Goal: Task Accomplishment & Management: Manage account settings

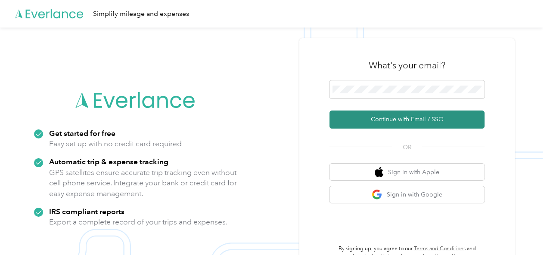
click at [416, 119] on button "Continue with Email / SSO" at bounding box center [407, 120] width 155 height 18
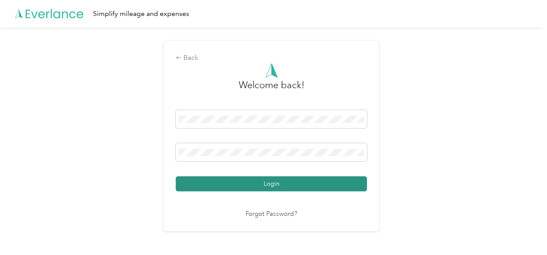
click at [271, 182] on button "Login" at bounding box center [271, 184] width 191 height 15
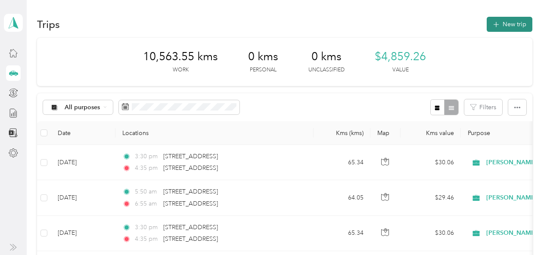
click at [508, 25] on button "New trip" at bounding box center [510, 24] width 46 height 15
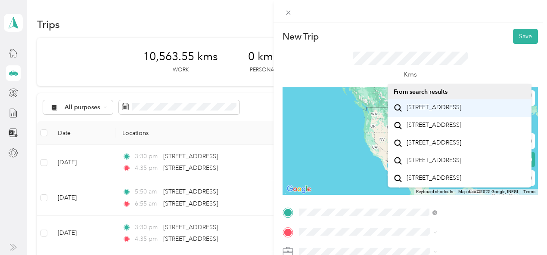
click at [438, 111] on span "[STREET_ADDRESS]" at bounding box center [434, 108] width 55 height 8
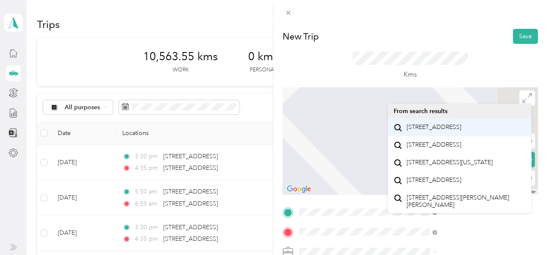
click at [419, 131] on span "[STREET_ADDRESS]" at bounding box center [434, 128] width 55 height 8
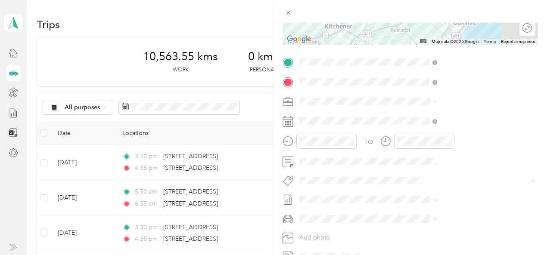
scroll to position [151, 0]
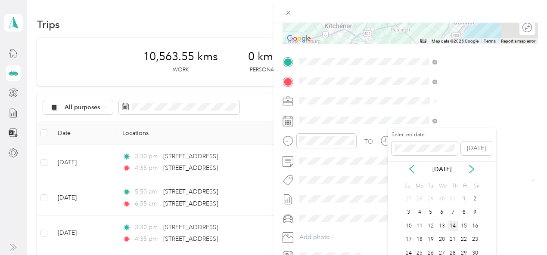
click at [451, 224] on div "14" at bounding box center [453, 226] width 11 height 11
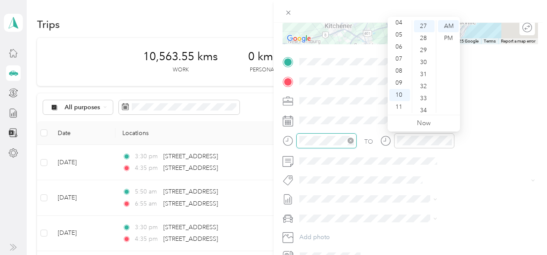
scroll to position [326, 0]
click at [396, 33] on div "05" at bounding box center [399, 35] width 21 height 12
click at [424, 87] on div "50" at bounding box center [424, 88] width 21 height 12
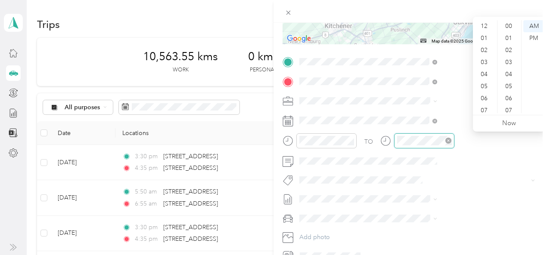
scroll to position [52, 0]
click at [484, 50] on div "06" at bounding box center [485, 47] width 21 height 12
click at [510, 59] on div "55" at bounding box center [509, 59] width 21 height 12
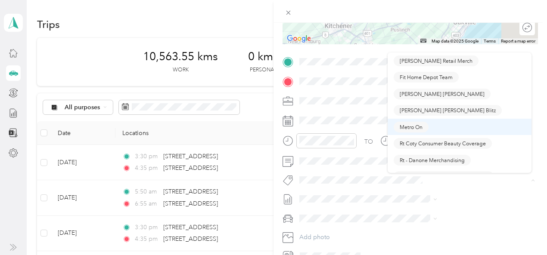
click at [405, 126] on span "Metro On" at bounding box center [411, 127] width 23 height 8
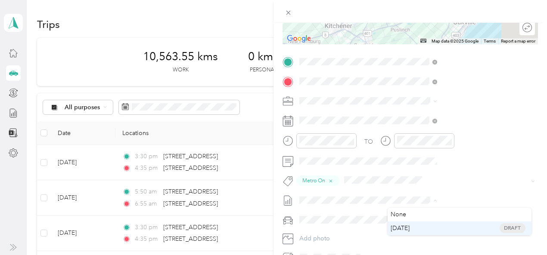
click at [399, 229] on span "[DATE]" at bounding box center [400, 228] width 19 height 9
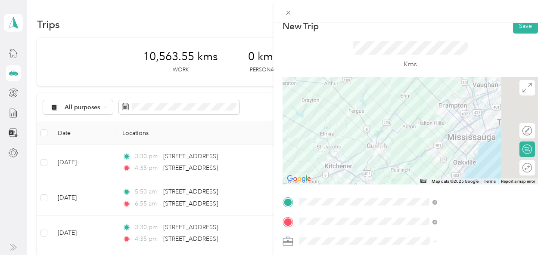
scroll to position [11, 0]
click at [523, 87] on icon at bounding box center [527, 87] width 9 height 9
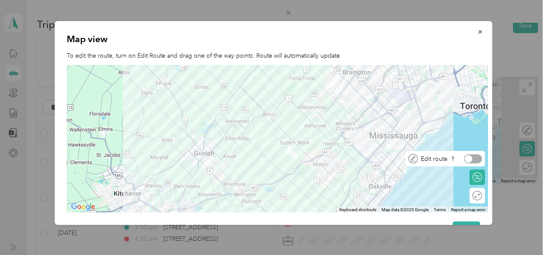
click at [480, 160] on div at bounding box center [473, 159] width 18 height 9
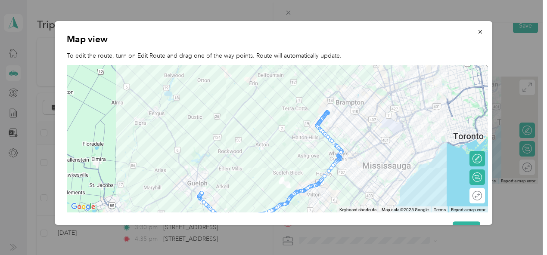
drag, startPoint x: 434, startPoint y: 102, endPoint x: 427, endPoint y: 133, distance: 31.8
click at [427, 133] on div at bounding box center [277, 139] width 421 height 148
drag, startPoint x: 325, startPoint y: 118, endPoint x: 328, endPoint y: 103, distance: 15.0
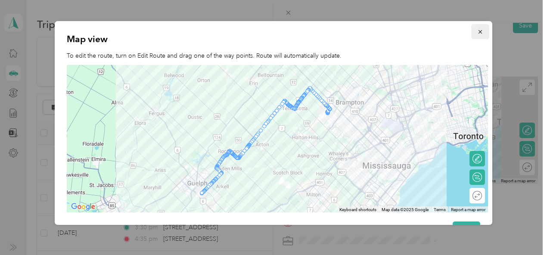
click at [477, 31] on icon "button" at bounding box center [480, 32] width 6 height 6
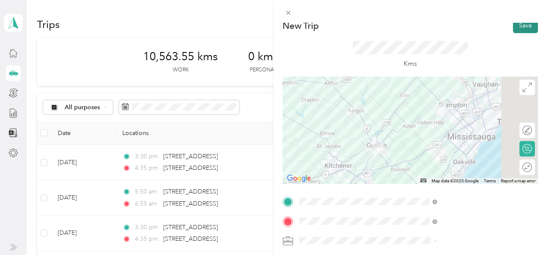
click at [527, 26] on button "Save" at bounding box center [525, 25] width 25 height 15
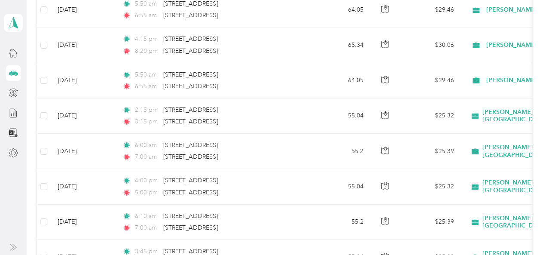
scroll to position [288, 0]
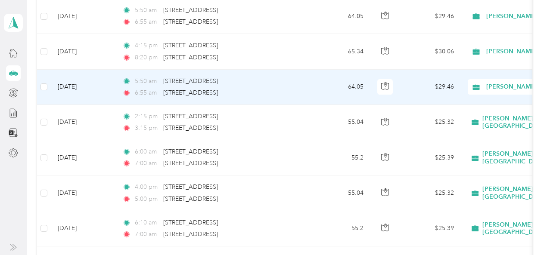
click at [155, 85] on div "5:50 am 58 Ridgemore Crescent, Brampton 6:55 am 500 Edinburgh Road South, Guelph" at bounding box center [212, 87] width 181 height 21
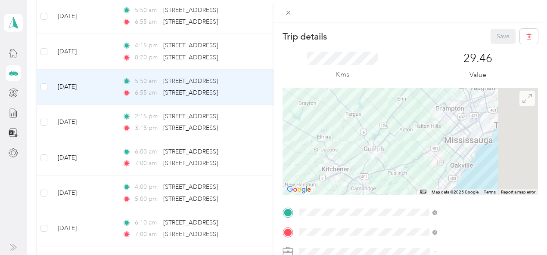
click at [523, 100] on icon at bounding box center [527, 98] width 9 height 9
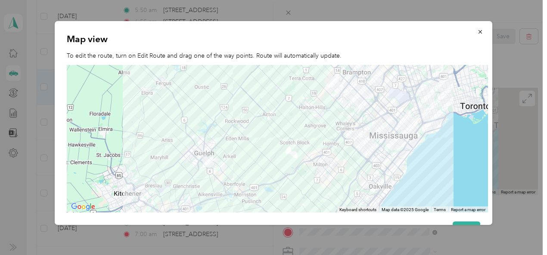
click at [517, 17] on div at bounding box center [273, 127] width 547 height 255
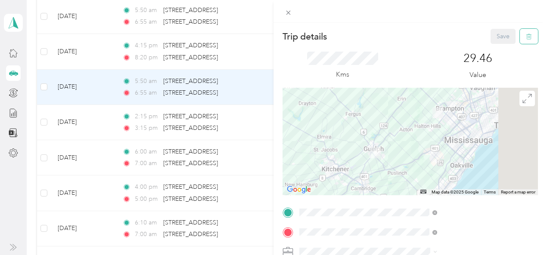
click at [521, 31] on button "button" at bounding box center [529, 36] width 18 height 15
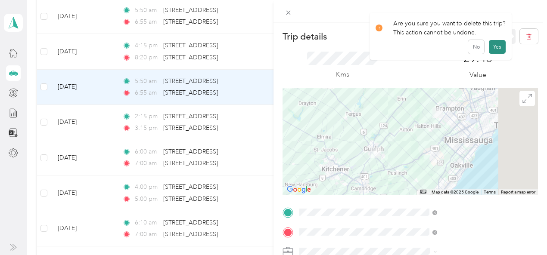
click at [498, 44] on button "Yes" at bounding box center [497, 47] width 17 height 14
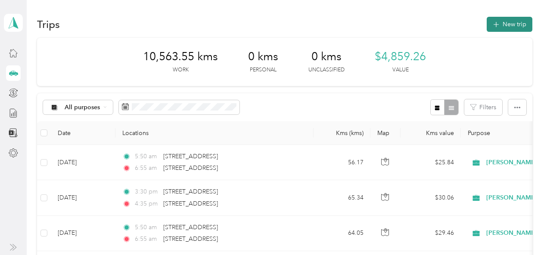
click at [508, 20] on button "New trip" at bounding box center [510, 24] width 46 height 15
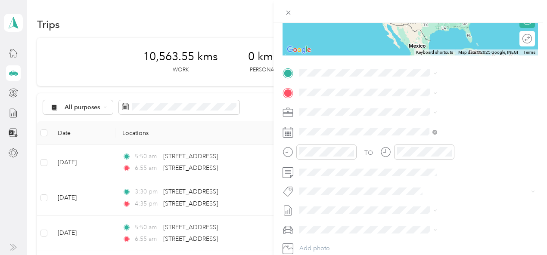
scroll to position [140, 0]
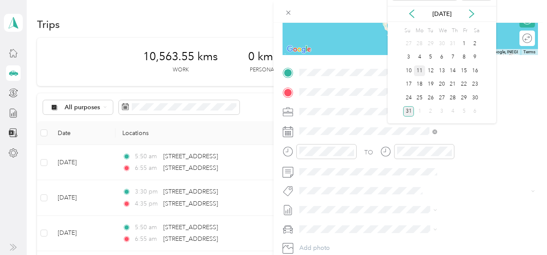
click at [421, 70] on div "11" at bounding box center [419, 70] width 11 height 11
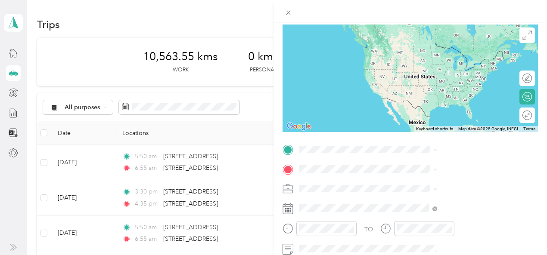
scroll to position [84, 0]
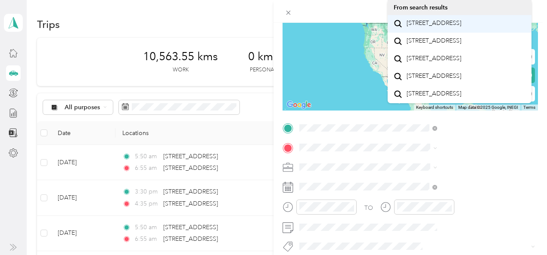
click at [421, 23] on span "[STREET_ADDRESS]" at bounding box center [434, 23] width 55 height 8
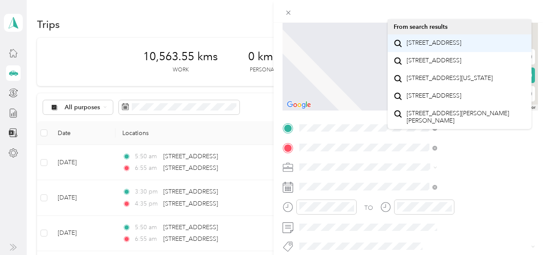
click at [435, 44] on span "[STREET_ADDRESS]" at bounding box center [434, 43] width 55 height 8
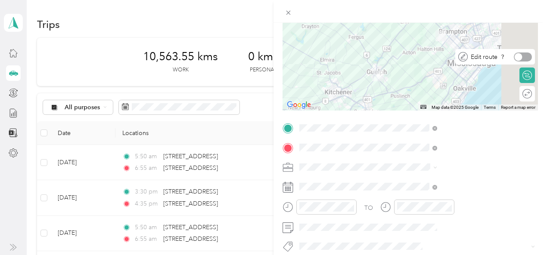
click at [519, 57] on div at bounding box center [523, 57] width 18 height 9
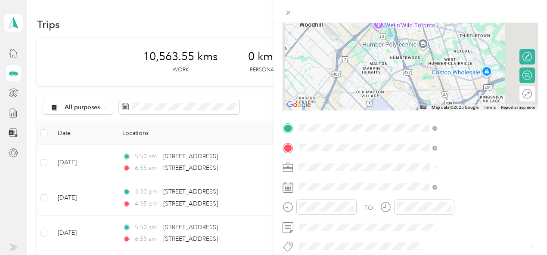
scroll to position [0, 0]
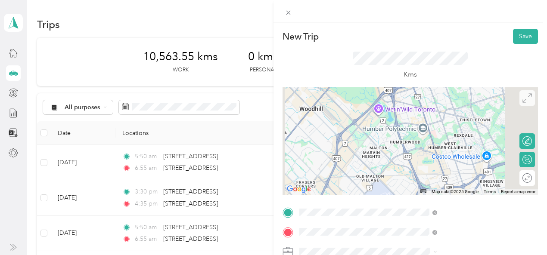
click at [524, 101] on icon at bounding box center [527, 97] width 9 height 9
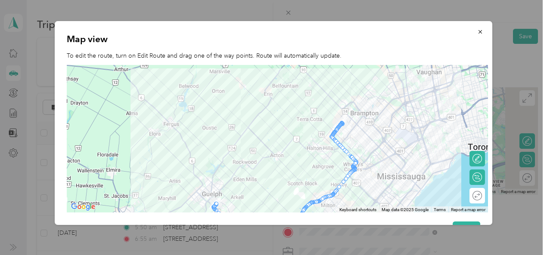
drag, startPoint x: 350, startPoint y: 95, endPoint x: 359, endPoint y: 137, distance: 43.1
click at [359, 137] on div at bounding box center [277, 139] width 421 height 148
drag, startPoint x: 342, startPoint y: 127, endPoint x: 343, endPoint y: 115, distance: 11.2
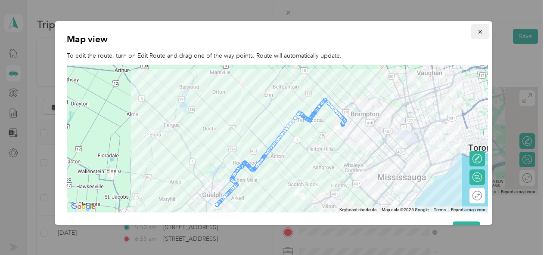
click at [477, 31] on icon "button" at bounding box center [480, 32] width 6 height 6
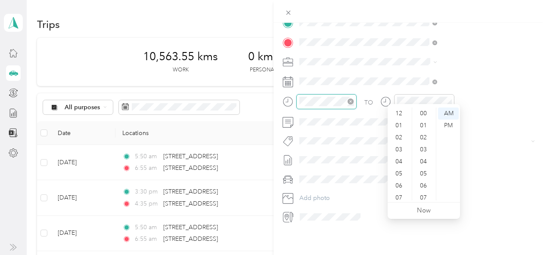
scroll to position [52, 0]
click at [399, 121] on div "05" at bounding box center [399, 122] width 21 height 12
click at [422, 138] on div "50" at bounding box center [424, 140] width 21 height 12
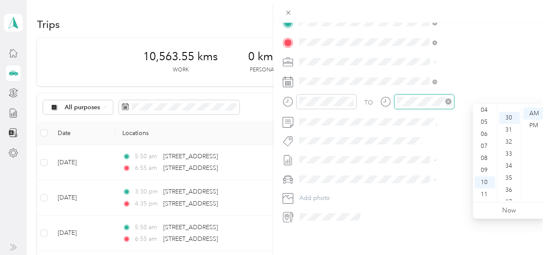
scroll to position [362, 0]
click at [483, 132] on div "06" at bounding box center [485, 134] width 21 height 12
click at [509, 163] on div "55" at bounding box center [509, 166] width 21 height 12
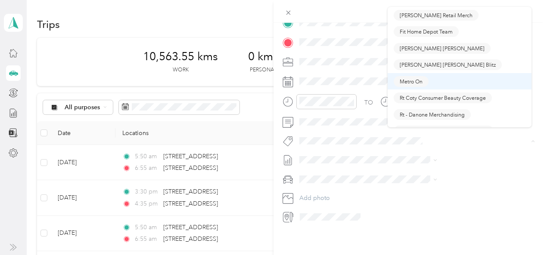
click at [406, 82] on span "Metro On" at bounding box center [411, 82] width 23 height 8
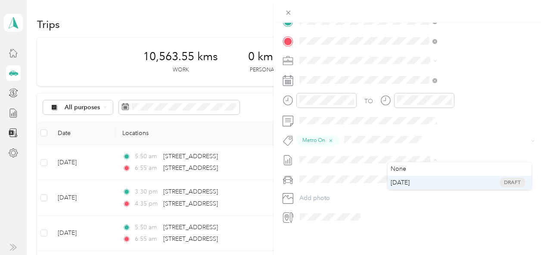
click at [402, 182] on span "[DATE]" at bounding box center [400, 182] width 19 height 9
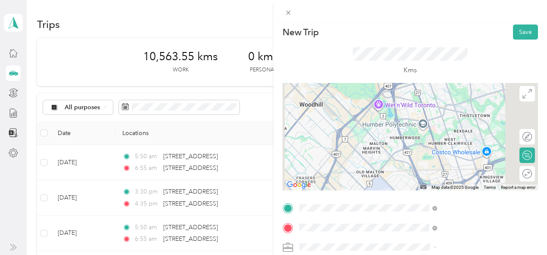
scroll to position [0, 0]
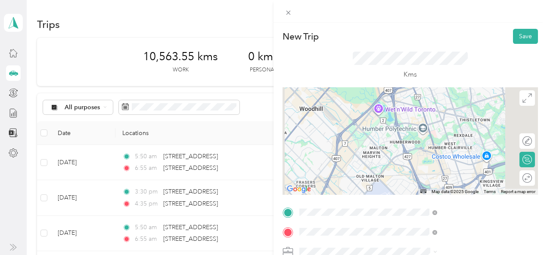
click at [523, 28] on div "New Trip Save This trip cannot be edited because it is either under review, app…" at bounding box center [411, 150] width 274 height 255
click at [517, 34] on button "Save" at bounding box center [525, 36] width 25 height 15
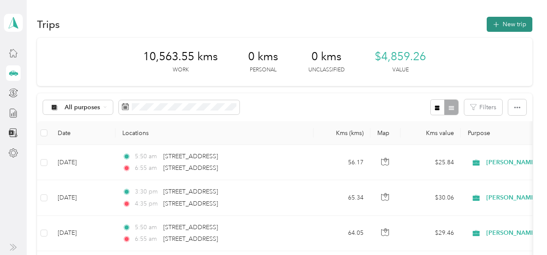
click at [509, 20] on button "New trip" at bounding box center [510, 24] width 46 height 15
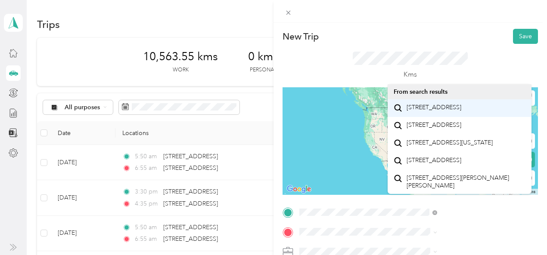
click at [431, 111] on span "[STREET_ADDRESS]" at bounding box center [434, 108] width 55 height 8
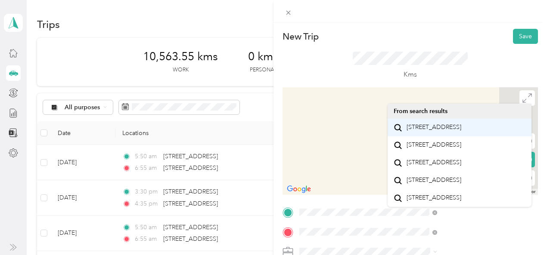
click at [436, 130] on span "[STREET_ADDRESS]" at bounding box center [434, 128] width 55 height 8
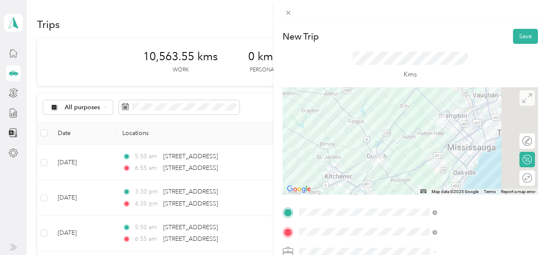
click at [521, 106] on span at bounding box center [528, 98] width 16 height 16
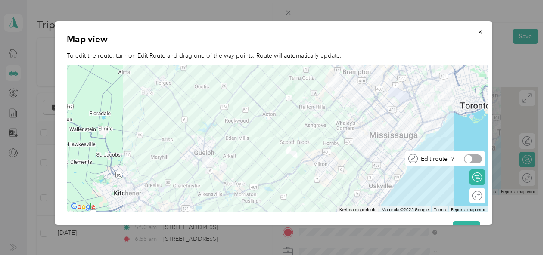
click at [481, 163] on div "Edit route" at bounding box center [450, 159] width 64 height 9
click at [477, 160] on div at bounding box center [473, 159] width 18 height 9
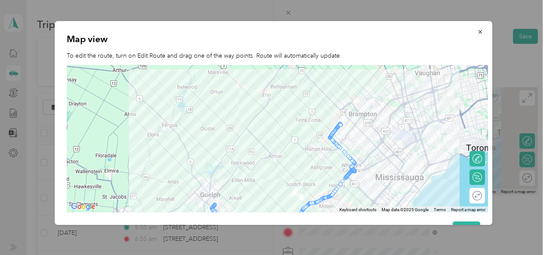
drag, startPoint x: 388, startPoint y: 116, endPoint x: 393, endPoint y: 158, distance: 42.5
click at [393, 158] on div at bounding box center [277, 139] width 421 height 148
drag, startPoint x: 336, startPoint y: 128, endPoint x: 337, endPoint y: 119, distance: 8.7
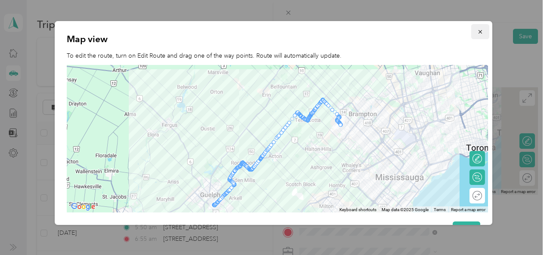
click at [477, 31] on icon "button" at bounding box center [480, 32] width 6 height 6
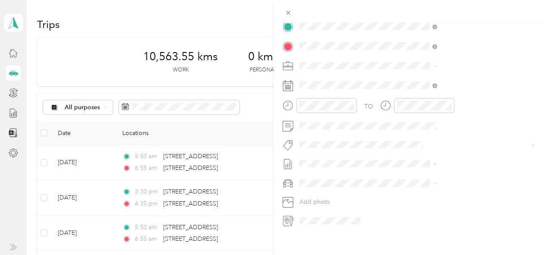
scroll to position [187, 0]
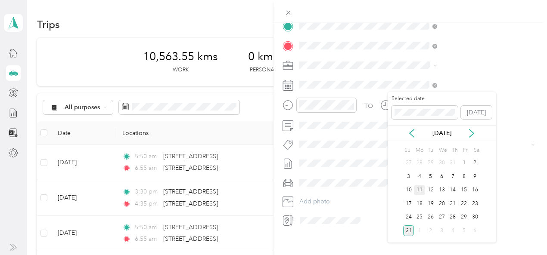
click at [419, 190] on div "11" at bounding box center [419, 190] width 11 height 11
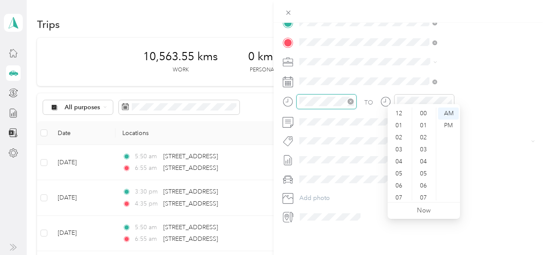
scroll to position [52, 0]
click at [399, 110] on div "04" at bounding box center [399, 110] width 21 height 12
click at [423, 125] on div "15" at bounding box center [424, 125] width 21 height 12
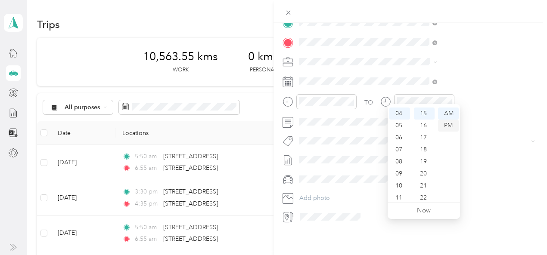
click at [448, 124] on div "PM" at bounding box center [448, 126] width 21 height 12
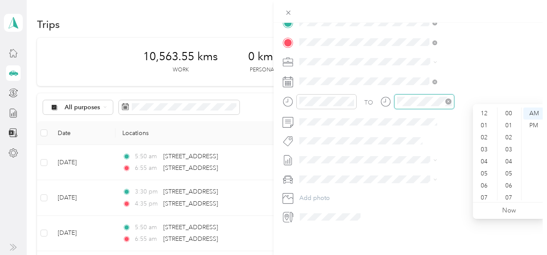
scroll to position [52, 0]
click at [489, 120] on div "05" at bounding box center [485, 122] width 21 height 12
click at [513, 128] on div "20" at bounding box center [509, 129] width 21 height 12
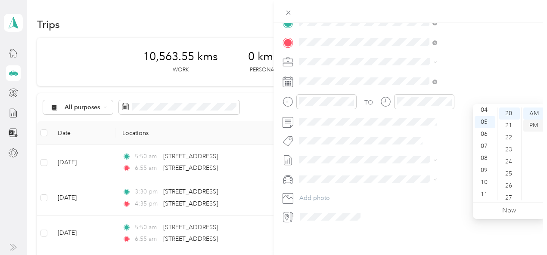
click at [536, 124] on div "PM" at bounding box center [533, 126] width 21 height 12
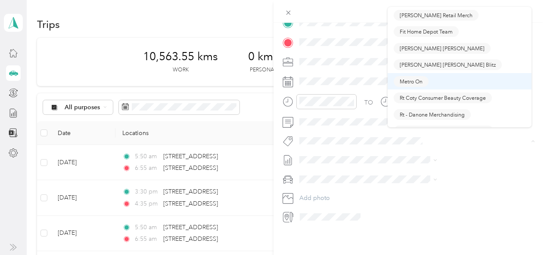
click at [408, 79] on span "Metro On" at bounding box center [411, 82] width 23 height 8
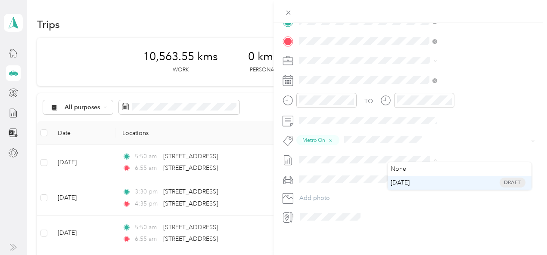
click at [402, 184] on span "[DATE]" at bounding box center [400, 182] width 19 height 9
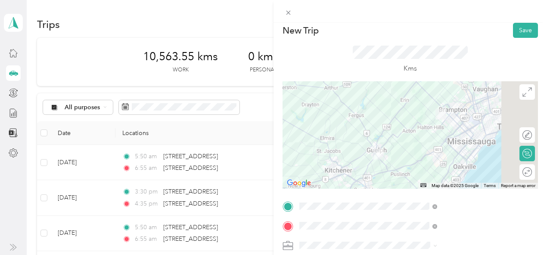
scroll to position [1, 0]
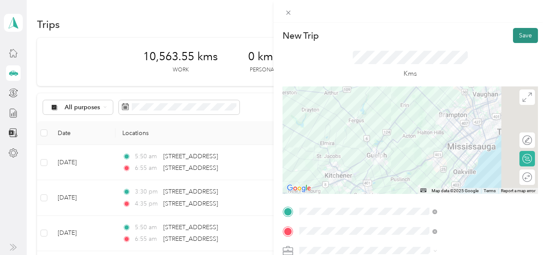
click at [515, 36] on button "Save" at bounding box center [525, 35] width 25 height 15
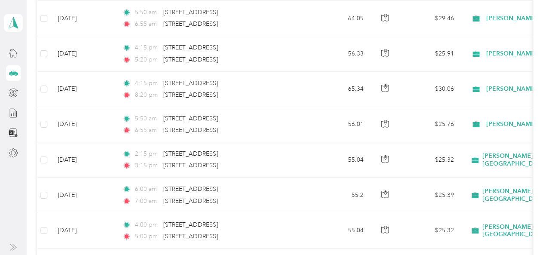
scroll to position [280, 0]
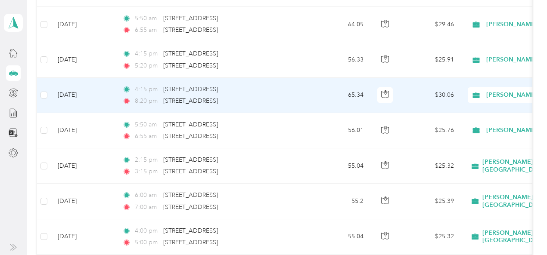
click at [303, 95] on td "4:15 pm 500 Edinburgh Road South, Guelph 8:20 pm 58 Ridgemore Crescent, Brampton" at bounding box center [214, 95] width 198 height 35
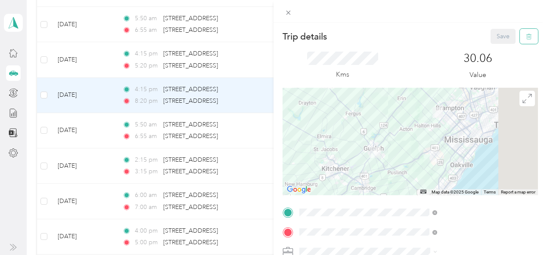
click at [526, 38] on icon "button" at bounding box center [529, 37] width 6 height 6
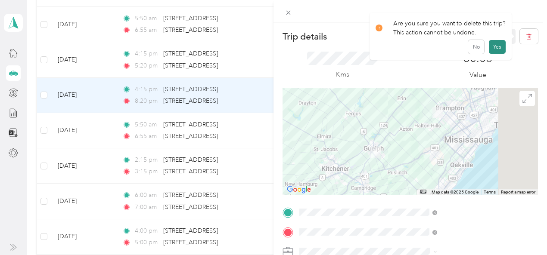
click at [492, 47] on button "Yes" at bounding box center [497, 47] width 17 height 14
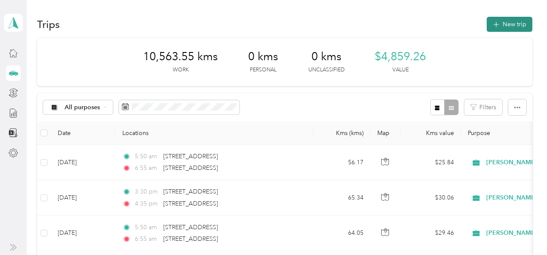
click at [502, 24] on button "New trip" at bounding box center [510, 24] width 46 height 15
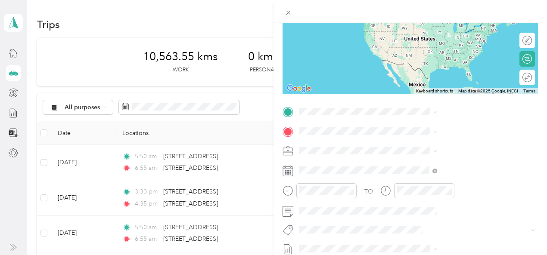
scroll to position [108, 0]
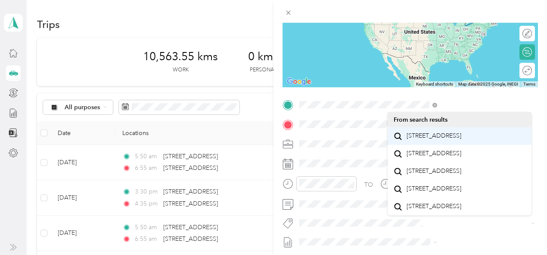
click at [441, 136] on span "[STREET_ADDRESS]" at bounding box center [434, 136] width 55 height 8
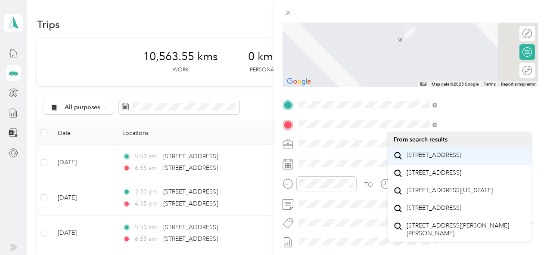
click at [423, 158] on span "[STREET_ADDRESS]" at bounding box center [434, 156] width 55 height 8
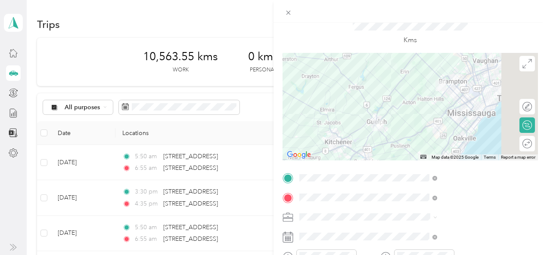
scroll to position [0, 0]
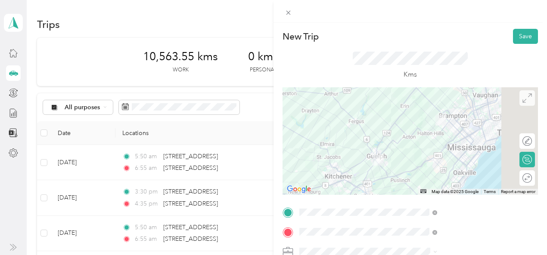
click at [523, 95] on icon at bounding box center [527, 97] width 9 height 9
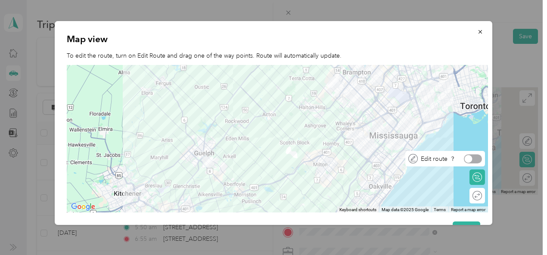
click at [479, 159] on div at bounding box center [473, 159] width 18 height 9
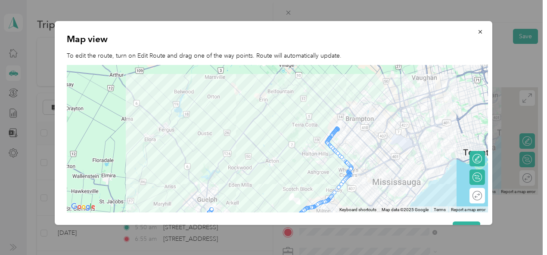
drag, startPoint x: 356, startPoint y: 99, endPoint x: 359, endPoint y: 146, distance: 47.5
click at [359, 146] on div at bounding box center [277, 139] width 421 height 148
drag, startPoint x: 335, startPoint y: 131, endPoint x: 336, endPoint y: 118, distance: 13.0
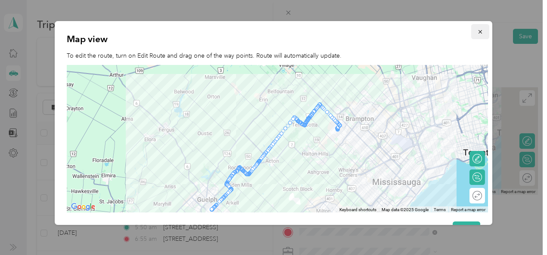
click at [477, 31] on icon "button" at bounding box center [480, 32] width 6 height 6
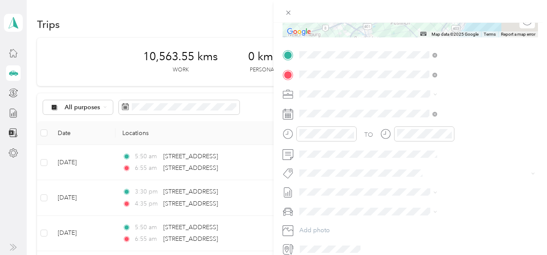
scroll to position [158, 0]
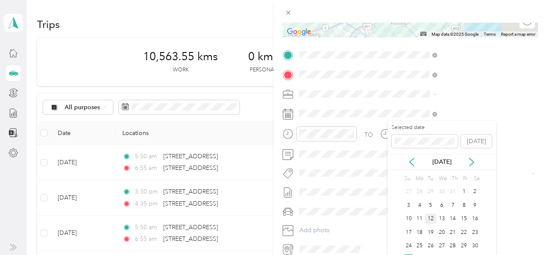
click at [429, 218] on div "12" at bounding box center [430, 219] width 11 height 11
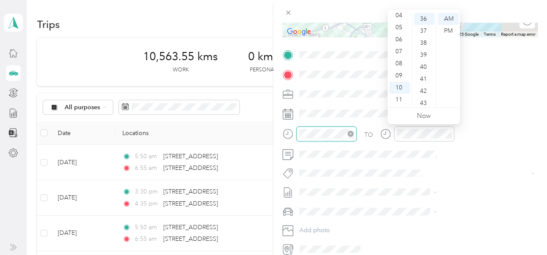
scroll to position [434, 0]
click at [398, 28] on div "05" at bounding box center [399, 28] width 21 height 12
click at [426, 59] on div "50" at bounding box center [424, 59] width 21 height 12
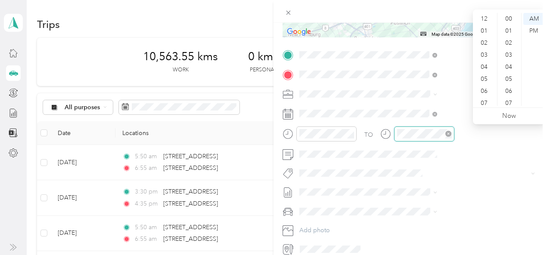
scroll to position [52, 0]
click at [480, 39] on div "06" at bounding box center [485, 40] width 21 height 12
click at [503, 55] on div "55" at bounding box center [509, 56] width 21 height 12
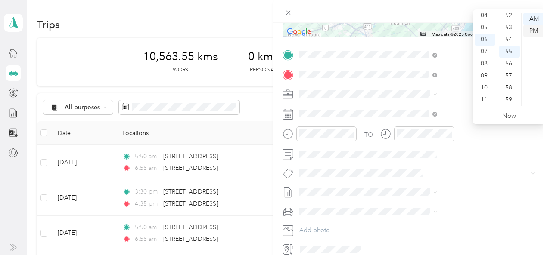
click at [535, 28] on div "PM" at bounding box center [533, 31] width 21 height 12
click at [536, 19] on div "AM" at bounding box center [533, 19] width 21 height 12
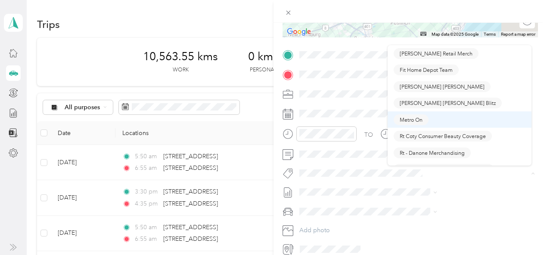
click at [407, 119] on span "Metro On" at bounding box center [411, 120] width 23 height 8
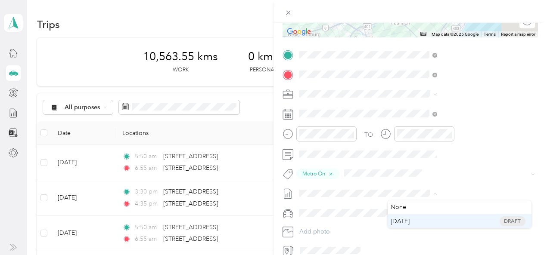
click at [396, 222] on span "[DATE]" at bounding box center [400, 221] width 19 height 9
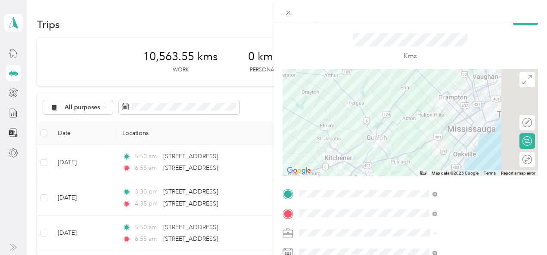
scroll to position [0, 0]
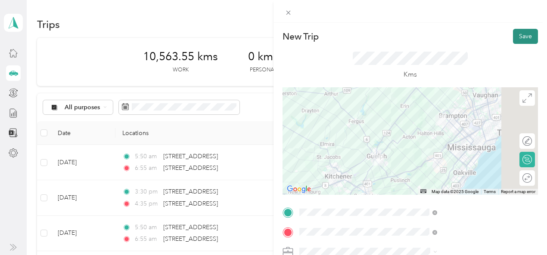
click at [517, 37] on button "Save" at bounding box center [525, 36] width 25 height 15
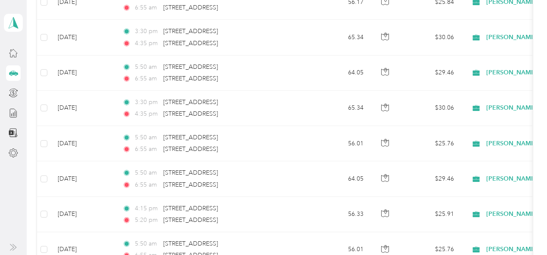
scroll to position [163, 0]
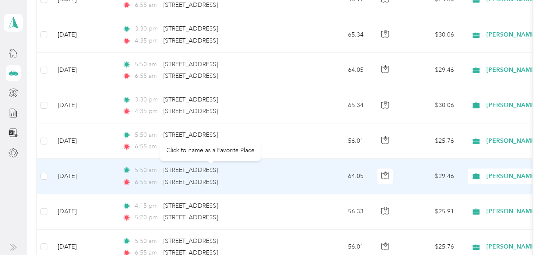
click at [194, 173] on div "[STREET_ADDRESS]" at bounding box center [190, 170] width 55 height 9
click at [103, 178] on td "[DATE]" at bounding box center [83, 176] width 65 height 35
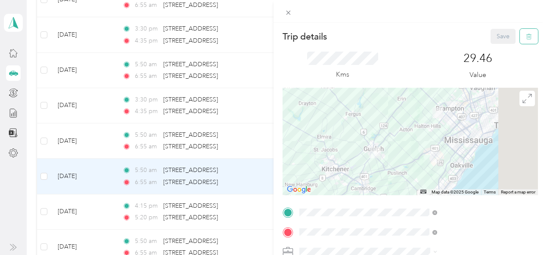
click at [526, 37] on button "button" at bounding box center [529, 36] width 18 height 15
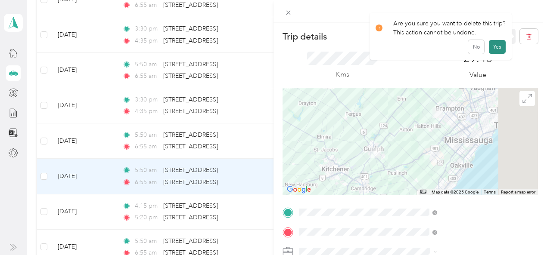
click at [497, 46] on button "Yes" at bounding box center [497, 47] width 17 height 14
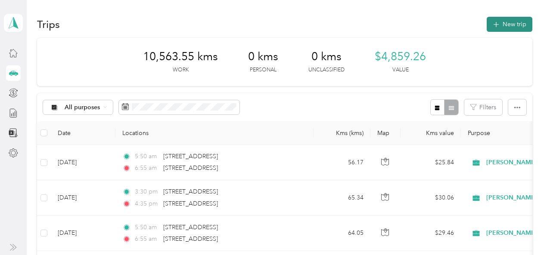
click at [513, 21] on button "New trip" at bounding box center [510, 24] width 46 height 15
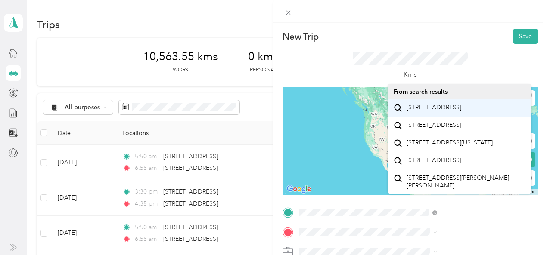
click at [437, 108] on span "[STREET_ADDRESS]" at bounding box center [434, 108] width 55 height 8
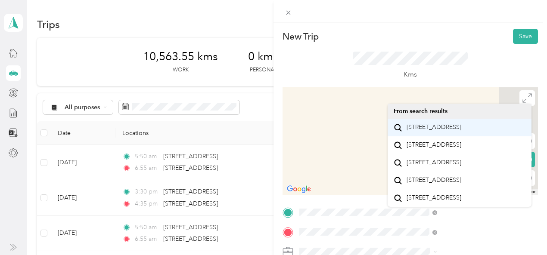
click at [430, 128] on span "[STREET_ADDRESS]" at bounding box center [434, 128] width 55 height 8
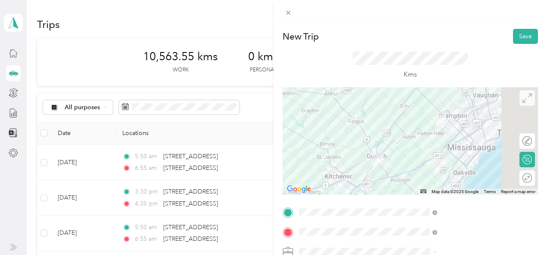
click at [523, 99] on icon at bounding box center [527, 97] width 9 height 9
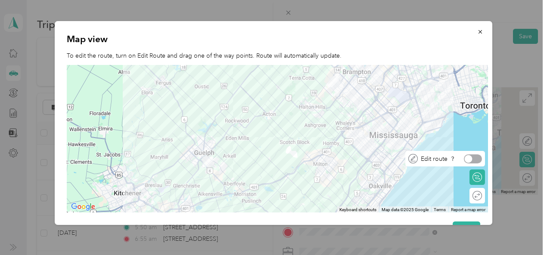
click at [479, 158] on div at bounding box center [473, 159] width 18 height 9
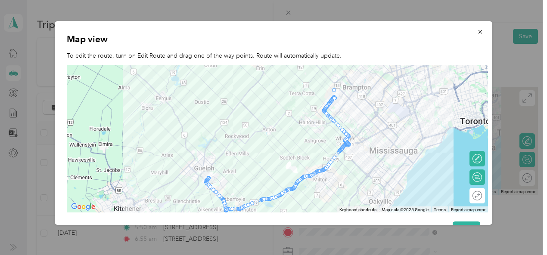
drag, startPoint x: 331, startPoint y: 87, endPoint x: 333, endPoint y: 93, distance: 7.2
drag, startPoint x: 333, startPoint y: 94, endPoint x: 326, endPoint y: 88, distance: 9.2
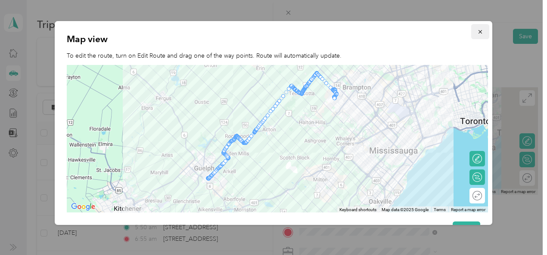
click at [477, 31] on icon "button" at bounding box center [480, 32] width 6 height 6
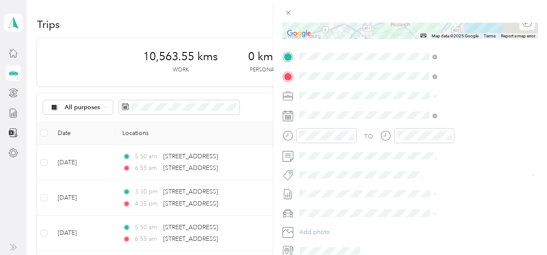
scroll to position [156, 0]
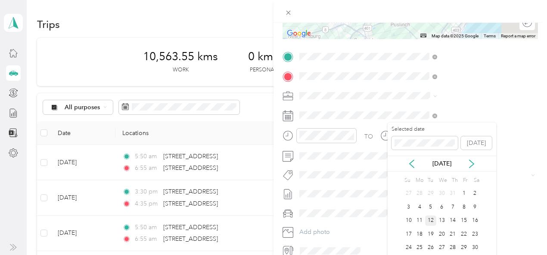
click at [431, 221] on div "12" at bounding box center [430, 221] width 11 height 11
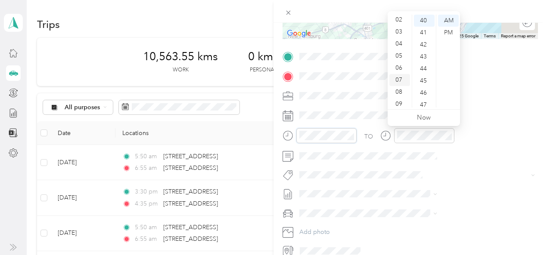
scroll to position [0, 0]
click at [292, 3] on div "New Trip Save This trip cannot be edited because it is either under review, app…" at bounding box center [273, 127] width 547 height 255
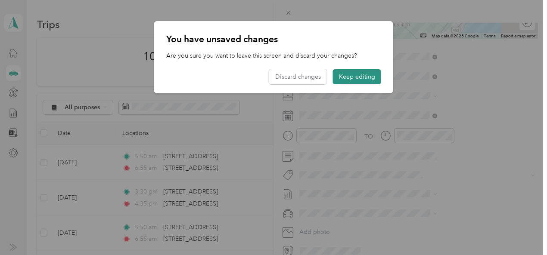
click at [353, 75] on button "Keep editing" at bounding box center [357, 76] width 48 height 15
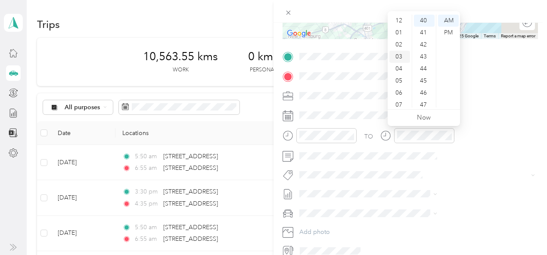
click at [397, 57] on div "03" at bounding box center [399, 57] width 21 height 12
click at [423, 39] on div "30" at bounding box center [424, 38] width 21 height 12
click at [449, 33] on div "PM" at bounding box center [448, 33] width 21 height 12
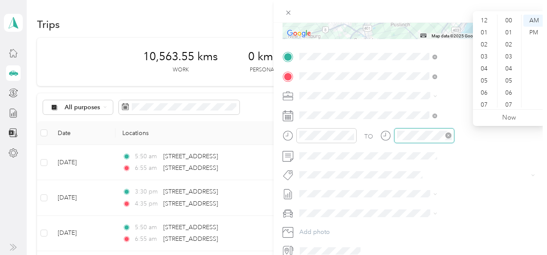
scroll to position [52, 0]
click at [483, 14] on div "12 01 02 03 04 05 06 07 08 09 10 11 00 01 02 03 04 05 06 07 08 09 10 11 12 13 1…" at bounding box center [509, 61] width 72 height 97
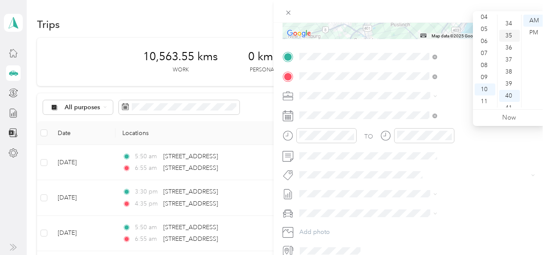
click at [508, 36] on div "35" at bounding box center [509, 36] width 21 height 12
click at [534, 32] on div "PM" at bounding box center [533, 33] width 21 height 12
click at [483, 17] on div "04" at bounding box center [485, 17] width 21 height 12
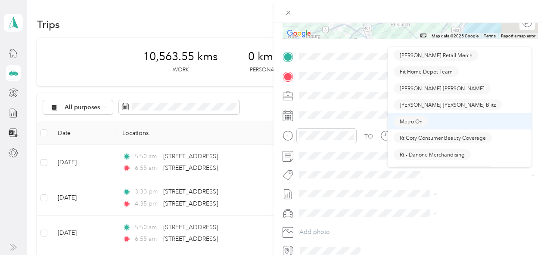
click at [410, 125] on span "Metro On" at bounding box center [411, 122] width 23 height 8
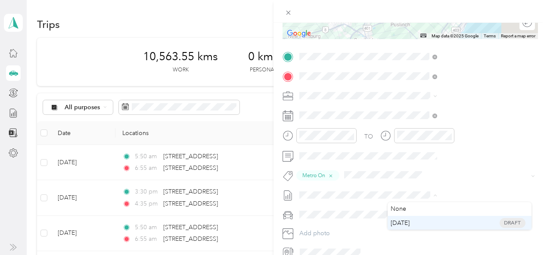
click at [397, 225] on span "[DATE]" at bounding box center [400, 223] width 19 height 9
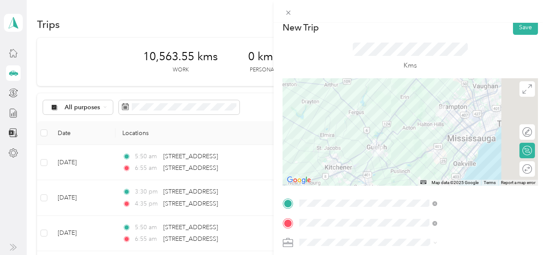
scroll to position [0, 0]
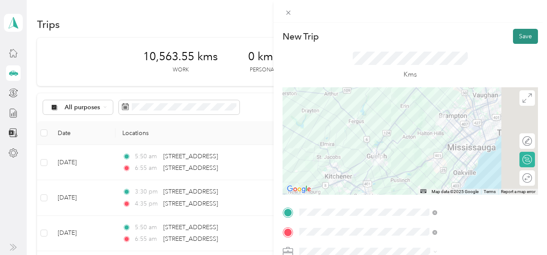
click at [514, 35] on button "Save" at bounding box center [525, 36] width 25 height 15
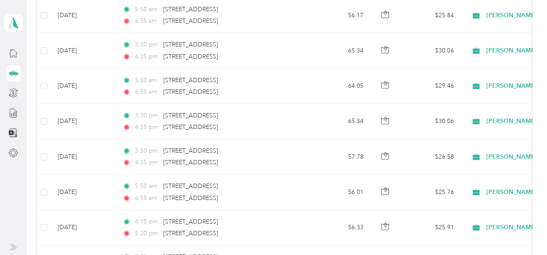
scroll to position [149, 0]
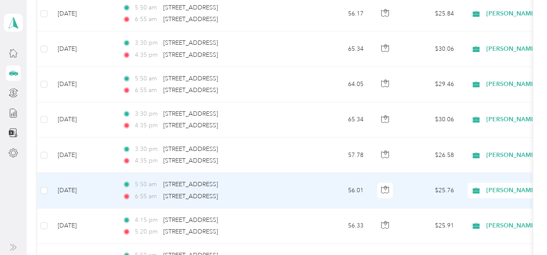
click at [306, 193] on td "5:50 am 58 Ridgemore Crescent, Brampton 6:55 am 500 Edinburgh Road South, Guelph" at bounding box center [214, 190] width 198 height 35
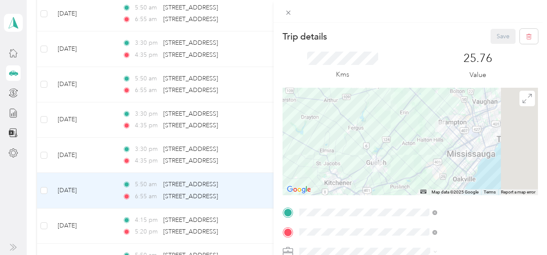
click at [291, 150] on div "Trip details Save This trip cannot be edited because it is either under review,…" at bounding box center [273, 127] width 547 height 255
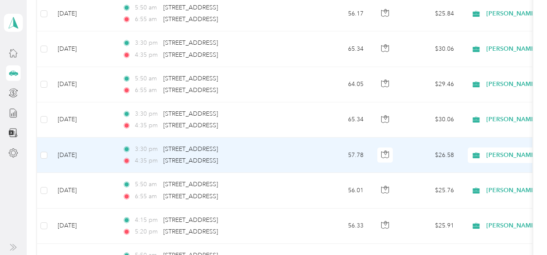
click at [291, 150] on div "3:30 pm 500 Edinburgh Road South, Guelph" at bounding box center [212, 149] width 181 height 9
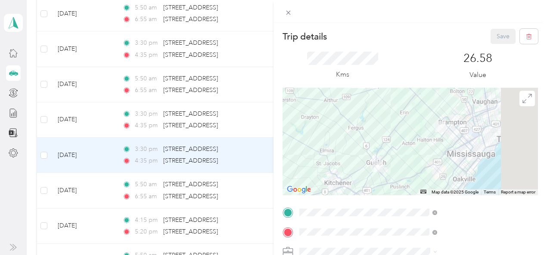
click at [291, 116] on div "Trip details Save This trip cannot be edited because it is either under review,…" at bounding box center [273, 127] width 547 height 255
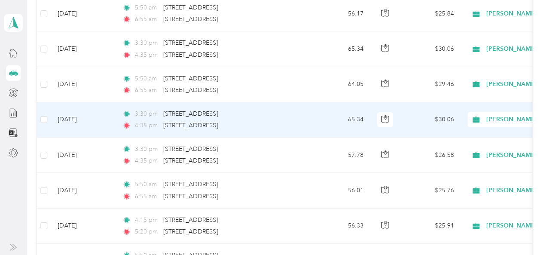
click at [291, 116] on div "3:30 pm 500 Edinburgh Road South, Guelph" at bounding box center [212, 113] width 181 height 9
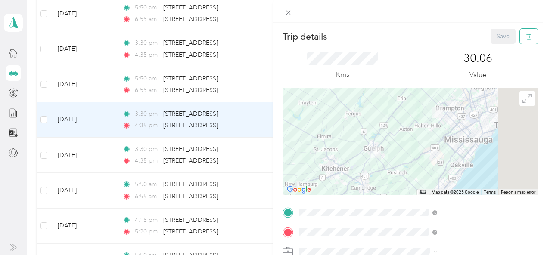
click at [526, 39] on icon "button" at bounding box center [529, 37] width 6 height 6
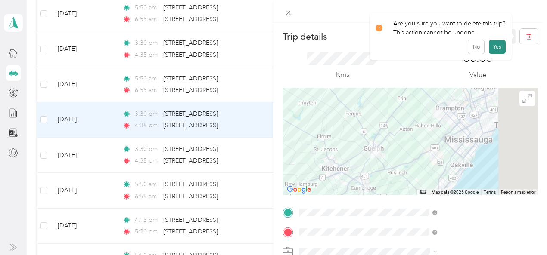
click at [496, 45] on button "Yes" at bounding box center [497, 47] width 17 height 14
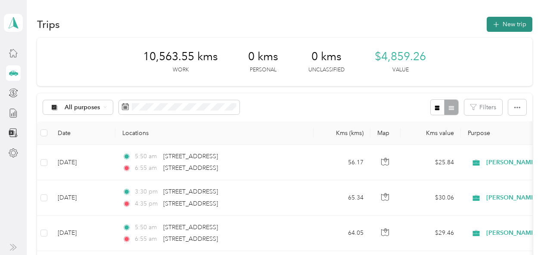
click at [508, 23] on button "New trip" at bounding box center [510, 24] width 46 height 15
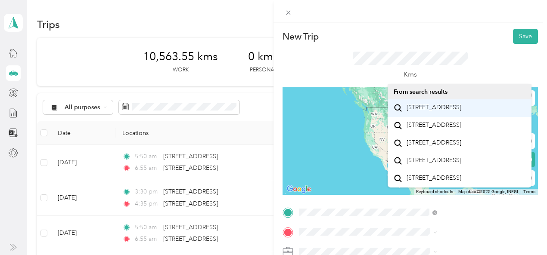
click at [437, 110] on span "[STREET_ADDRESS]" at bounding box center [434, 108] width 55 height 8
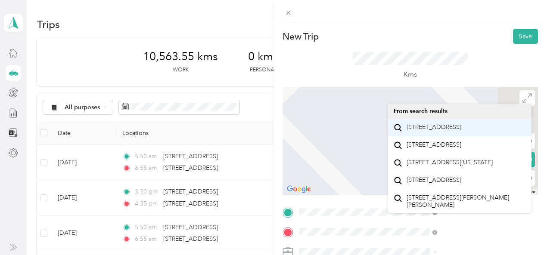
click at [424, 131] on span "[STREET_ADDRESS]" at bounding box center [434, 128] width 55 height 8
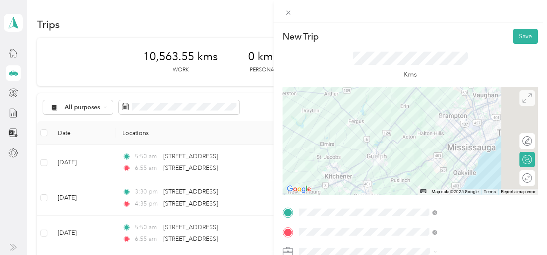
click at [523, 100] on icon at bounding box center [527, 97] width 9 height 9
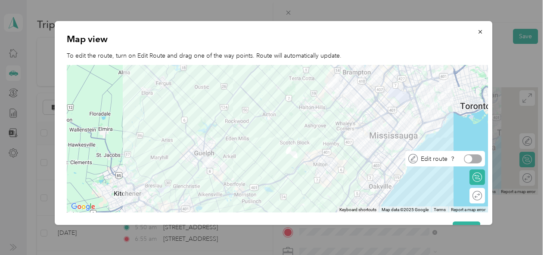
click at [475, 157] on div at bounding box center [473, 159] width 18 height 9
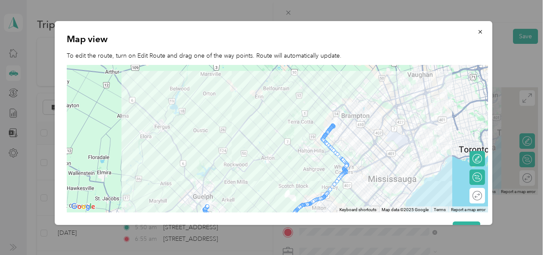
drag, startPoint x: 371, startPoint y: 85, endPoint x: 370, endPoint y: 131, distance: 45.7
click at [370, 131] on div at bounding box center [277, 139] width 421 height 148
drag, startPoint x: 332, startPoint y: 128, endPoint x: 330, endPoint y: 112, distance: 15.2
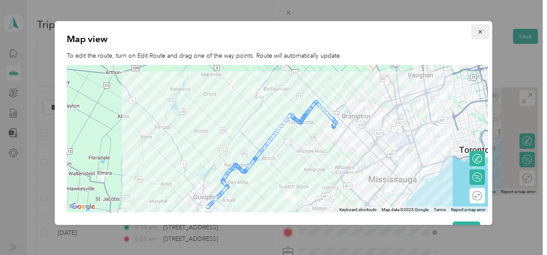
click at [477, 32] on icon "button" at bounding box center [480, 32] width 6 height 6
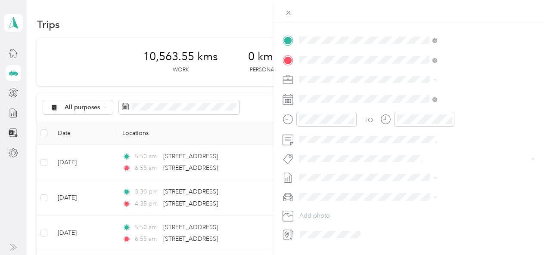
scroll to position [174, 0]
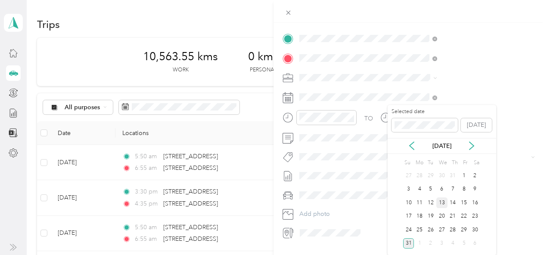
click at [444, 203] on div "13" at bounding box center [441, 203] width 11 height 11
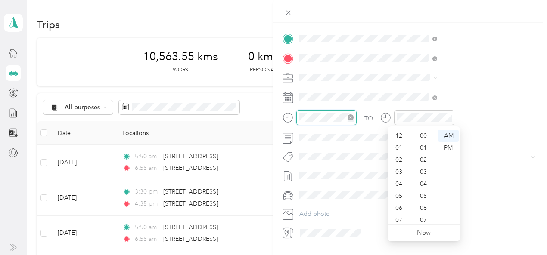
scroll to position [52, 0]
click at [401, 144] on div "05" at bounding box center [399, 145] width 21 height 12
click at [423, 209] on div "50" at bounding box center [424, 209] width 21 height 12
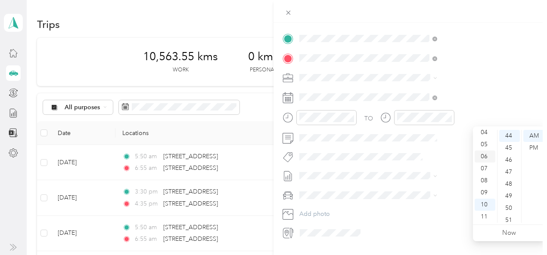
click at [486, 159] on div "06" at bounding box center [485, 157] width 21 height 12
click at [511, 190] on div "55" at bounding box center [509, 190] width 21 height 12
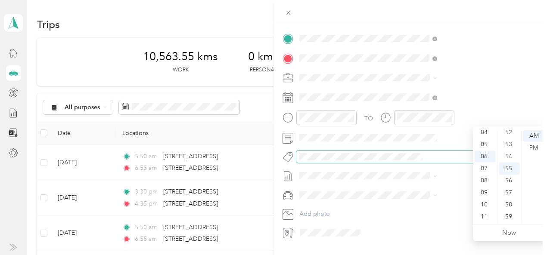
click at [401, 161] on span at bounding box center [409, 157] width 227 height 9
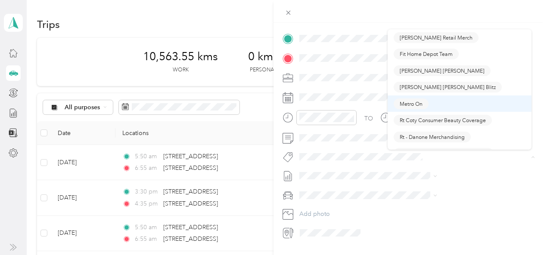
click at [404, 101] on ol "Campbell Retail Merch Fit Home Depot Team Mead Johnson Mead Johnson Blitz Metro…" at bounding box center [460, 89] width 144 height 121
click at [411, 103] on span "Metro On" at bounding box center [411, 104] width 23 height 8
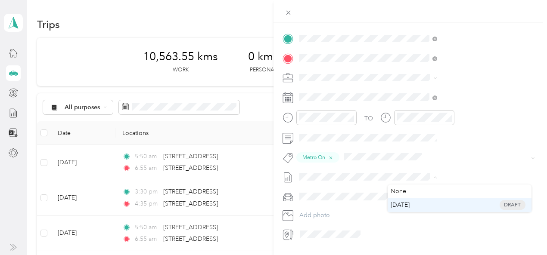
click at [398, 207] on span "[DATE]" at bounding box center [400, 205] width 19 height 9
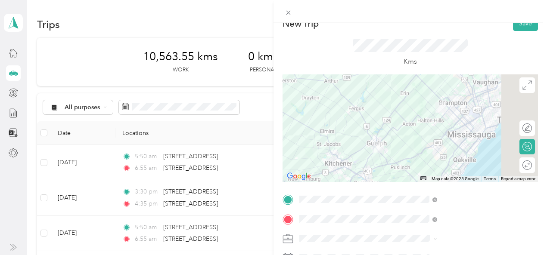
scroll to position [0, 5]
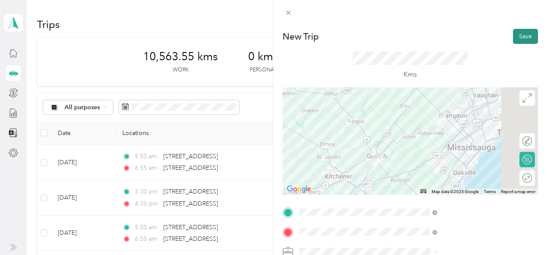
click at [517, 37] on button "Save" at bounding box center [525, 36] width 25 height 15
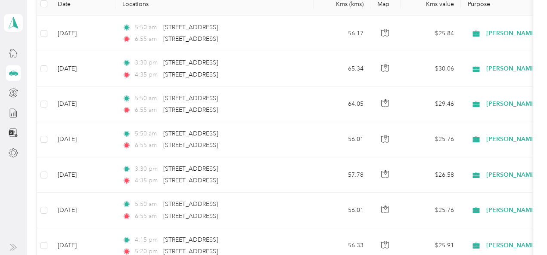
scroll to position [128, 0]
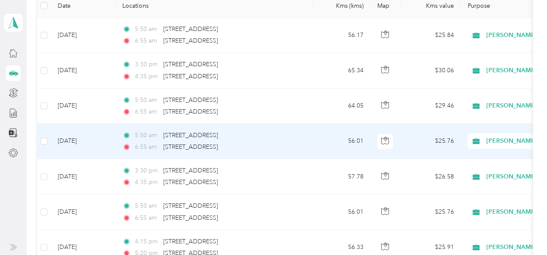
click at [305, 145] on td "5:50 am 58 Ridgemore Crescent, Brampton 6:55 am 500 Edinburgh Road South, Guelph" at bounding box center [214, 141] width 198 height 35
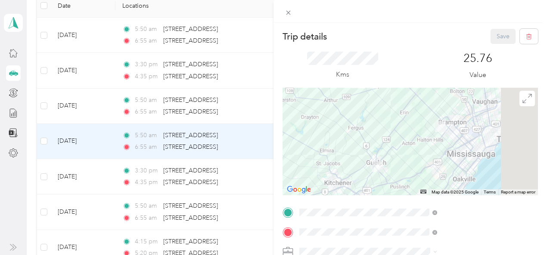
click at [319, 101] on div "Trip details Save This trip cannot be edited because it is either under review,…" at bounding box center [273, 127] width 547 height 255
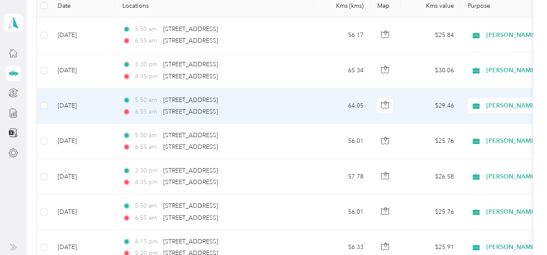
click at [319, 101] on td "64.05" at bounding box center [342, 106] width 57 height 35
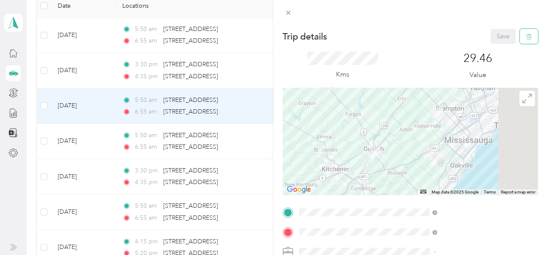
click at [526, 34] on icon "button" at bounding box center [529, 37] width 6 height 6
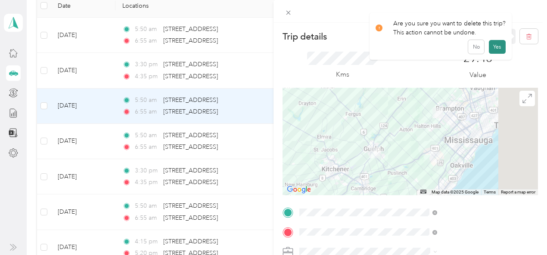
click at [498, 46] on button "Yes" at bounding box center [497, 47] width 17 height 14
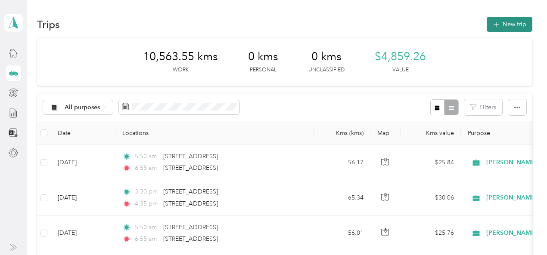
click at [514, 24] on button "New trip" at bounding box center [510, 24] width 46 height 15
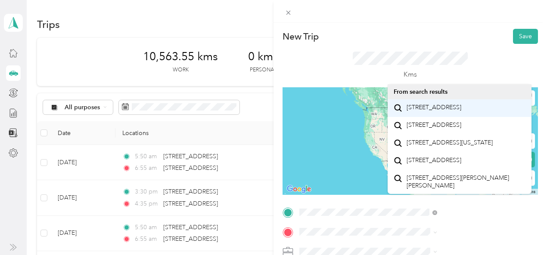
click at [418, 112] on span "[STREET_ADDRESS]" at bounding box center [434, 108] width 55 height 8
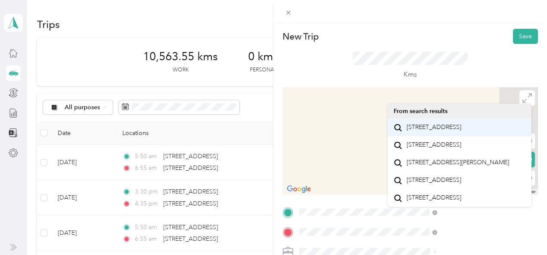
click at [418, 131] on span "[STREET_ADDRESS]" at bounding box center [434, 128] width 55 height 8
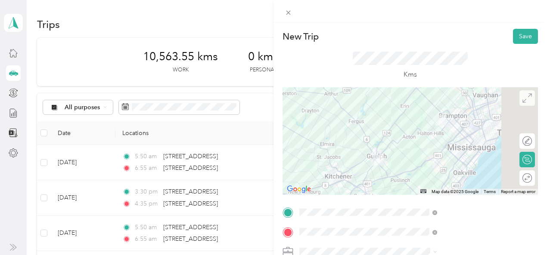
click at [521, 105] on span at bounding box center [528, 98] width 16 height 16
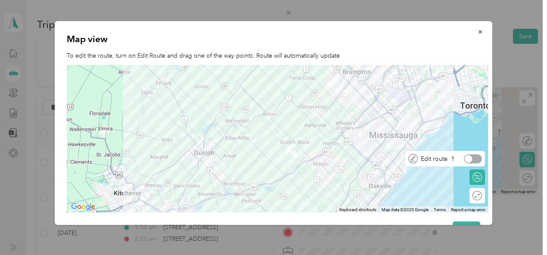
click at [467, 159] on div at bounding box center [468, 160] width 8 height 8
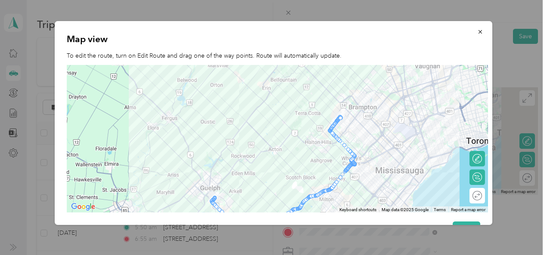
drag, startPoint x: 413, startPoint y: 102, endPoint x: 419, endPoint y: 140, distance: 38.0
click at [419, 140] on div at bounding box center [277, 139] width 421 height 148
drag, startPoint x: 337, startPoint y: 123, endPoint x: 336, endPoint y: 112, distance: 11.3
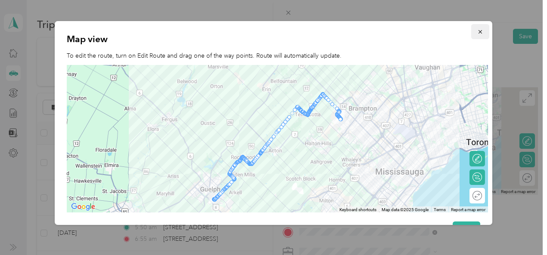
click at [477, 30] on icon "button" at bounding box center [480, 32] width 6 height 6
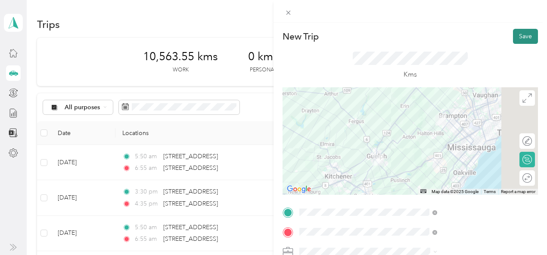
click at [523, 31] on button "Save" at bounding box center [525, 36] width 25 height 15
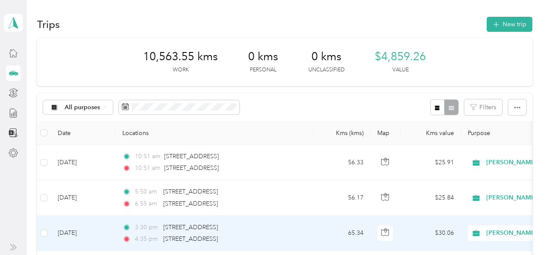
click at [315, 227] on td "65.34" at bounding box center [342, 233] width 57 height 35
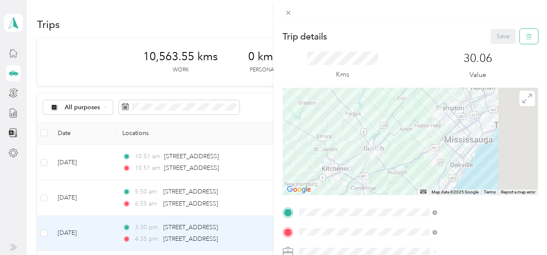
click at [526, 33] on span "button" at bounding box center [529, 36] width 6 height 7
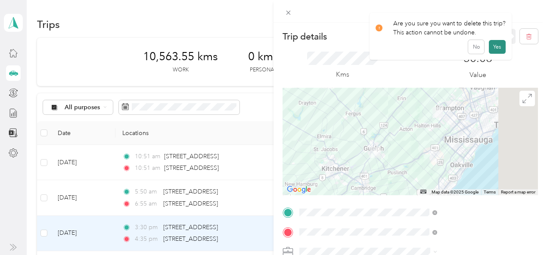
click at [494, 43] on button "Yes" at bounding box center [497, 47] width 17 height 14
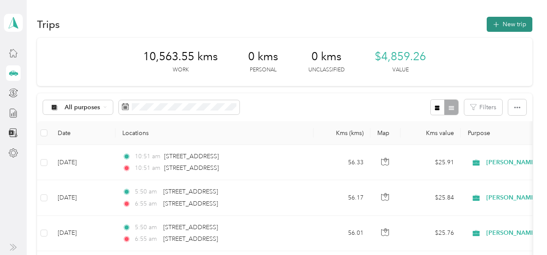
click at [505, 20] on button "New trip" at bounding box center [510, 24] width 46 height 15
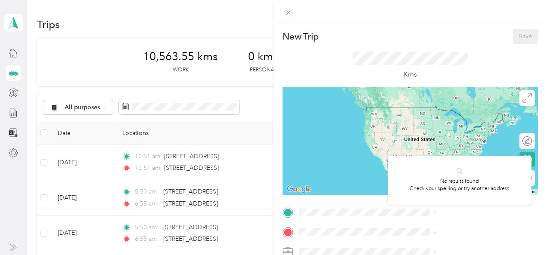
click at [524, 63] on div "Kms" at bounding box center [410, 66] width 255 height 44
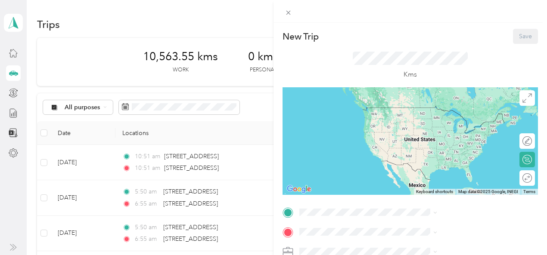
click at [295, 104] on div "New Trip Save This trip cannot be edited because it is either under review, app…" at bounding box center [273, 127] width 547 height 255
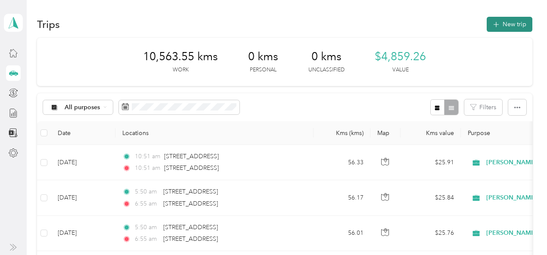
click at [514, 19] on button "New trip" at bounding box center [510, 24] width 46 height 15
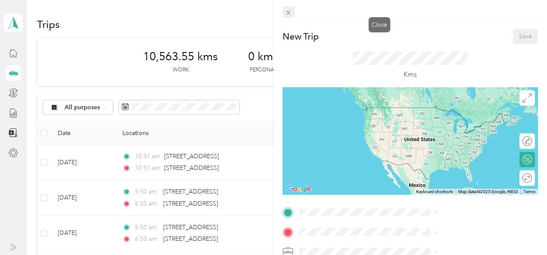
click at [292, 10] on icon at bounding box center [288, 12] width 7 height 7
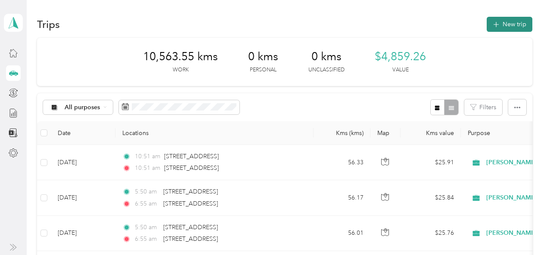
click at [515, 19] on button "New trip" at bounding box center [510, 24] width 46 height 15
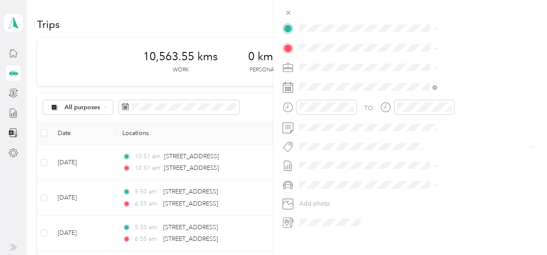
scroll to position [185, 0]
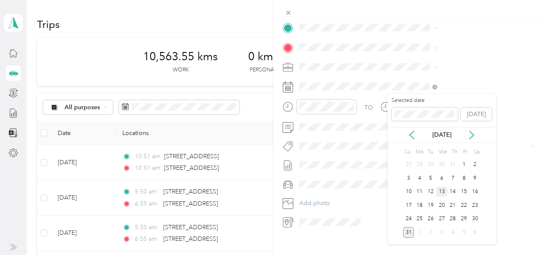
click at [444, 193] on div "13" at bounding box center [441, 192] width 11 height 11
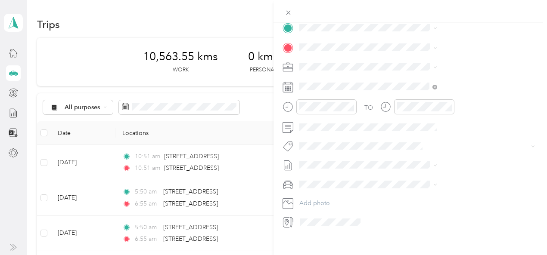
scroll to position [0, 0]
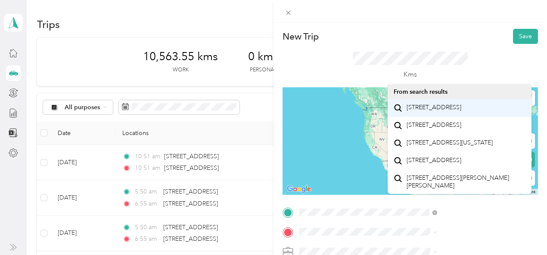
click at [428, 106] on span "[STREET_ADDRESS]" at bounding box center [434, 108] width 55 height 8
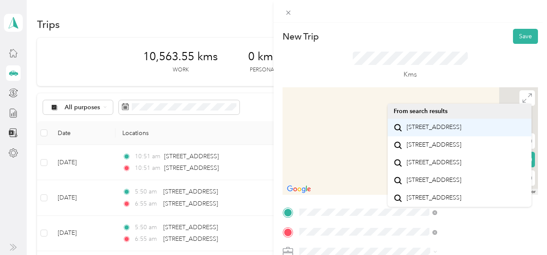
click at [428, 131] on span "[STREET_ADDRESS]" at bounding box center [434, 128] width 55 height 8
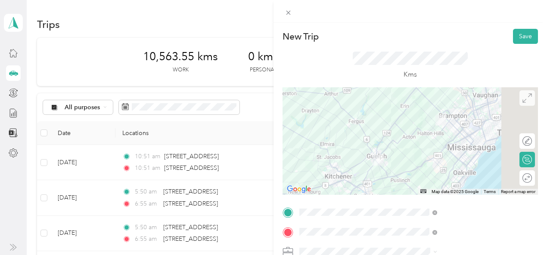
click at [523, 102] on icon at bounding box center [527, 97] width 9 height 9
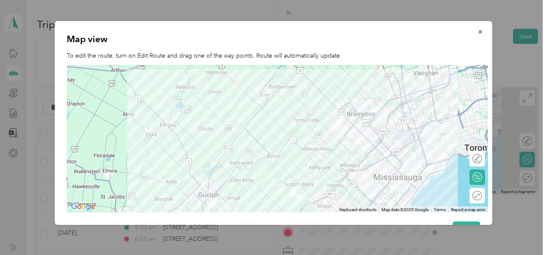
drag, startPoint x: 417, startPoint y: 121, endPoint x: 421, endPoint y: 166, distance: 45.0
click at [421, 166] on div at bounding box center [277, 139] width 421 height 148
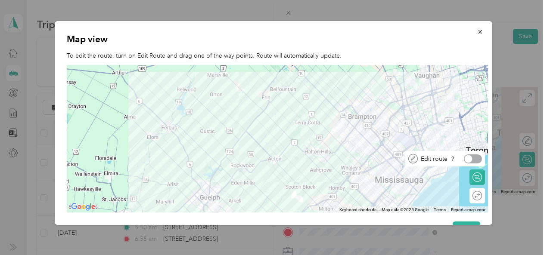
click at [479, 159] on div at bounding box center [473, 159] width 18 height 9
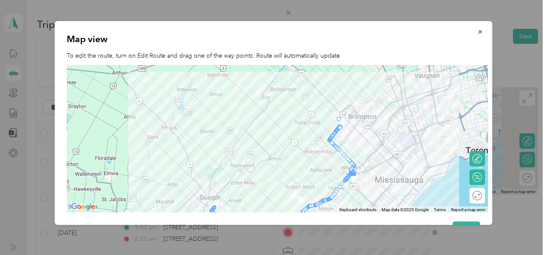
drag, startPoint x: 337, startPoint y: 132, endPoint x: 339, endPoint y: 121, distance: 11.3
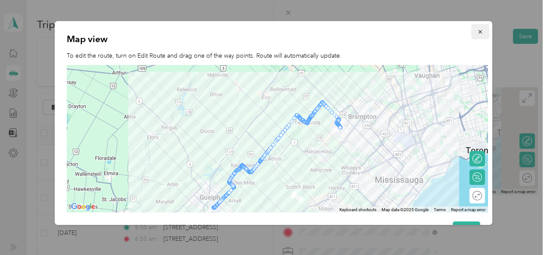
click at [477, 31] on icon "button" at bounding box center [480, 32] width 6 height 6
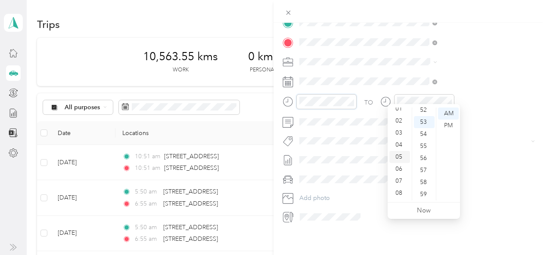
scroll to position [14, 0]
click at [399, 134] on div "03" at bounding box center [399, 136] width 21 height 12
click at [422, 137] on div "30" at bounding box center [424, 138] width 21 height 12
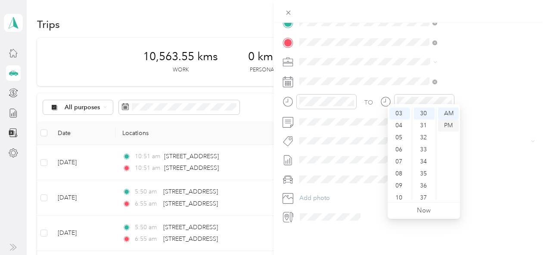
click at [449, 123] on div "PM" at bounding box center [448, 126] width 21 height 12
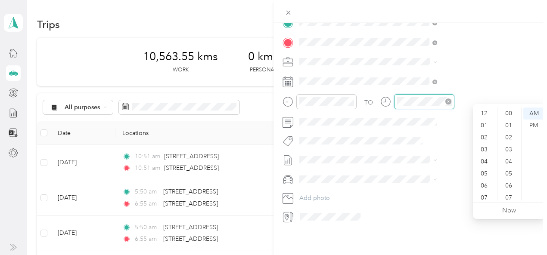
scroll to position [52, 0]
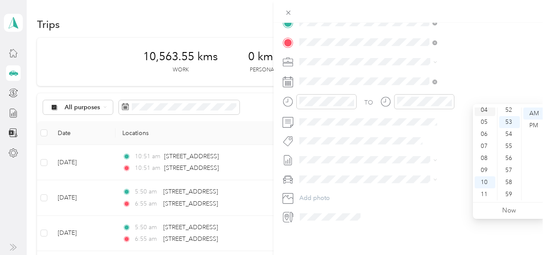
click at [485, 109] on div "04" at bounding box center [485, 110] width 21 height 12
click at [510, 143] on div "35" at bounding box center [509, 144] width 21 height 12
click at [534, 125] on div "PM" at bounding box center [533, 126] width 21 height 12
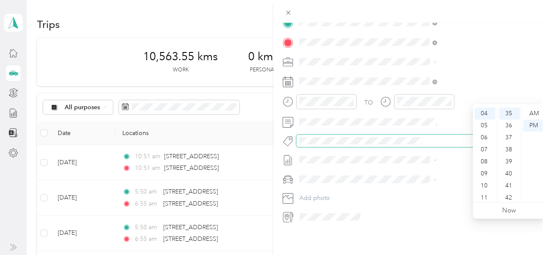
click at [396, 135] on span at bounding box center [417, 141] width 242 height 12
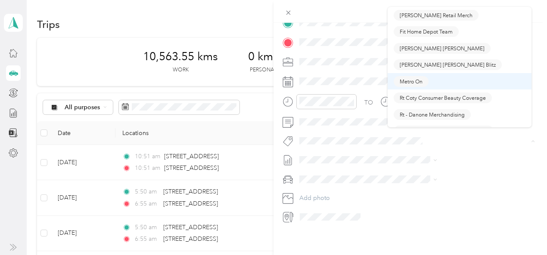
click at [408, 80] on ol "Campbell Retail Merch Fit Home Depot Team Mead Johnson Mead Johnson Blitz Metro…" at bounding box center [460, 67] width 144 height 121
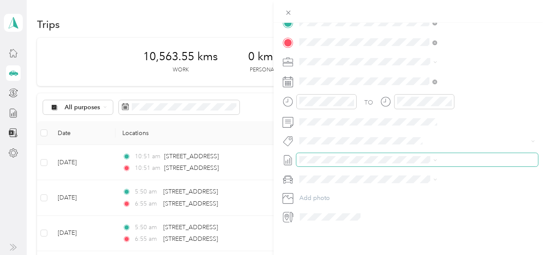
click at [417, 255] on div "New Trip Save This trip cannot be edited because it is either under review, app…" at bounding box center [271, 255] width 543 height 0
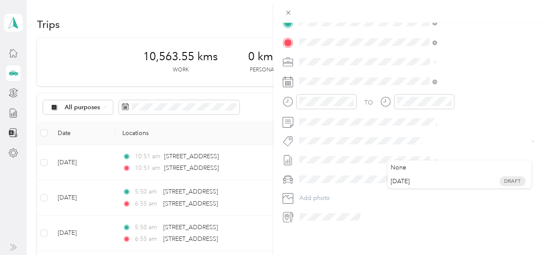
click at [410, 81] on button "Metro On" at bounding box center [411, 77] width 35 height 11
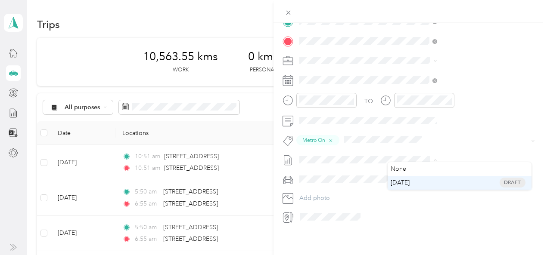
click at [410, 184] on span "[DATE]" at bounding box center [400, 182] width 19 height 9
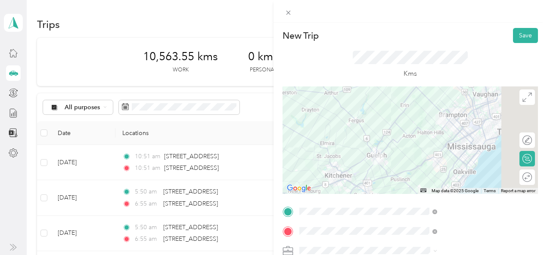
scroll to position [0, 0]
click at [521, 34] on button "Save" at bounding box center [525, 36] width 25 height 15
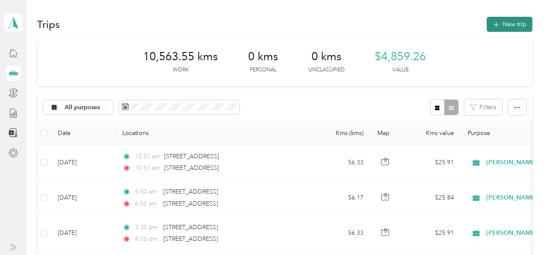
click at [517, 22] on button "New trip" at bounding box center [510, 24] width 46 height 15
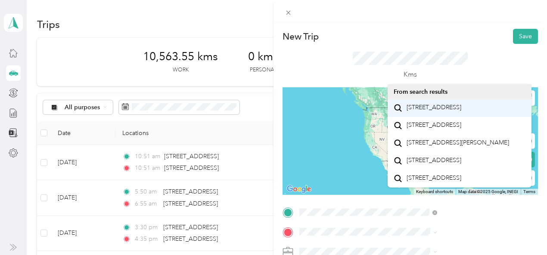
click at [424, 112] on span "[STREET_ADDRESS]" at bounding box center [434, 108] width 55 height 8
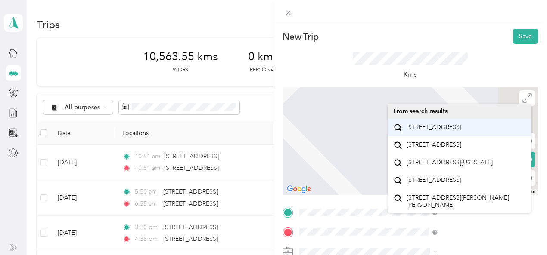
click at [412, 129] on span "[STREET_ADDRESS]" at bounding box center [434, 128] width 55 height 8
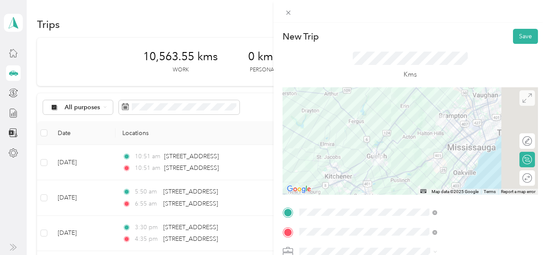
click at [523, 99] on icon at bounding box center [527, 97] width 9 height 9
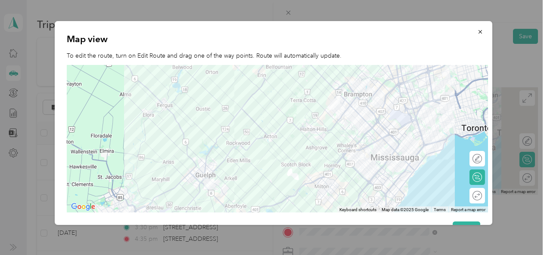
drag, startPoint x: 356, startPoint y: 103, endPoint x: 358, endPoint y: 128, distance: 25.5
click at [358, 128] on div at bounding box center [277, 139] width 421 height 148
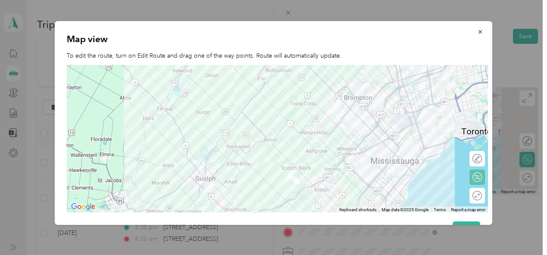
scroll to position [2, 0]
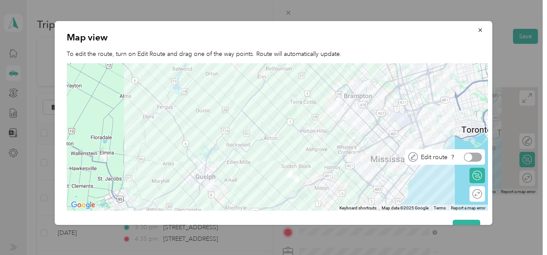
click at [475, 156] on div at bounding box center [473, 157] width 18 height 9
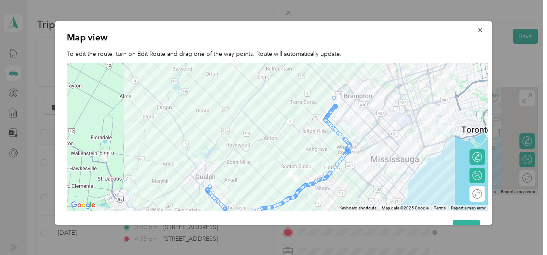
drag, startPoint x: 335, startPoint y: 110, endPoint x: 336, endPoint y: 99, distance: 11.2
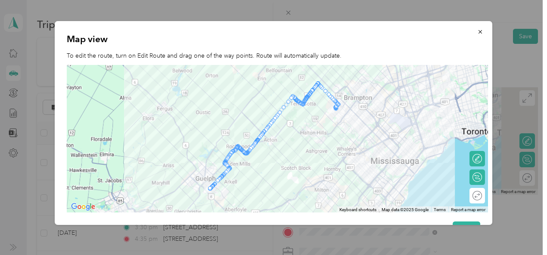
scroll to position [2, 0]
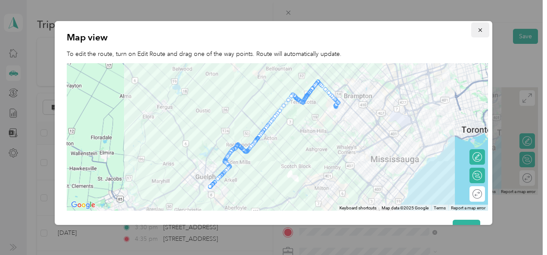
click at [479, 30] on icon "button" at bounding box center [480, 29] width 3 height 3
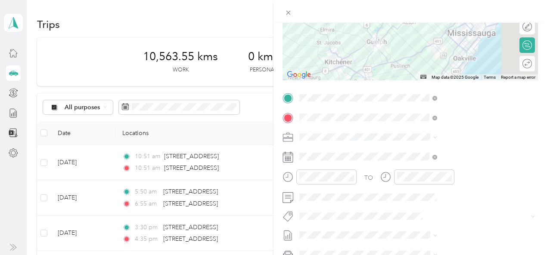
scroll to position [126, 0]
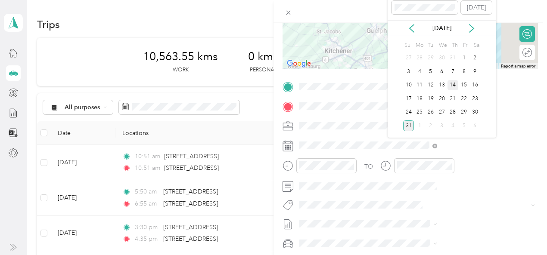
click at [453, 86] on div "14" at bounding box center [453, 85] width 11 height 11
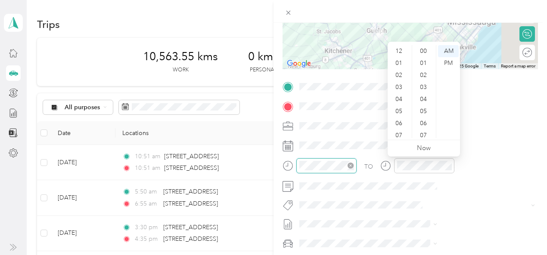
scroll to position [52, 0]
click at [398, 60] on div "05" at bounding box center [399, 60] width 21 height 12
click at [425, 81] on div "50" at bounding box center [424, 80] width 21 height 12
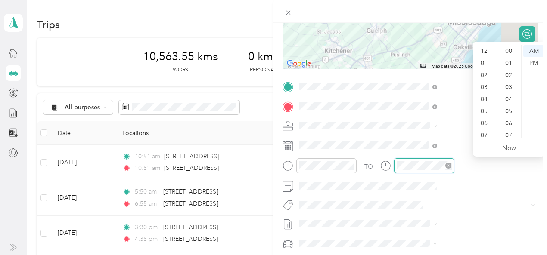
scroll to position [631, 0]
click at [484, 73] on div "06" at bounding box center [485, 72] width 21 height 12
click at [510, 84] on div "55" at bounding box center [509, 84] width 21 height 12
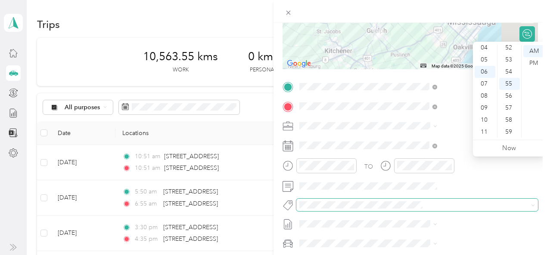
click at [390, 203] on span at bounding box center [409, 205] width 227 height 9
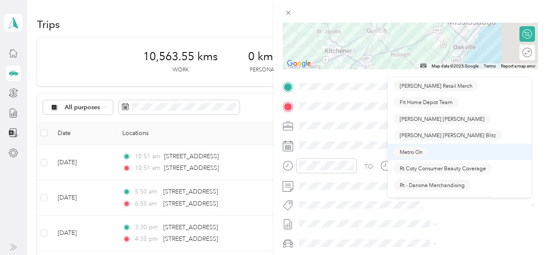
click at [411, 149] on ol "Campbell Retail Merch Fit Home Depot Team Mead Johnson Mead Johnson Blitz Metro…" at bounding box center [460, 138] width 144 height 121
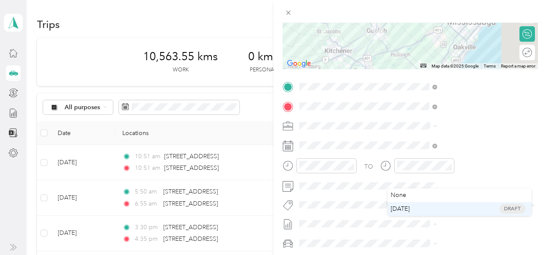
click at [402, 210] on span "[DATE]" at bounding box center [400, 209] width 19 height 9
click at [407, 151] on span "Metro On" at bounding box center [411, 152] width 23 height 8
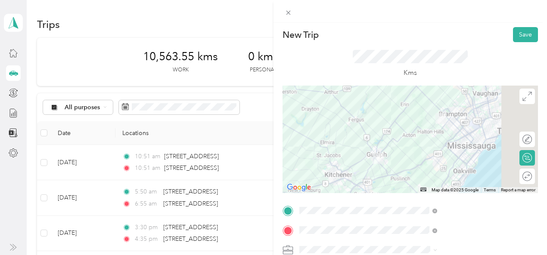
scroll to position [0, 0]
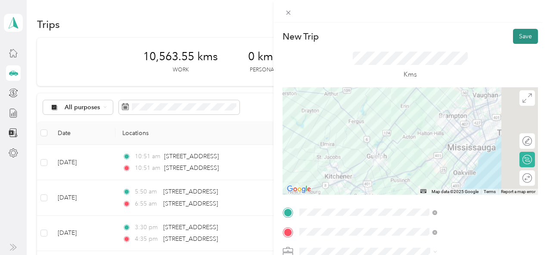
click at [516, 34] on button "Save" at bounding box center [525, 36] width 25 height 15
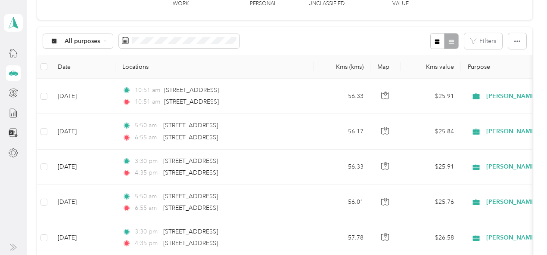
scroll to position [66, 0]
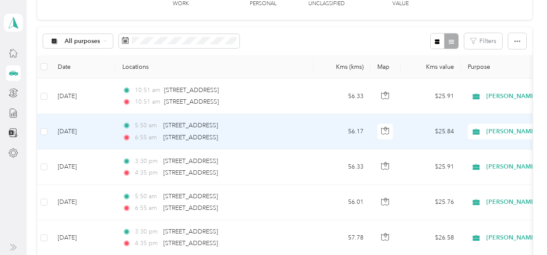
click at [82, 131] on td "[DATE]" at bounding box center [83, 131] width 65 height 35
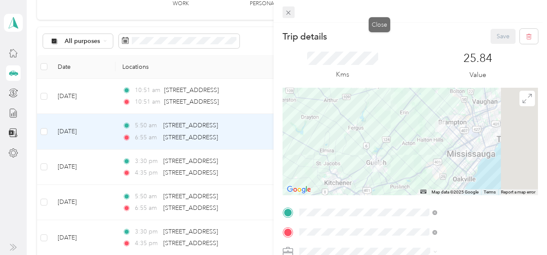
click at [292, 12] on icon at bounding box center [288, 12] width 7 height 7
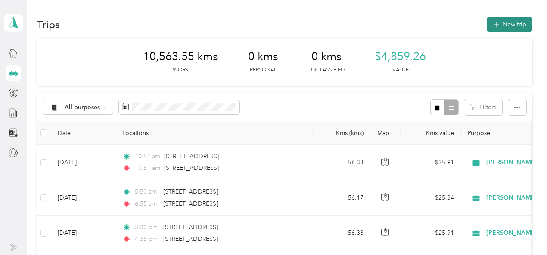
click at [514, 18] on button "New trip" at bounding box center [510, 24] width 46 height 15
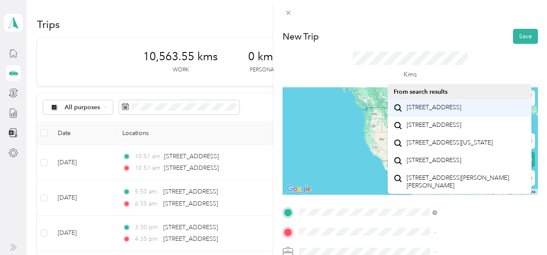
click at [453, 112] on span "[STREET_ADDRESS]" at bounding box center [434, 108] width 55 height 8
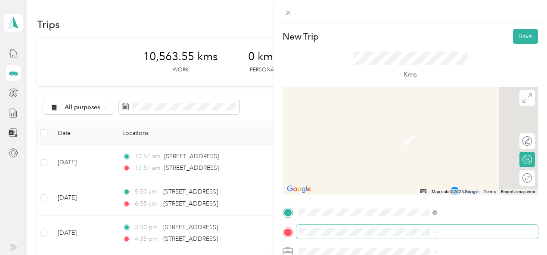
click at [395, 237] on span at bounding box center [417, 232] width 242 height 14
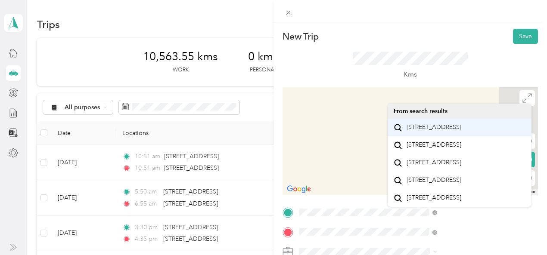
click at [426, 131] on span "[STREET_ADDRESS]" at bounding box center [434, 128] width 55 height 8
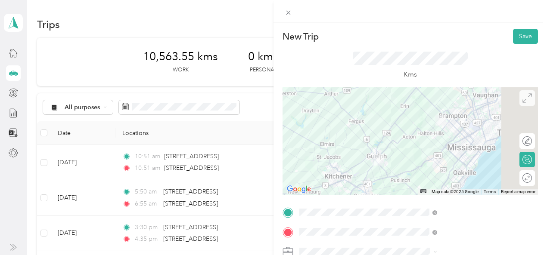
click at [524, 97] on icon at bounding box center [527, 97] width 9 height 9
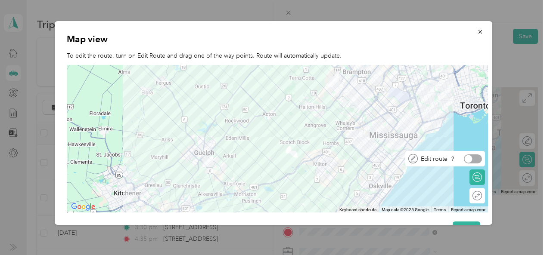
click at [479, 162] on div at bounding box center [473, 159] width 18 height 9
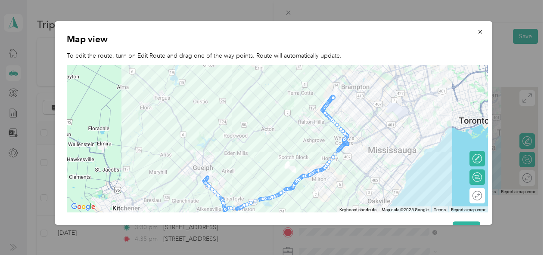
drag, startPoint x: 365, startPoint y: 111, endPoint x: 364, endPoint y: 131, distance: 19.5
click at [364, 131] on div at bounding box center [277, 139] width 421 height 148
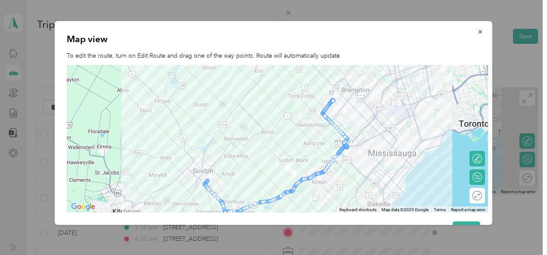
drag, startPoint x: 330, startPoint y: 106, endPoint x: 329, endPoint y: 95, distance: 10.3
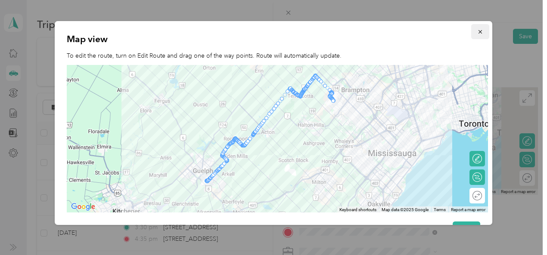
click at [477, 32] on icon "button" at bounding box center [480, 32] width 6 height 6
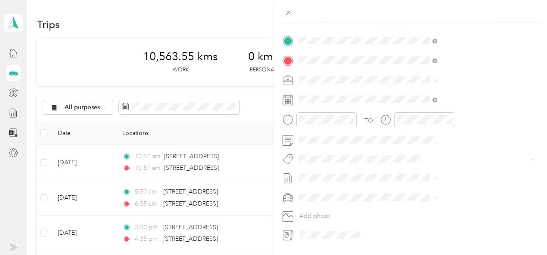
scroll to position [172, 0]
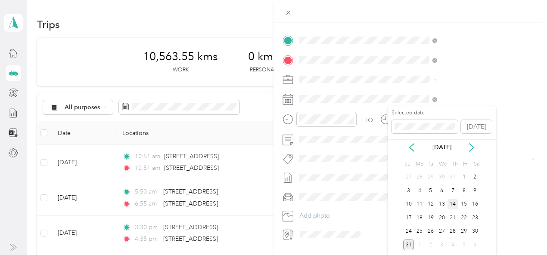
click at [454, 203] on div "14" at bounding box center [453, 204] width 11 height 11
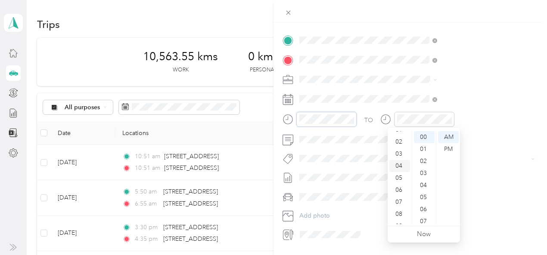
scroll to position [0, 0]
click at [398, 139] on div "12" at bounding box center [399, 137] width 21 height 12
click at [423, 156] on div "30" at bounding box center [424, 156] width 21 height 12
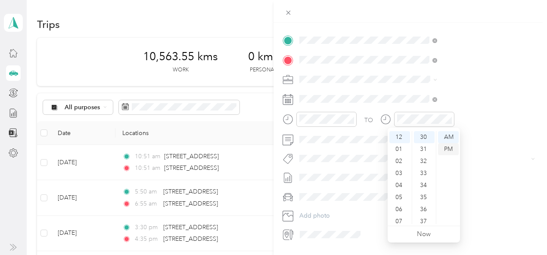
click at [451, 151] on div "PM" at bounding box center [448, 149] width 21 height 12
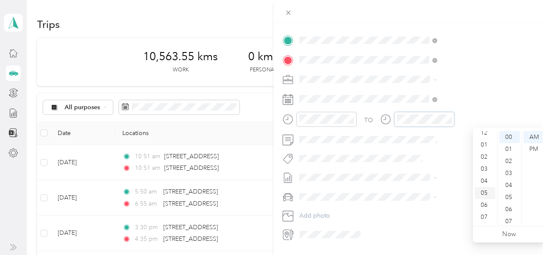
scroll to position [0, 0]
click at [483, 150] on div "01" at bounding box center [485, 149] width 21 height 12
click at [508, 186] on div "35" at bounding box center [509, 185] width 21 height 12
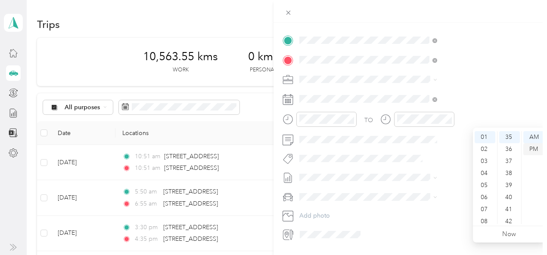
click at [534, 150] on div "PM" at bounding box center [533, 149] width 21 height 12
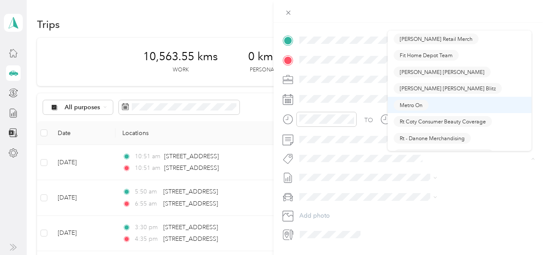
click at [408, 103] on span "Metro On" at bounding box center [411, 105] width 23 height 8
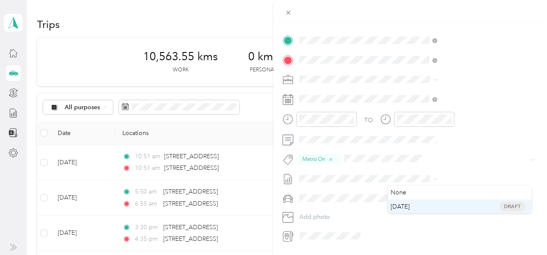
click at [402, 205] on span "[DATE]" at bounding box center [400, 207] width 19 height 9
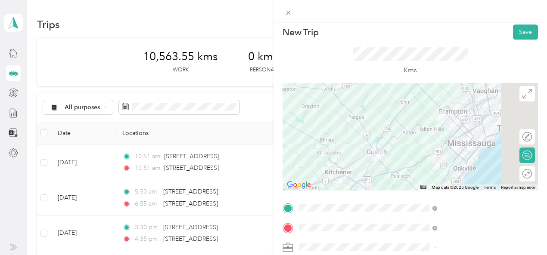
scroll to position [0, 0]
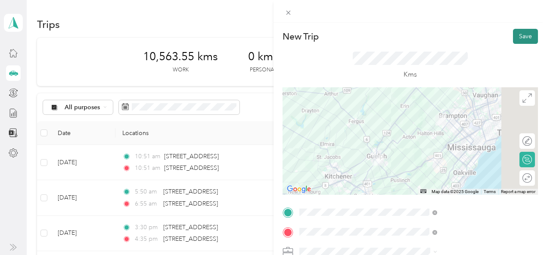
click at [523, 35] on button "Save" at bounding box center [525, 36] width 25 height 15
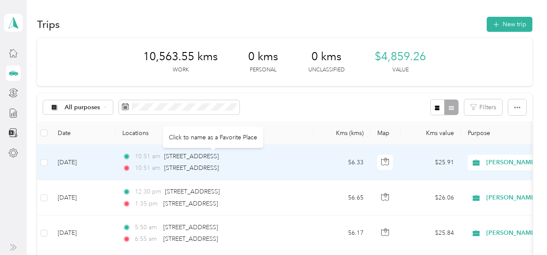
click at [204, 161] on div "[STREET_ADDRESS]" at bounding box center [191, 156] width 55 height 9
click at [316, 163] on td "56.33" at bounding box center [342, 162] width 57 height 35
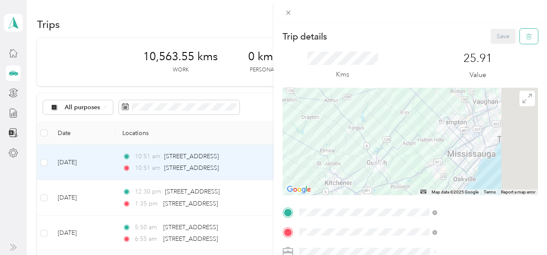
click at [526, 36] on icon "button" at bounding box center [529, 37] width 6 height 6
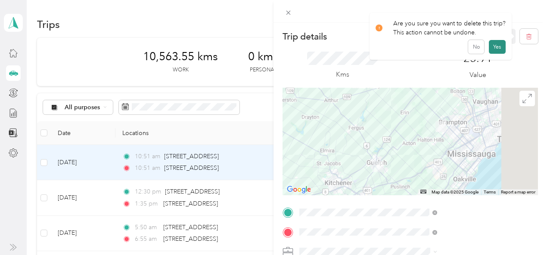
click at [498, 47] on button "Yes" at bounding box center [497, 47] width 17 height 14
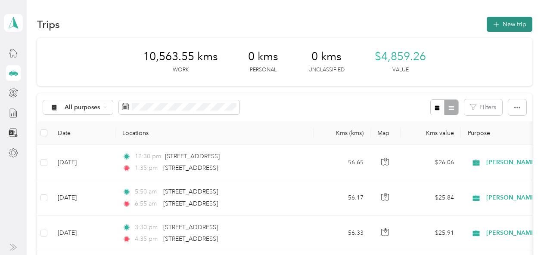
click at [505, 22] on button "New trip" at bounding box center [510, 24] width 46 height 15
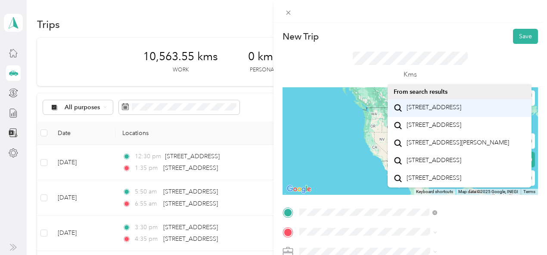
click at [416, 112] on span "[STREET_ADDRESS]" at bounding box center [434, 108] width 55 height 8
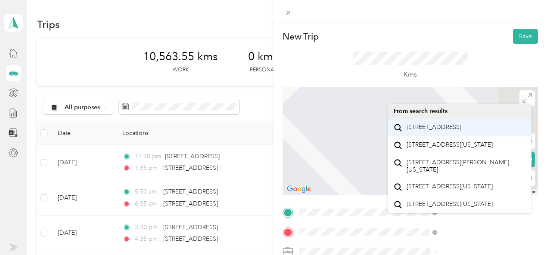
click at [431, 131] on span "1011 Upper Middle Road Oakville, Ontario L6H 4L3, Canada" at bounding box center [434, 128] width 55 height 8
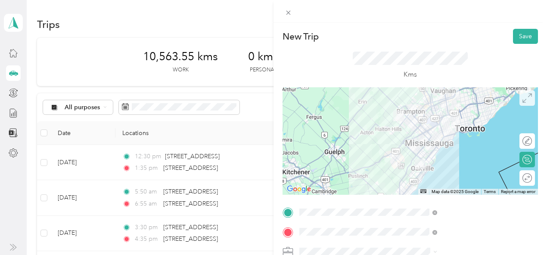
click at [523, 101] on icon at bounding box center [527, 97] width 9 height 9
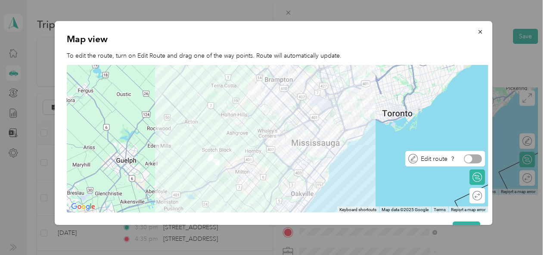
click at [479, 159] on div at bounding box center [473, 159] width 18 height 9
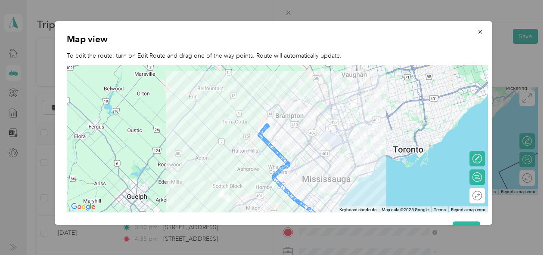
drag, startPoint x: 352, startPoint y: 109, endPoint x: 364, endPoint y: 147, distance: 39.9
click at [364, 147] on div at bounding box center [277, 139] width 421 height 148
drag, startPoint x: 267, startPoint y: 128, endPoint x: 271, endPoint y: 111, distance: 18.1
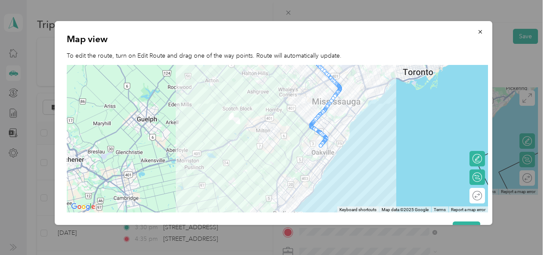
drag, startPoint x: 368, startPoint y: 161, endPoint x: 377, endPoint y: 81, distance: 80.3
click at [377, 81] on div at bounding box center [277, 139] width 421 height 148
click at [477, 29] on icon "button" at bounding box center [480, 32] width 6 height 6
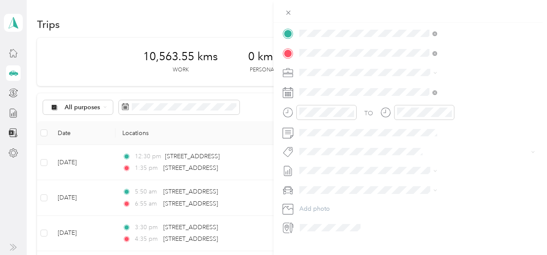
scroll to position [190, 0]
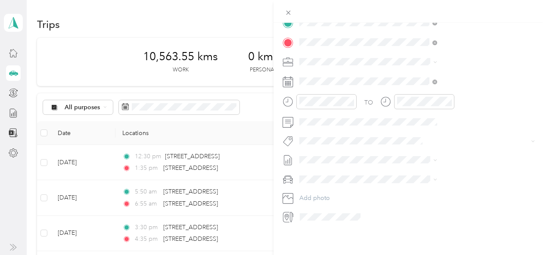
click at [409, 87] on button "Metro On" at bounding box center [411, 86] width 35 height 11
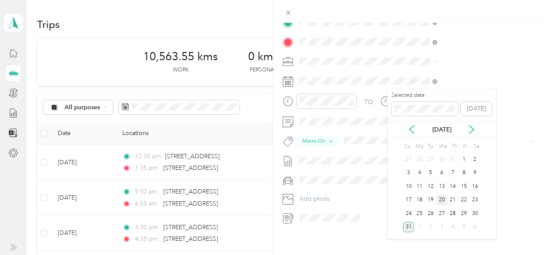
click at [440, 200] on div "20" at bounding box center [441, 200] width 11 height 11
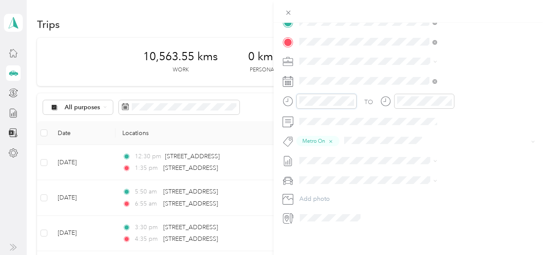
scroll to position [52, 0]
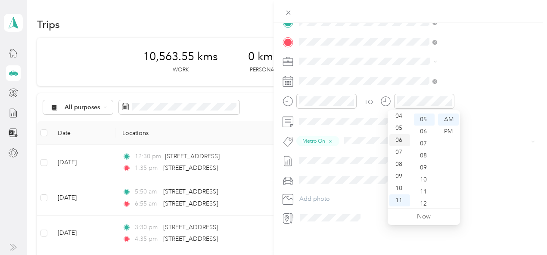
click at [397, 143] on div "06" at bounding box center [399, 140] width 21 height 12
click at [422, 118] on div "00" at bounding box center [424, 120] width 21 height 12
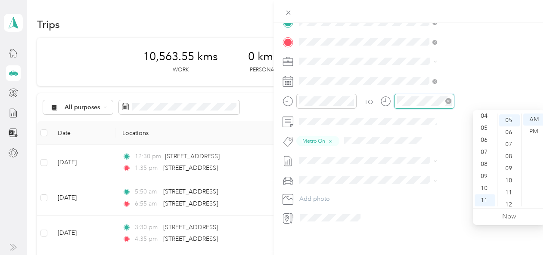
scroll to position [60, 0]
click at [484, 153] on div "07" at bounding box center [485, 152] width 21 height 12
click at [510, 118] on div "00" at bounding box center [509, 120] width 21 height 12
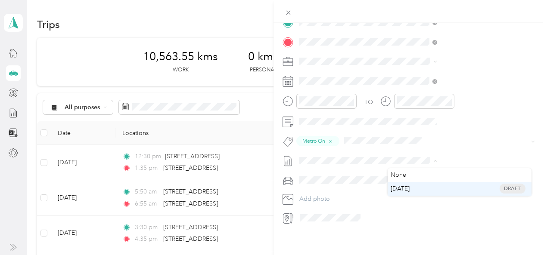
click at [401, 190] on span "[DATE]" at bounding box center [400, 188] width 19 height 9
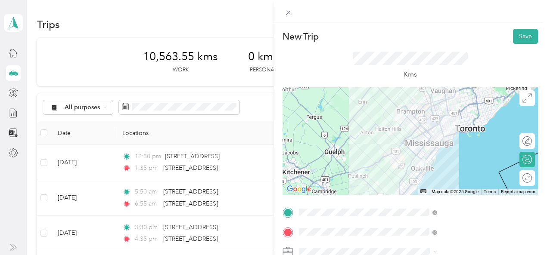
scroll to position [0, 1]
click at [517, 36] on button "Save" at bounding box center [525, 36] width 25 height 15
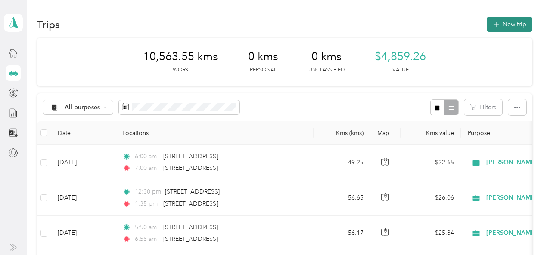
click at [516, 25] on button "New trip" at bounding box center [510, 24] width 46 height 15
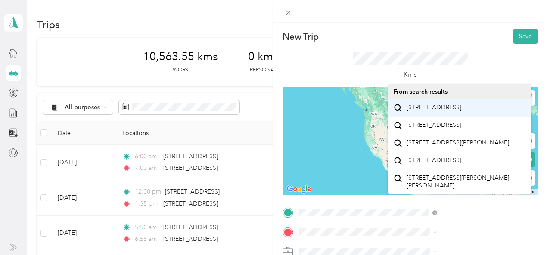
click at [435, 108] on span "1011 Upper Middle Road Oakville, Ontario L6H 4L3, Canada" at bounding box center [434, 108] width 55 height 8
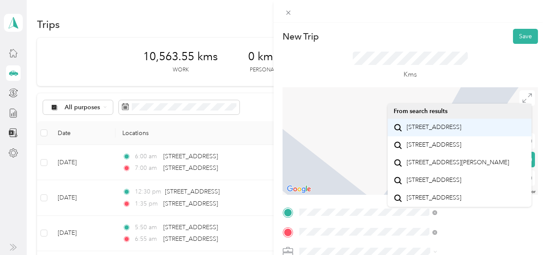
click at [436, 129] on span "[STREET_ADDRESS]" at bounding box center [434, 128] width 55 height 8
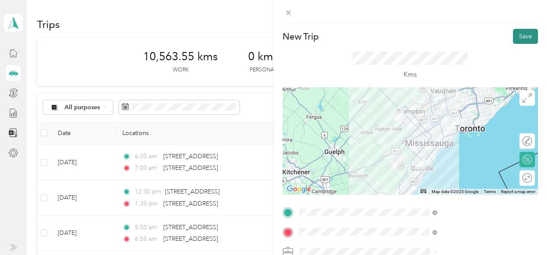
click at [523, 31] on button "Save" at bounding box center [525, 36] width 25 height 15
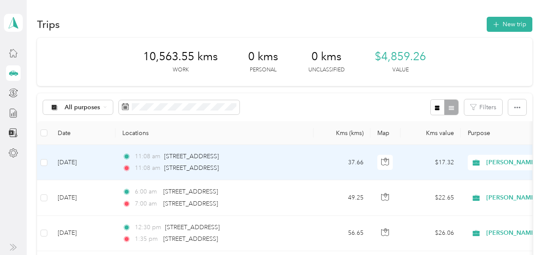
click at [287, 158] on div "11:08 am 1011 Upper Middle Road, Oakville" at bounding box center [212, 156] width 181 height 9
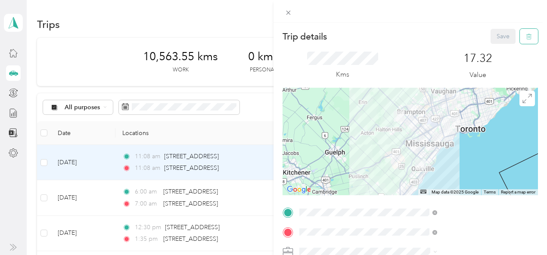
click at [526, 38] on button "button" at bounding box center [529, 36] width 18 height 15
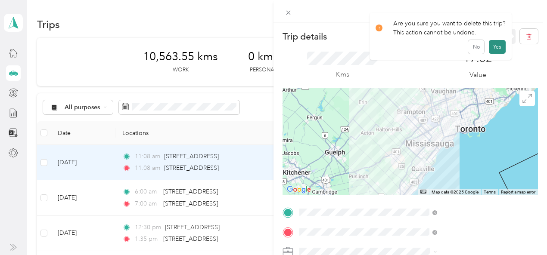
click at [495, 47] on button "Yes" at bounding box center [497, 47] width 17 height 14
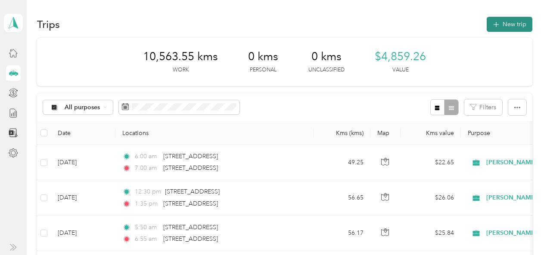
click at [505, 22] on button "New trip" at bounding box center [510, 24] width 46 height 15
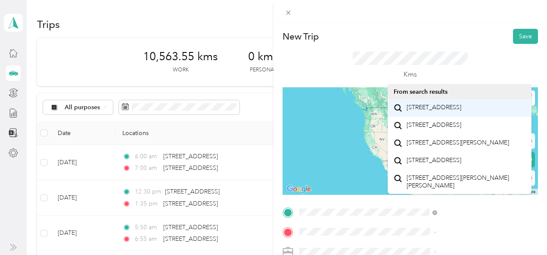
click at [422, 111] on span "1011 Upper Middle Road Oakville, Ontario L6H 4L3, Canada" at bounding box center [434, 108] width 55 height 8
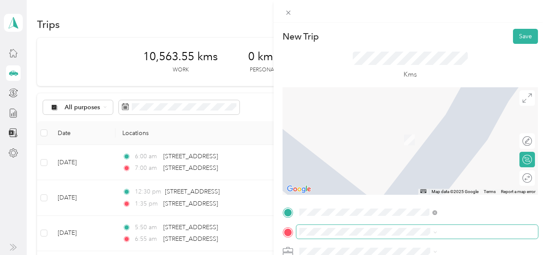
click at [388, 232] on span at bounding box center [417, 232] width 242 height 14
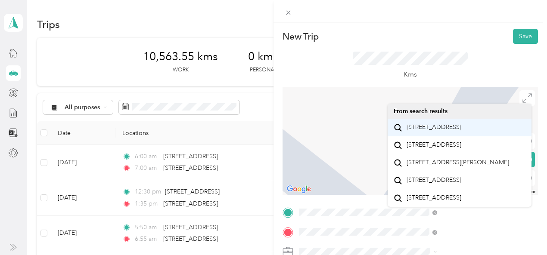
click at [414, 131] on span "[STREET_ADDRESS]" at bounding box center [434, 128] width 55 height 8
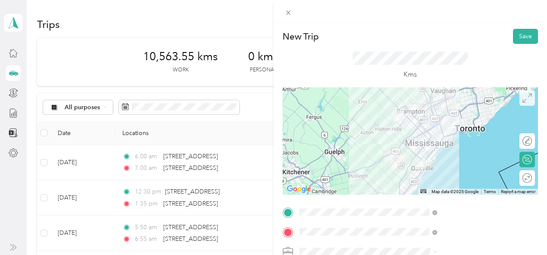
click at [524, 97] on icon at bounding box center [527, 97] width 9 height 9
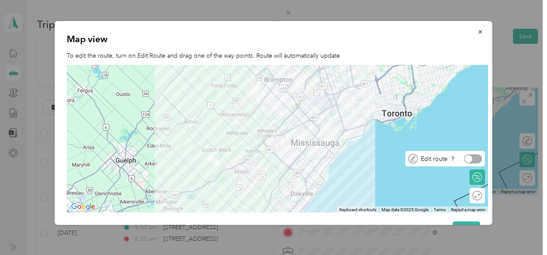
click at [480, 159] on div at bounding box center [473, 159] width 18 height 9
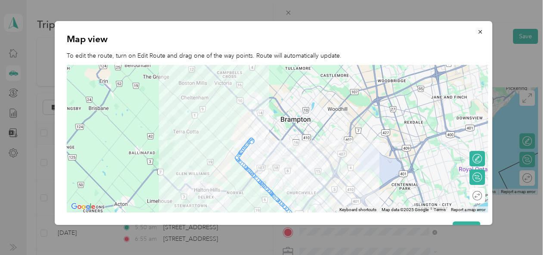
drag, startPoint x: 277, startPoint y: 101, endPoint x: 294, endPoint y: 163, distance: 64.6
click at [294, 163] on div at bounding box center [277, 139] width 421 height 148
drag, startPoint x: 245, startPoint y: 146, endPoint x: 253, endPoint y: 110, distance: 37.0
click at [253, 111] on div at bounding box center [253, 111] width 4 height 4
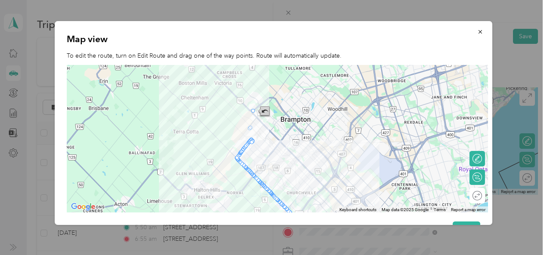
click at [266, 111] on img "Undo last edit" at bounding box center [251, 112] width 39 height 12
drag, startPoint x: 246, startPoint y: 145, endPoint x: 255, endPoint y: 110, distance: 36.5
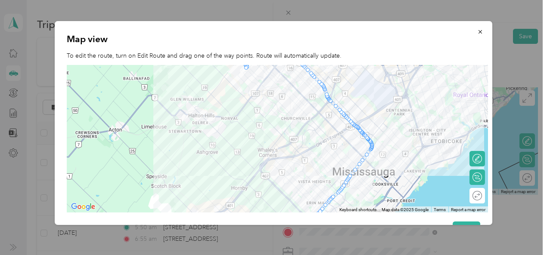
drag, startPoint x: 374, startPoint y: 152, endPoint x: 368, endPoint y: 78, distance: 74.3
click at [368, 78] on div at bounding box center [277, 139] width 421 height 148
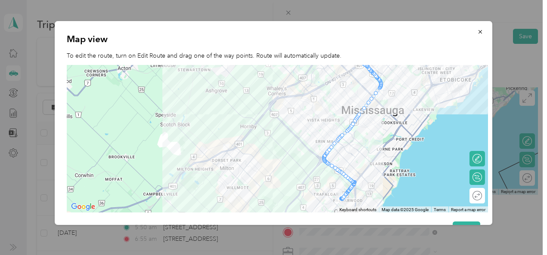
drag, startPoint x: 384, startPoint y: 146, endPoint x: 393, endPoint y: 84, distance: 62.6
click at [393, 84] on div at bounding box center [277, 139] width 421 height 148
click at [479, 32] on icon "button" at bounding box center [480, 31] width 3 height 3
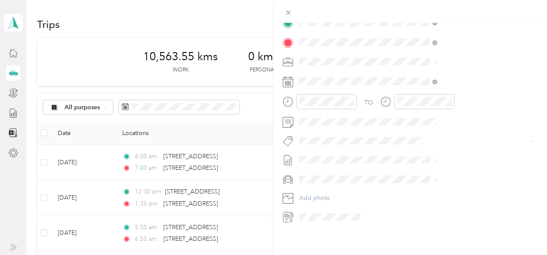
scroll to position [196, 0]
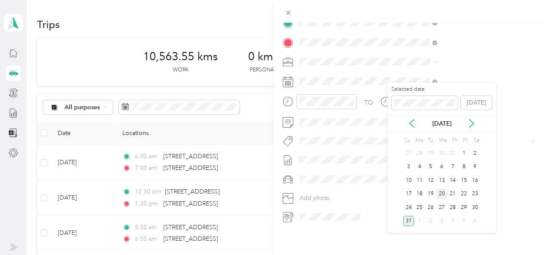
click at [441, 194] on div "20" at bounding box center [441, 194] width 11 height 11
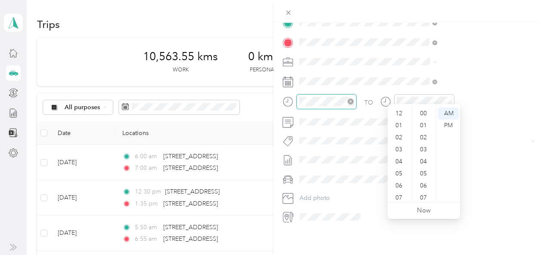
scroll to position [52, 0]
click at [400, 196] on div "11" at bounding box center [399, 195] width 21 height 12
click at [425, 175] on div "45" at bounding box center [424, 177] width 21 height 12
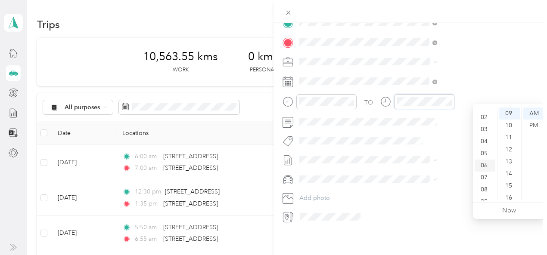
scroll to position [0, 0]
click at [482, 112] on div "12" at bounding box center [485, 114] width 21 height 12
click at [508, 180] on div "45" at bounding box center [509, 182] width 21 height 12
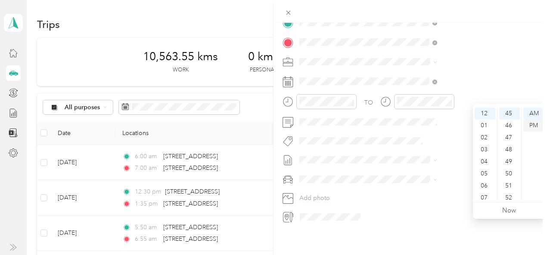
click at [533, 125] on div "PM" at bounding box center [533, 126] width 21 height 12
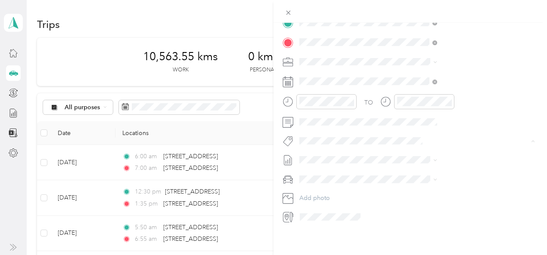
click at [410, 81] on button "Metro On" at bounding box center [411, 81] width 35 height 11
click at [399, 184] on li "[DATE] Draft" at bounding box center [460, 179] width 144 height 14
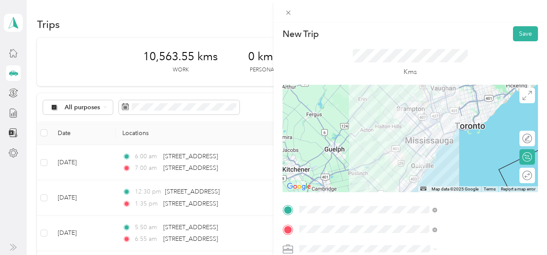
scroll to position [0, 0]
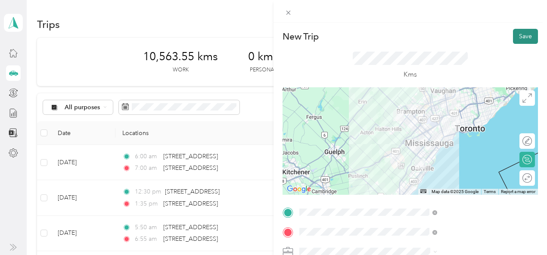
click at [517, 37] on button "Save" at bounding box center [525, 36] width 25 height 15
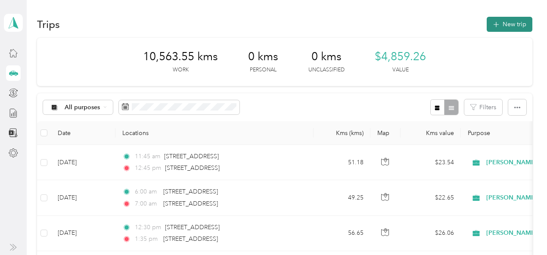
click at [520, 23] on button "New trip" at bounding box center [510, 24] width 46 height 15
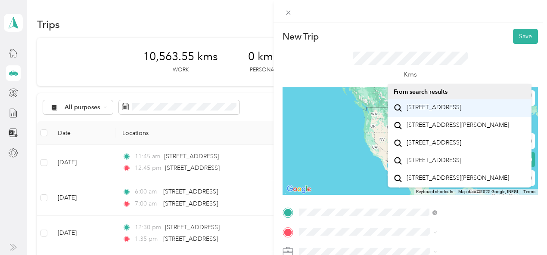
click at [418, 106] on span "[STREET_ADDRESS]" at bounding box center [434, 108] width 55 height 8
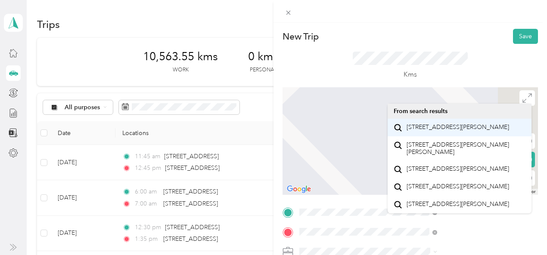
click at [426, 131] on span "100 Jamieson Parkway Cambridge, Ontario N3C 4B5, Canada" at bounding box center [458, 128] width 103 height 8
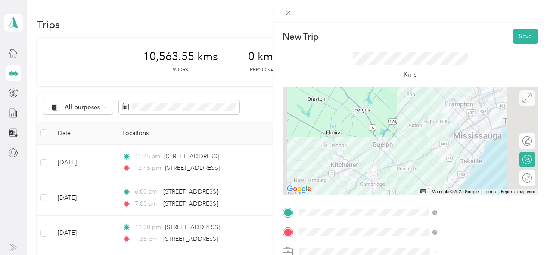
click at [523, 98] on icon at bounding box center [527, 97] width 9 height 9
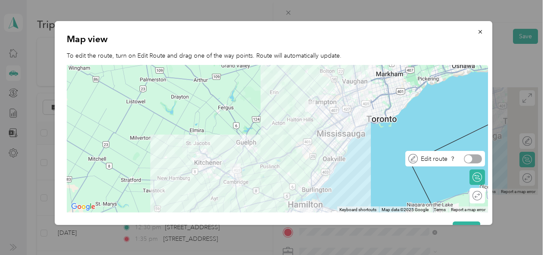
click at [480, 158] on div at bounding box center [473, 159] width 18 height 9
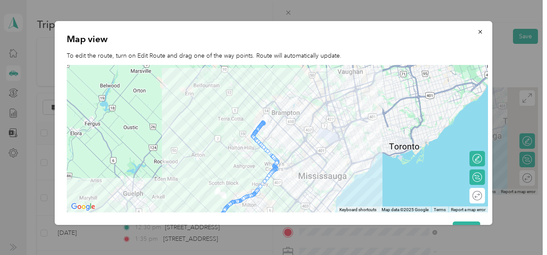
drag, startPoint x: 277, startPoint y: 109, endPoint x: 284, endPoint y: 140, distance: 31.4
click at [284, 140] on div at bounding box center [277, 139] width 421 height 148
drag, startPoint x: 261, startPoint y: 127, endPoint x: 267, endPoint y: 106, distance: 21.8
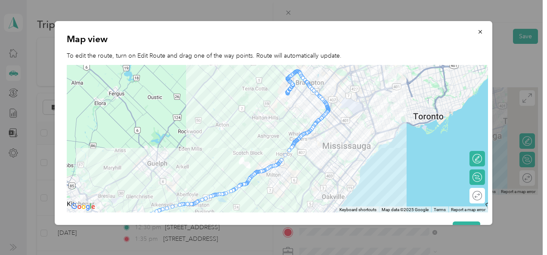
drag, startPoint x: 371, startPoint y: 146, endPoint x: 396, endPoint y: 115, distance: 39.8
click at [396, 115] on div at bounding box center [277, 139] width 421 height 148
click at [477, 32] on icon "button" at bounding box center [480, 32] width 6 height 6
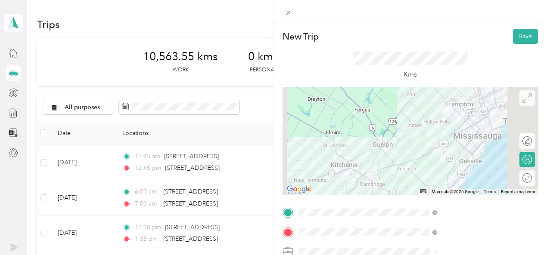
click at [523, 96] on icon at bounding box center [527, 97] width 9 height 9
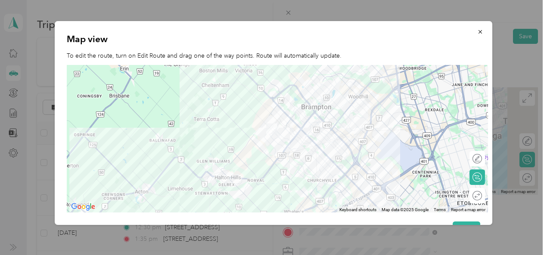
drag, startPoint x: 114, startPoint y: 87, endPoint x: 337, endPoint y: 98, distance: 223.9
click at [337, 98] on div at bounding box center [277, 139] width 421 height 148
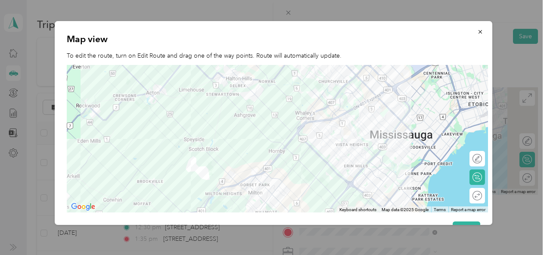
drag, startPoint x: 389, startPoint y: 143, endPoint x: 401, endPoint y: 44, distance: 100.7
click at [401, 44] on div "Map view To edit the route, turn on Edit Route and drag one of the way points. …" at bounding box center [274, 123] width 438 height 204
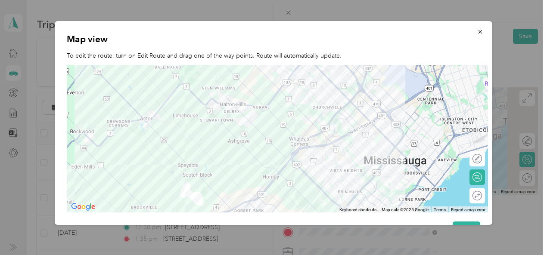
drag, startPoint x: 315, startPoint y: 172, endPoint x: 309, endPoint y: 198, distance: 25.9
click at [309, 198] on div at bounding box center [277, 139] width 421 height 148
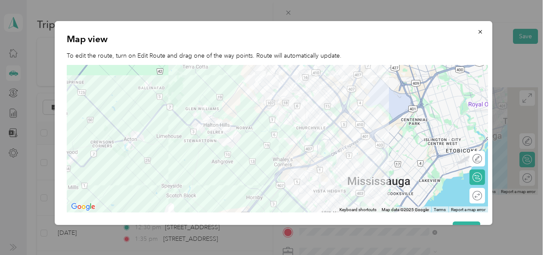
drag, startPoint x: 309, startPoint y: 198, endPoint x: 293, endPoint y: 218, distance: 26.4
click at [293, 218] on div "Map view To edit the route, turn on Edit Route and drag one of the way points. …" at bounding box center [274, 123] width 438 height 204
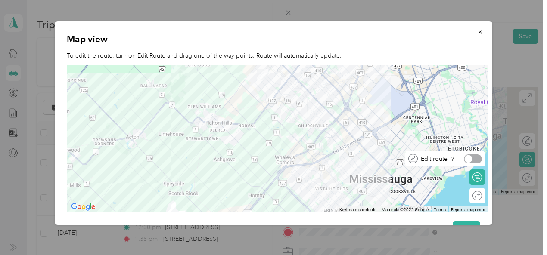
click at [480, 159] on div at bounding box center [473, 159] width 18 height 9
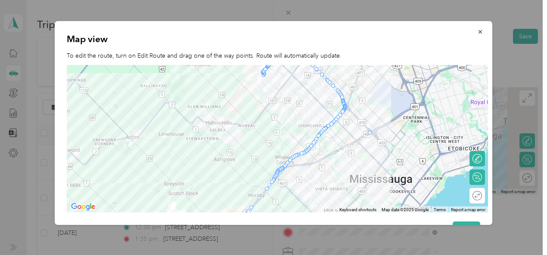
drag, startPoint x: 342, startPoint y: 112, endPoint x: 371, endPoint y: 133, distance: 35.2
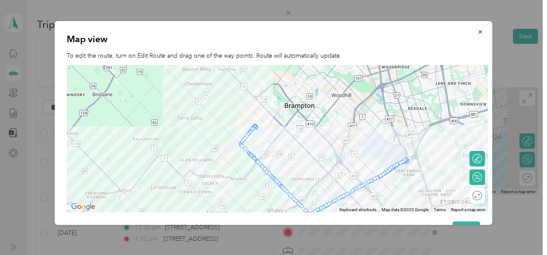
drag, startPoint x: 281, startPoint y: 89, endPoint x: 273, endPoint y: 143, distance: 54.8
click at [273, 143] on div at bounding box center [277, 139] width 421 height 148
drag, startPoint x: 242, startPoint y: 143, endPoint x: 259, endPoint y: 94, distance: 51.1
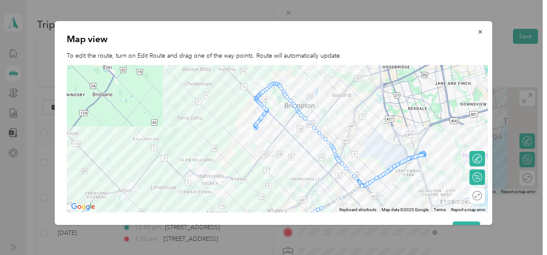
click at [423, 161] on div at bounding box center [277, 139] width 421 height 148
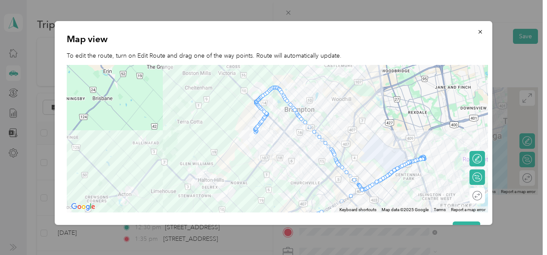
drag, startPoint x: 424, startPoint y: 160, endPoint x: 352, endPoint y: 198, distance: 81.7
click at [477, 33] on icon "button" at bounding box center [480, 32] width 6 height 6
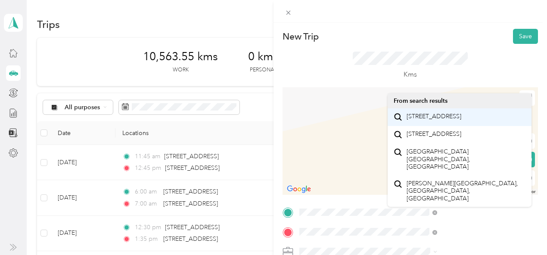
click at [420, 117] on span "[STREET_ADDRESS]" at bounding box center [434, 117] width 55 height 8
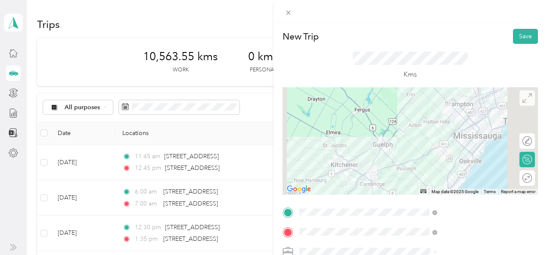
click at [520, 104] on span at bounding box center [528, 98] width 16 height 16
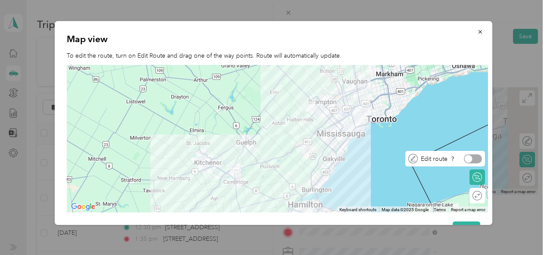
click at [474, 162] on div at bounding box center [473, 159] width 18 height 9
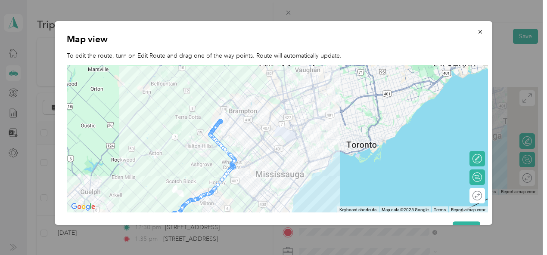
drag, startPoint x: 229, startPoint y: 89, endPoint x: 234, endPoint y: 133, distance: 44.2
click at [234, 133] on div at bounding box center [277, 139] width 421 height 148
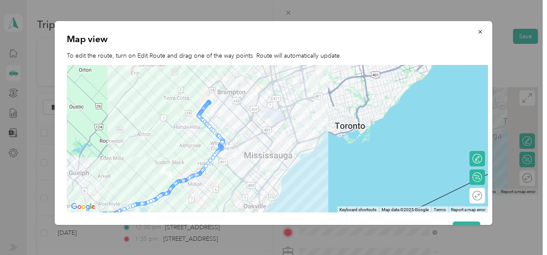
drag, startPoint x: 234, startPoint y: 132, endPoint x: 222, endPoint y: 111, distance: 24.7
click at [222, 111] on div at bounding box center [277, 139] width 421 height 148
drag, startPoint x: 207, startPoint y: 108, endPoint x: 214, endPoint y: 69, distance: 39.7
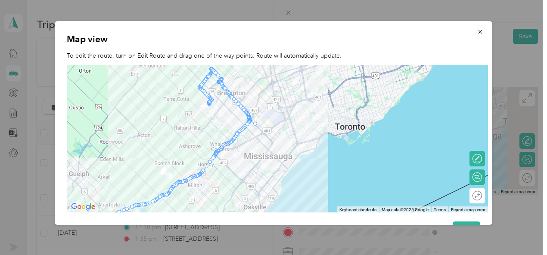
drag, startPoint x: 249, startPoint y: 125, endPoint x: 258, endPoint y: 122, distance: 9.4
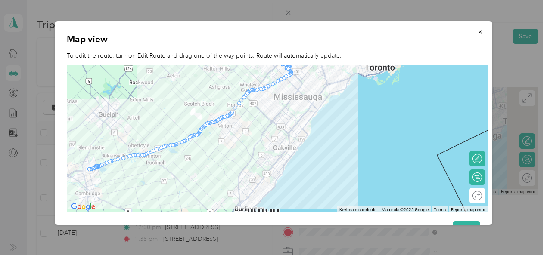
drag, startPoint x: 286, startPoint y: 141, endPoint x: 317, endPoint y: 81, distance: 67.1
click at [317, 81] on div at bounding box center [277, 139] width 421 height 148
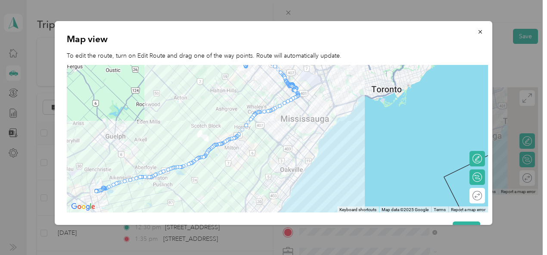
drag, startPoint x: 338, startPoint y: 147, endPoint x: 345, endPoint y: 170, distance: 23.9
click at [345, 170] on div at bounding box center [277, 139] width 421 height 148
click at [477, 31] on icon "button" at bounding box center [480, 32] width 6 height 6
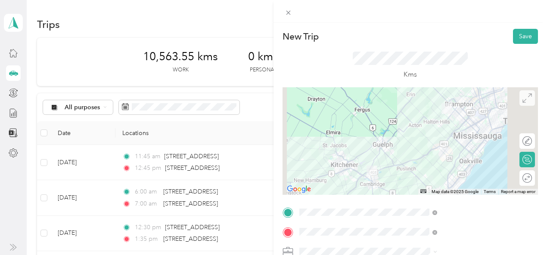
click at [523, 99] on icon at bounding box center [527, 97] width 9 height 9
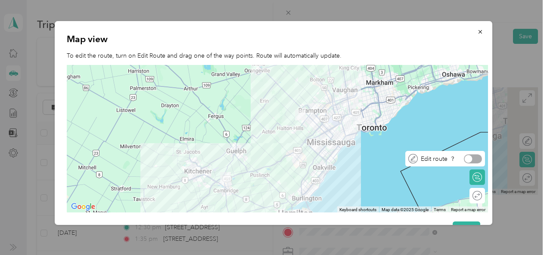
click at [475, 158] on div at bounding box center [473, 159] width 18 height 9
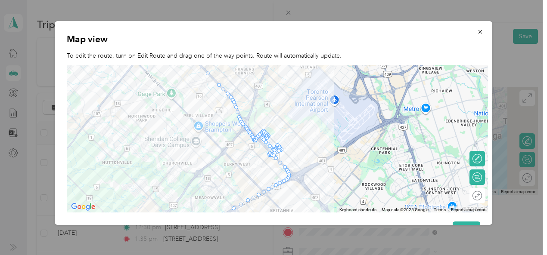
drag, startPoint x: 337, startPoint y: 173, endPoint x: 340, endPoint y: 70, distance: 103.0
click at [340, 70] on div at bounding box center [277, 139] width 421 height 148
drag, startPoint x: 257, startPoint y: 137, endPoint x: 284, endPoint y: 170, distance: 41.9
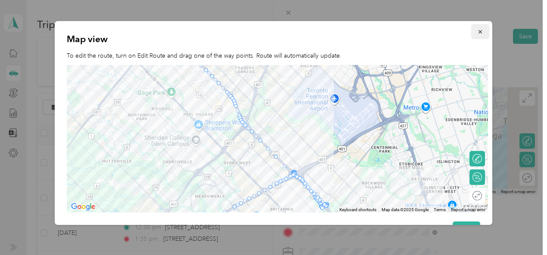
click at [477, 31] on icon "button" at bounding box center [480, 32] width 6 height 6
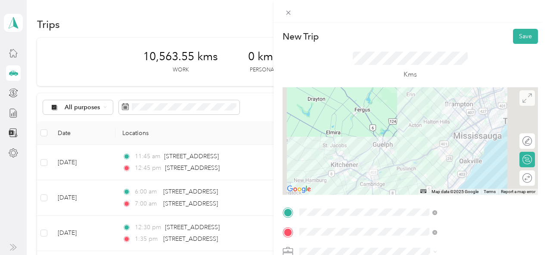
click at [523, 98] on icon at bounding box center [527, 97] width 9 height 9
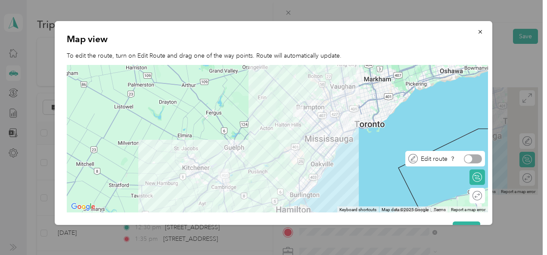
click at [477, 156] on div at bounding box center [473, 159] width 18 height 9
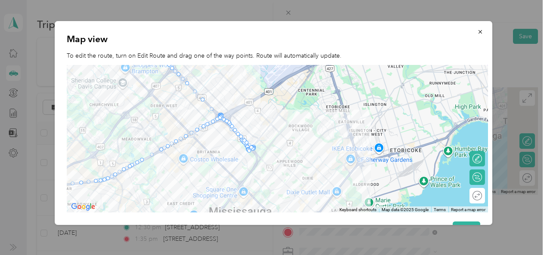
drag, startPoint x: 257, startPoint y: 78, endPoint x: 269, endPoint y: 142, distance: 64.4
click at [269, 142] on div at bounding box center [277, 139] width 421 height 148
click at [477, 31] on icon "button" at bounding box center [480, 32] width 6 height 6
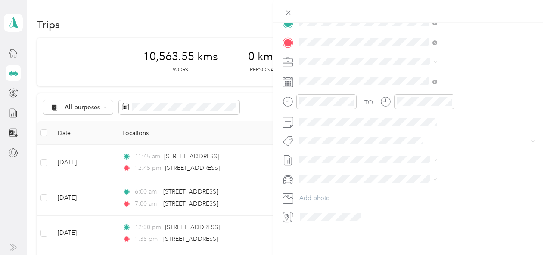
scroll to position [196, 2]
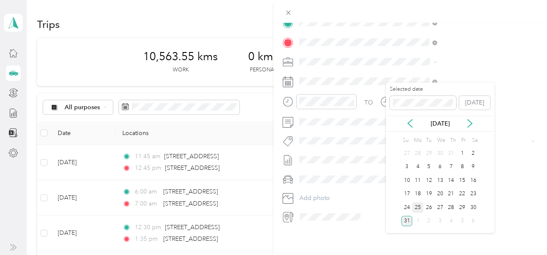
click at [418, 208] on div "25" at bounding box center [417, 208] width 11 height 11
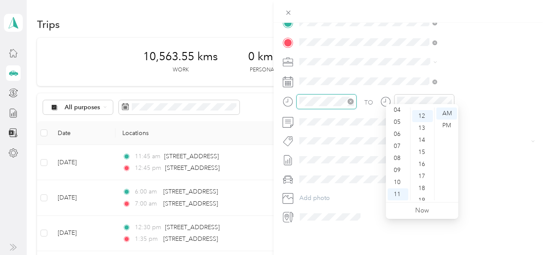
scroll to position [145, 0]
click at [395, 133] on div "06" at bounding box center [398, 134] width 21 height 12
click at [420, 136] on div "07" at bounding box center [422, 137] width 21 height 12
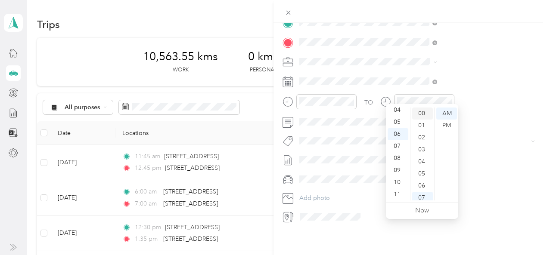
click at [421, 113] on div "00" at bounding box center [422, 114] width 21 height 12
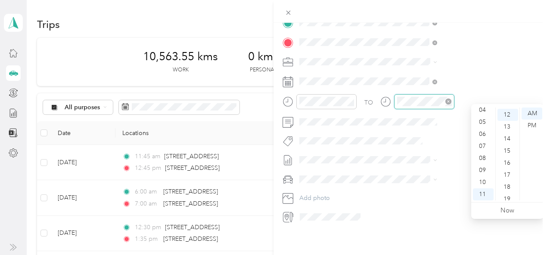
scroll to position [145, 0]
click at [483, 146] on div "07" at bounding box center [483, 146] width 21 height 12
click at [507, 113] on div "00" at bounding box center [508, 114] width 21 height 12
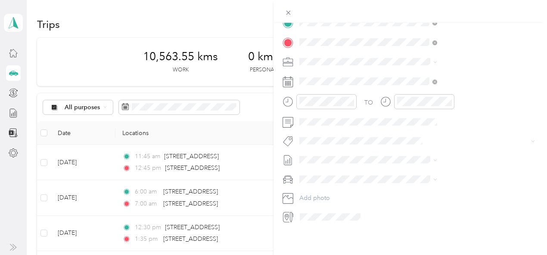
click at [411, 76] on button "Metro On" at bounding box center [409, 76] width 35 height 11
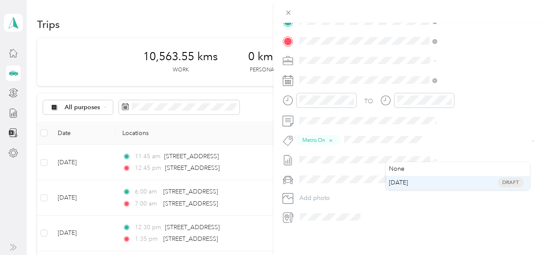
click at [399, 183] on span "[DATE]" at bounding box center [398, 182] width 19 height 9
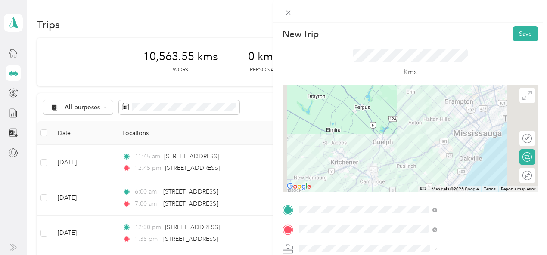
scroll to position [0, 2]
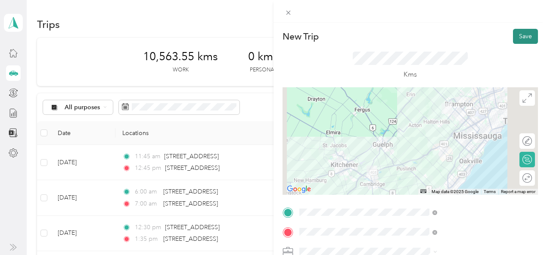
click at [515, 31] on button "Save" at bounding box center [525, 36] width 25 height 15
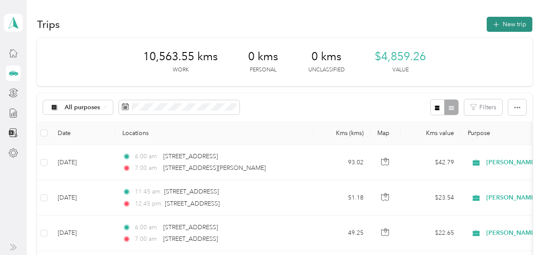
click at [514, 24] on button "New trip" at bounding box center [510, 24] width 46 height 15
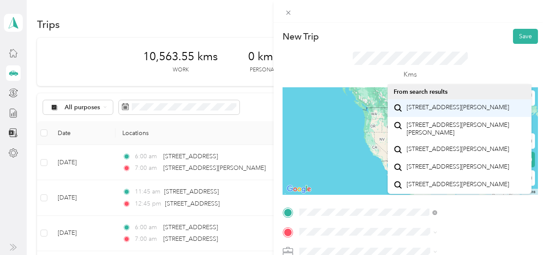
click at [422, 112] on span "100 Jamieson Parkway Cambridge, Ontario N3C 4B5, Canada" at bounding box center [458, 108] width 103 height 8
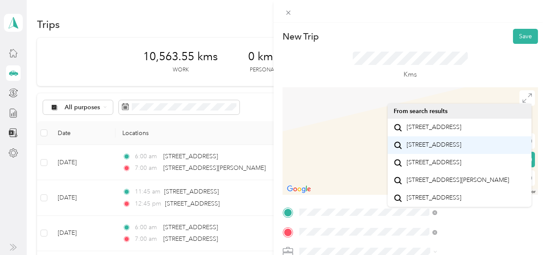
click at [414, 149] on span "[STREET_ADDRESS]" at bounding box center [434, 145] width 55 height 8
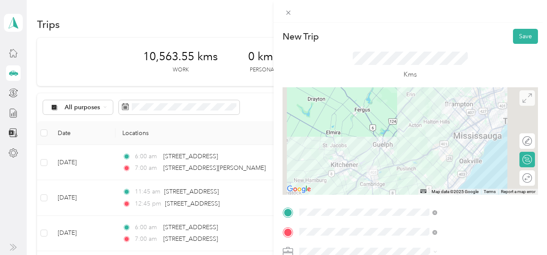
click at [525, 105] on span at bounding box center [528, 98] width 16 height 16
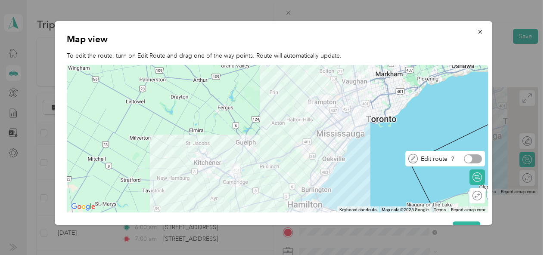
click at [475, 159] on div at bounding box center [473, 159] width 18 height 9
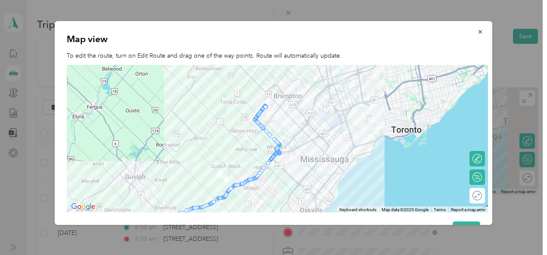
drag, startPoint x: 302, startPoint y: 79, endPoint x: 301, endPoint y: 87, distance: 8.2
click at [301, 87] on div at bounding box center [277, 139] width 421 height 148
drag, startPoint x: 261, startPoint y: 112, endPoint x: 264, endPoint y: 92, distance: 19.6
drag, startPoint x: 305, startPoint y: 120, endPoint x: 319, endPoint y: 139, distance: 23.4
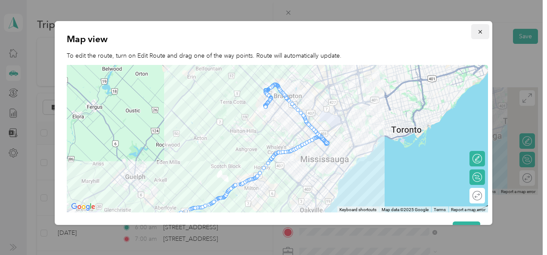
click at [479, 32] on icon "button" at bounding box center [480, 31] width 3 height 3
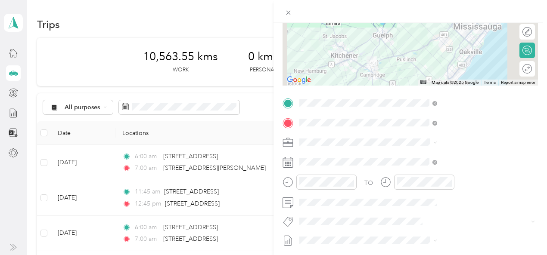
scroll to position [115, 0]
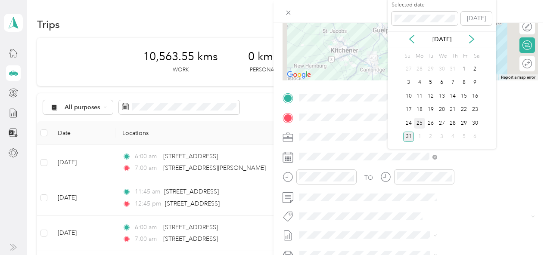
click at [421, 123] on div "25" at bounding box center [419, 123] width 11 height 11
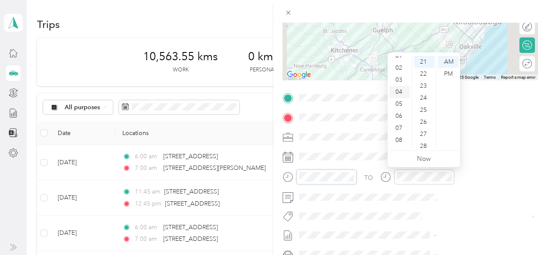
scroll to position [16, 0]
click at [400, 82] on div "03" at bounding box center [399, 83] width 21 height 12
click at [424, 83] on div "15" at bounding box center [424, 85] width 21 height 12
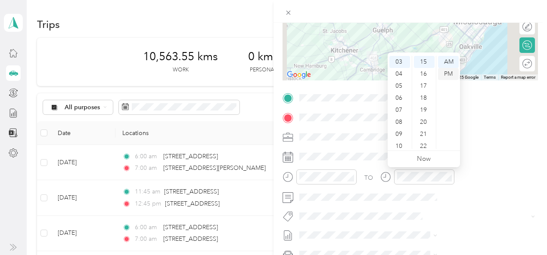
click at [450, 75] on div "PM" at bounding box center [448, 74] width 21 height 12
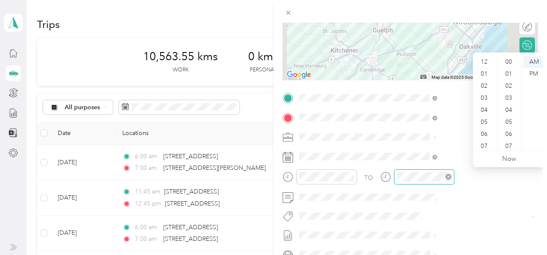
scroll to position [52, 0]
click at [485, 58] on div "04" at bounding box center [485, 59] width 21 height 12
click at [509, 77] on div "15" at bounding box center [509, 78] width 21 height 12
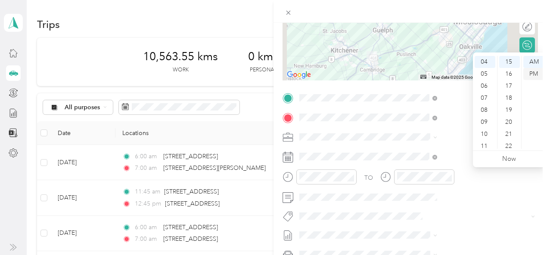
click at [536, 73] on div "PM" at bounding box center [533, 74] width 21 height 12
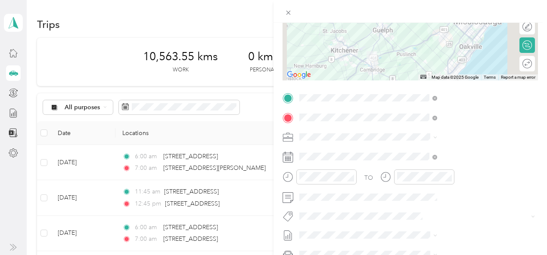
click at [417, 162] on span "Metro On" at bounding box center [411, 161] width 23 height 8
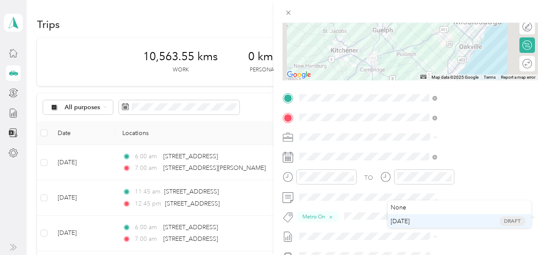
click at [402, 220] on span "[DATE]" at bounding box center [400, 221] width 19 height 9
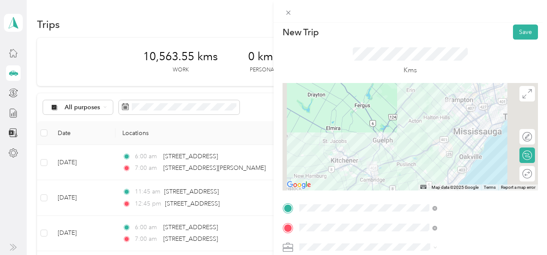
scroll to position [0, 0]
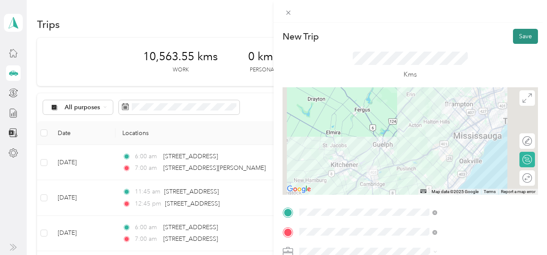
click at [522, 31] on button "Save" at bounding box center [525, 36] width 25 height 15
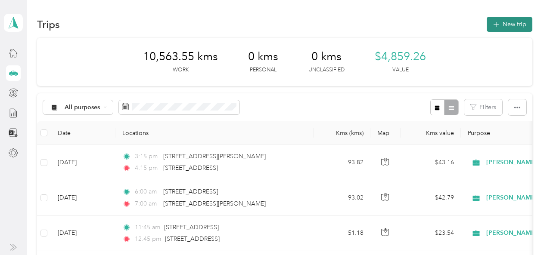
click at [516, 22] on button "New trip" at bounding box center [510, 24] width 46 height 15
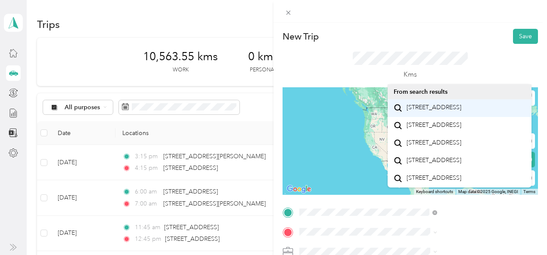
click at [422, 112] on span "[STREET_ADDRESS]" at bounding box center [434, 108] width 55 height 8
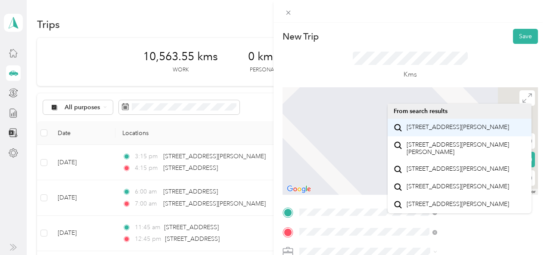
click at [416, 131] on span "100 Jamieson Parkway Cambridge, Ontario N3C 4B5, Canada" at bounding box center [458, 128] width 103 height 8
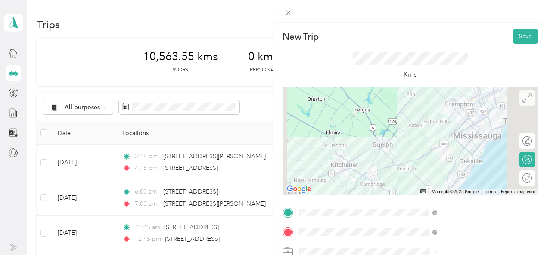
click at [523, 101] on icon at bounding box center [527, 97] width 9 height 9
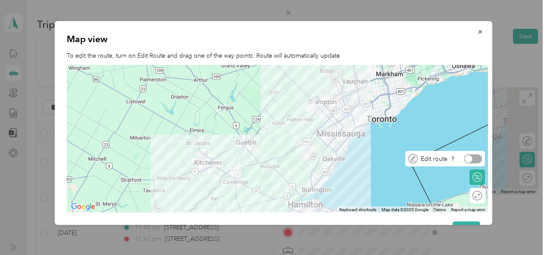
click at [479, 160] on div at bounding box center [473, 159] width 18 height 9
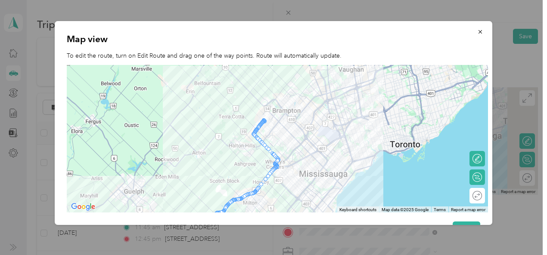
drag, startPoint x: 324, startPoint y: 97, endPoint x: 328, endPoint y: 137, distance: 39.4
click at [328, 137] on div at bounding box center [277, 139] width 421 height 148
drag, startPoint x: 262, startPoint y: 125, endPoint x: 269, endPoint y: 105, distance: 21.0
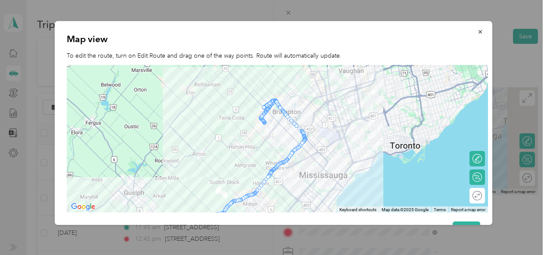
drag, startPoint x: 272, startPoint y: 102, endPoint x: 262, endPoint y: 110, distance: 13.2
drag, startPoint x: 273, startPoint y: 106, endPoint x: 263, endPoint y: 109, distance: 10.8
drag, startPoint x: 275, startPoint y: 101, endPoint x: 264, endPoint y: 112, distance: 15.2
click at [477, 32] on icon "button" at bounding box center [480, 32] width 6 height 6
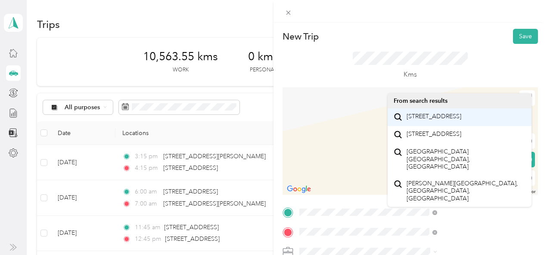
click at [418, 115] on span "[STREET_ADDRESS]" at bounding box center [434, 117] width 55 height 8
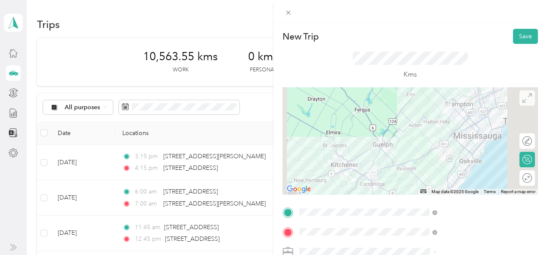
click at [523, 95] on icon at bounding box center [527, 97] width 9 height 9
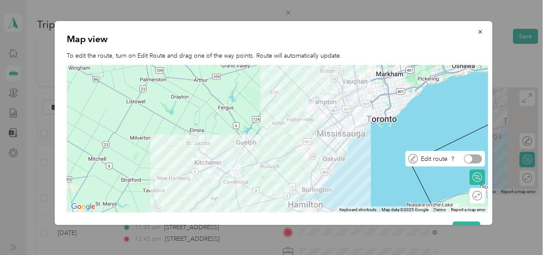
click at [480, 153] on div "Edit route" at bounding box center [445, 159] width 80 height 16
click at [476, 158] on div at bounding box center [473, 159] width 18 height 9
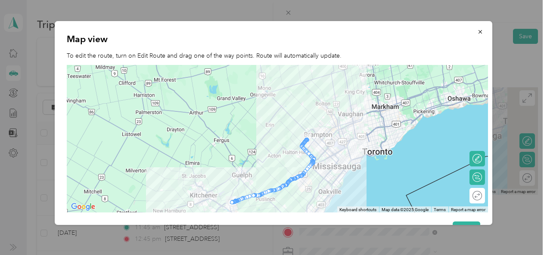
drag, startPoint x: 352, startPoint y: 125, endPoint x: 346, endPoint y: 159, distance: 34.4
click at [346, 159] on div at bounding box center [277, 139] width 421 height 148
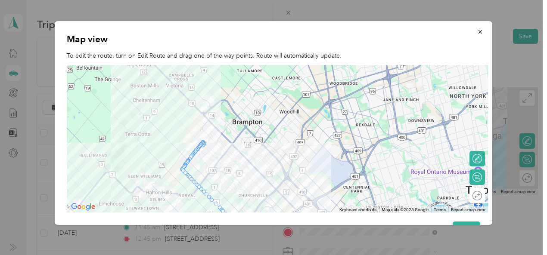
drag, startPoint x: 263, startPoint y: 84, endPoint x: 281, endPoint y: 141, distance: 59.3
click at [281, 141] on div at bounding box center [277, 139] width 421 height 148
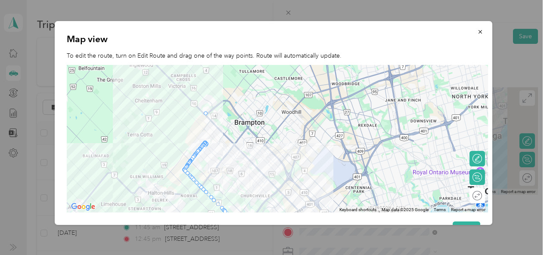
drag, startPoint x: 199, startPoint y: 151, endPoint x: 208, endPoint y: 112, distance: 40.6
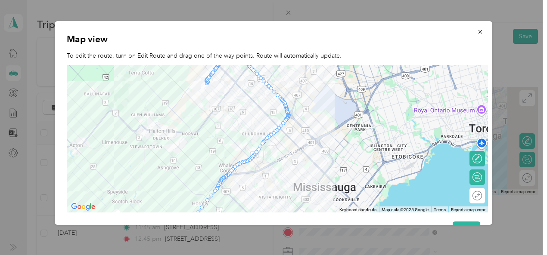
drag, startPoint x: 330, startPoint y: 162, endPoint x: 331, endPoint y: 100, distance: 62.9
click at [331, 100] on div at bounding box center [277, 139] width 421 height 148
drag, startPoint x: 284, startPoint y: 121, endPoint x: 288, endPoint y: 115, distance: 6.2
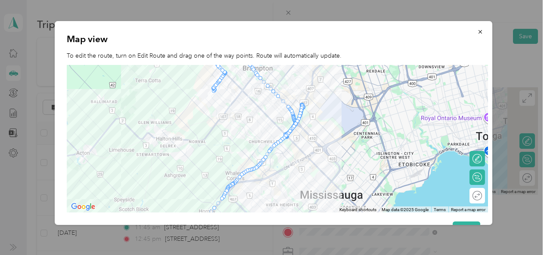
drag, startPoint x: 287, startPoint y: 110, endPoint x: 293, endPoint y: 118, distance: 11.0
click at [293, 118] on div at bounding box center [277, 139] width 421 height 148
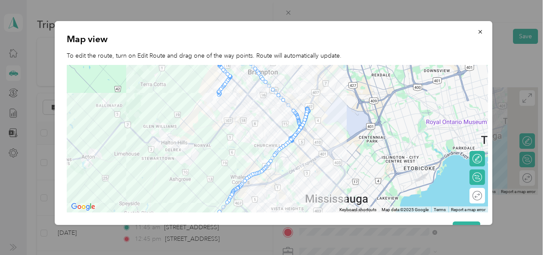
drag, startPoint x: 289, startPoint y: 114, endPoint x: 295, endPoint y: 117, distance: 7.3
click at [295, 117] on div at bounding box center [277, 139] width 421 height 148
drag, startPoint x: 299, startPoint y: 115, endPoint x: 326, endPoint y: 153, distance: 46.9
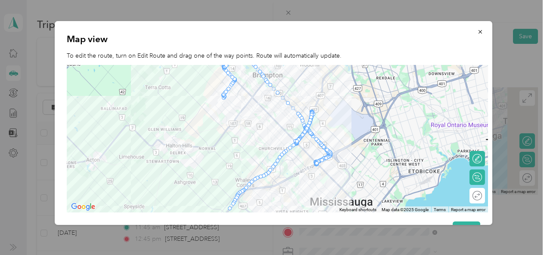
drag, startPoint x: 306, startPoint y: 104, endPoint x: 309, endPoint y: 107, distance: 4.9
click at [309, 107] on div at bounding box center [277, 139] width 421 height 148
drag, startPoint x: 312, startPoint y: 112, endPoint x: 327, endPoint y: 150, distance: 40.1
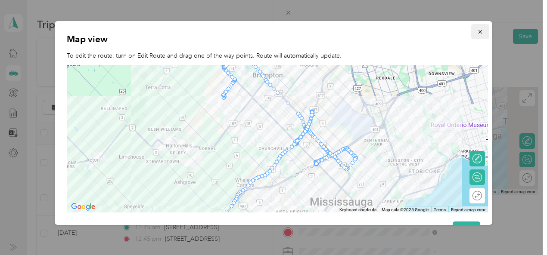
click at [477, 29] on icon "button" at bounding box center [480, 32] width 6 height 6
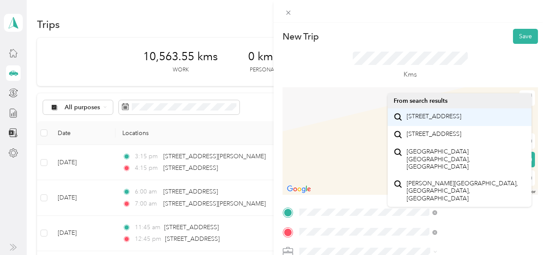
click at [426, 120] on span "[STREET_ADDRESS]" at bounding box center [434, 117] width 55 height 8
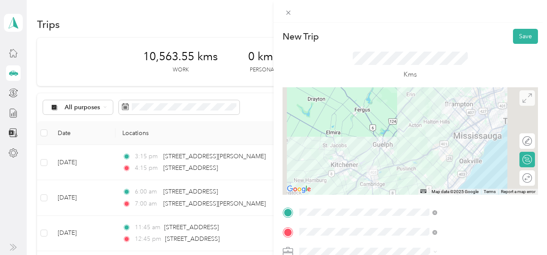
click at [525, 99] on icon at bounding box center [527, 97] width 9 height 9
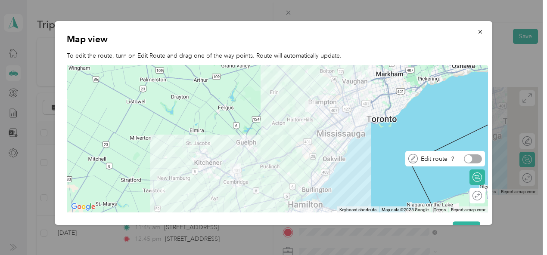
click at [476, 161] on div at bounding box center [473, 159] width 18 height 9
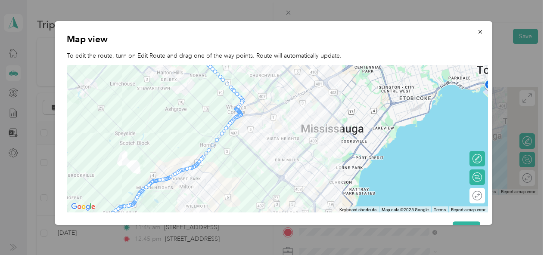
click at [343, 135] on div at bounding box center [277, 139] width 421 height 148
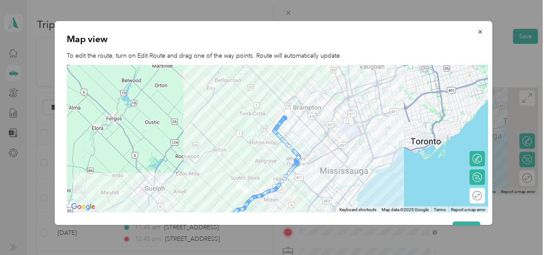
drag, startPoint x: 303, startPoint y: 93, endPoint x: 310, endPoint y: 133, distance: 41.1
click at [310, 133] on div at bounding box center [277, 139] width 421 height 148
drag, startPoint x: 284, startPoint y: 120, endPoint x: 288, endPoint y: 100, distance: 20.2
drag, startPoint x: 320, startPoint y: 121, endPoint x: 340, endPoint y: 147, distance: 33.4
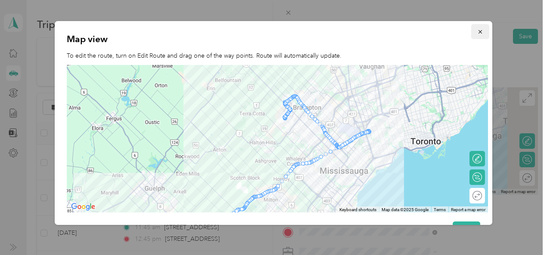
click at [477, 30] on icon "button" at bounding box center [480, 32] width 6 height 6
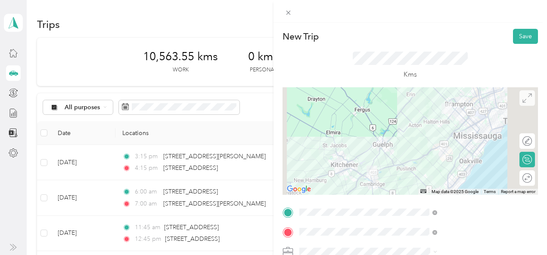
click at [523, 97] on icon at bounding box center [527, 97] width 9 height 9
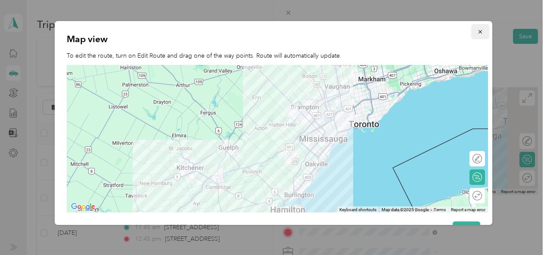
click at [478, 31] on icon "button" at bounding box center [480, 32] width 6 height 6
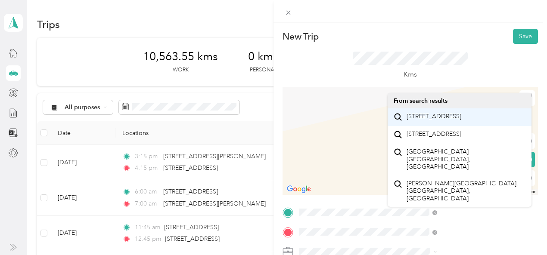
click at [461, 116] on span "[STREET_ADDRESS]" at bounding box center [434, 117] width 55 height 8
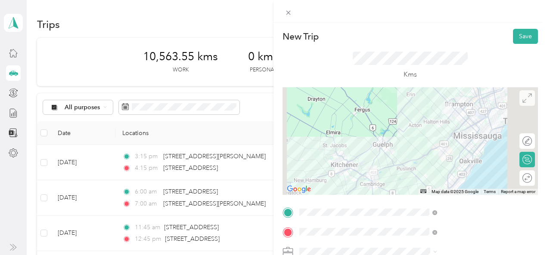
click at [525, 101] on icon at bounding box center [527, 97] width 9 height 9
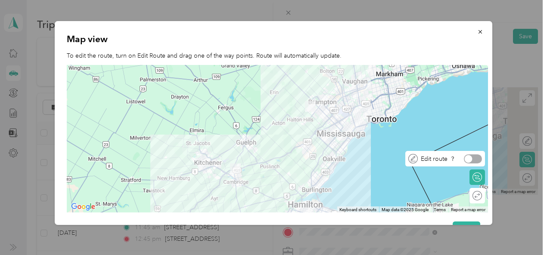
click at [477, 159] on div at bounding box center [473, 159] width 18 height 9
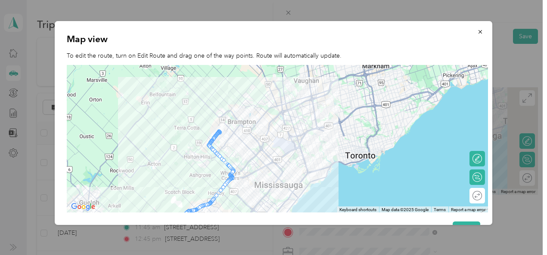
drag, startPoint x: 301, startPoint y: 120, endPoint x: 310, endPoint y: 162, distance: 42.3
click at [310, 162] on div at bounding box center [277, 139] width 421 height 148
drag, startPoint x: 210, startPoint y: 149, endPoint x: 236, endPoint y: 121, distance: 37.8
drag, startPoint x: 259, startPoint y: 152, endPoint x: 272, endPoint y: 163, distance: 17.8
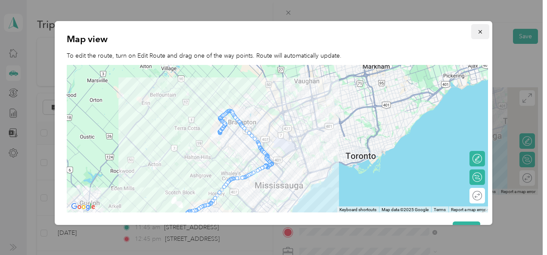
click at [479, 31] on icon "button" at bounding box center [480, 31] width 3 height 3
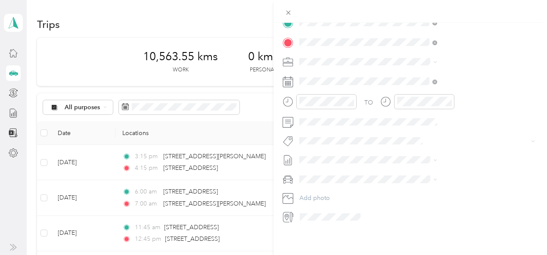
scroll to position [196, 0]
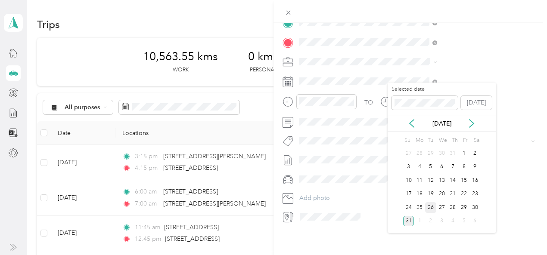
click at [430, 207] on div "26" at bounding box center [430, 208] width 11 height 11
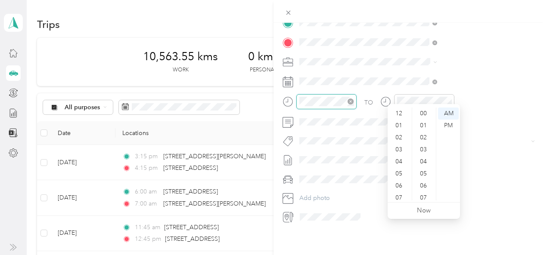
scroll to position [52, 0]
click at [397, 132] on div "06" at bounding box center [399, 134] width 21 height 12
click at [423, 111] on div "00" at bounding box center [424, 114] width 21 height 12
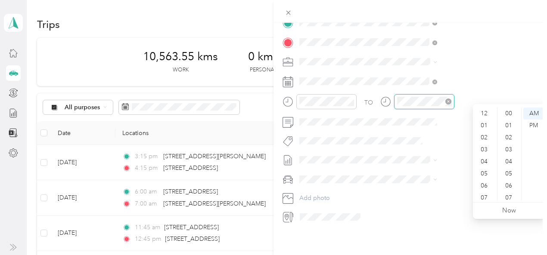
scroll to position [52, 0]
click at [483, 146] on div "07" at bounding box center [485, 146] width 21 height 12
click at [510, 112] on div "00" at bounding box center [509, 114] width 21 height 12
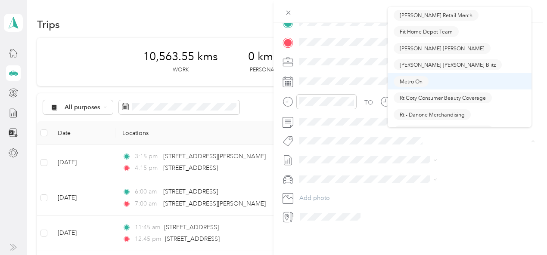
click at [406, 81] on span "Metro On" at bounding box center [411, 82] width 23 height 8
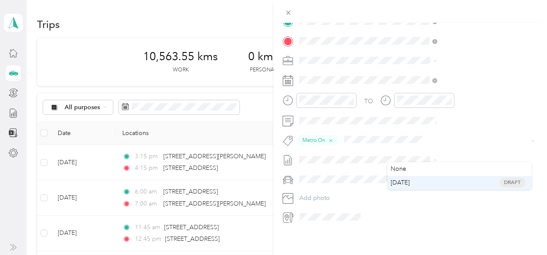
click at [397, 185] on span "[DATE]" at bounding box center [400, 182] width 19 height 9
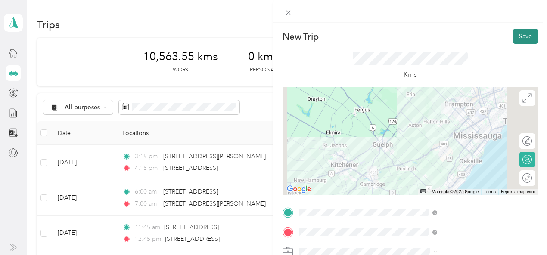
click at [516, 33] on button "Save" at bounding box center [525, 36] width 25 height 15
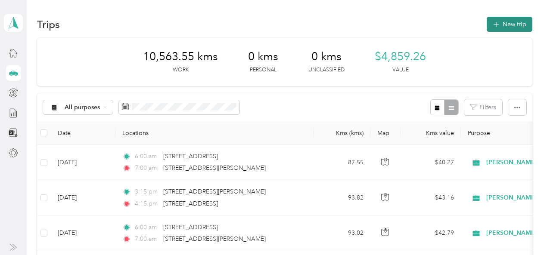
click at [511, 23] on button "New trip" at bounding box center [510, 24] width 46 height 15
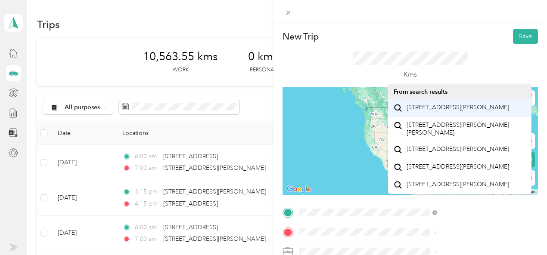
click at [428, 112] on span "100 Jamieson Parkway Cambridge, Ontario N3C 4B5, Canada" at bounding box center [458, 108] width 103 height 8
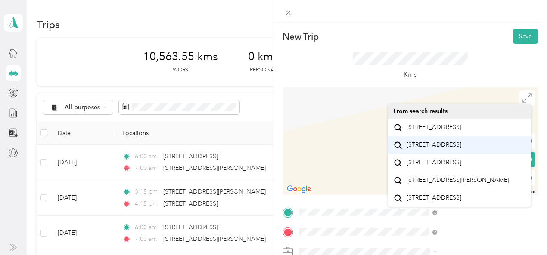
click at [417, 149] on span "[STREET_ADDRESS]" at bounding box center [434, 145] width 55 height 8
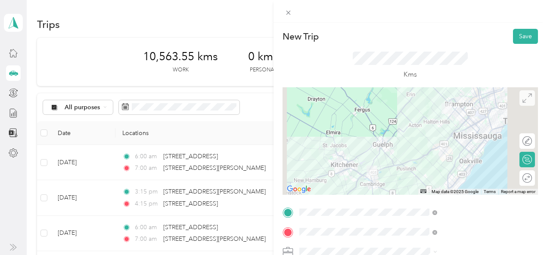
click at [523, 100] on icon at bounding box center [527, 97] width 9 height 9
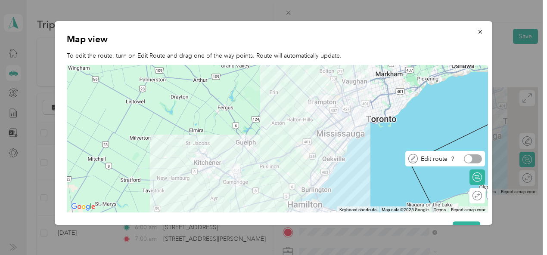
click at [477, 156] on div at bounding box center [473, 159] width 18 height 9
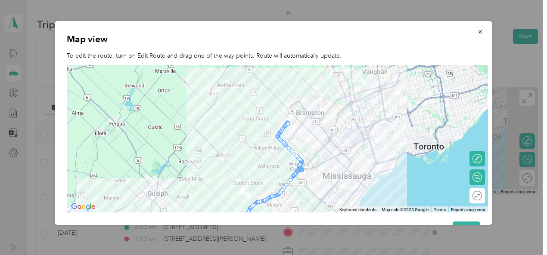
drag, startPoint x: 336, startPoint y: 80, endPoint x: 336, endPoint y: 112, distance: 31.5
click at [336, 112] on div at bounding box center [277, 139] width 421 height 148
drag, startPoint x: 282, startPoint y: 130, endPoint x: 304, endPoint y: 113, distance: 28.0
drag, startPoint x: 325, startPoint y: 146, endPoint x: 340, endPoint y: 154, distance: 16.8
drag, startPoint x: 305, startPoint y: 165, endPoint x: 315, endPoint y: 169, distance: 10.8
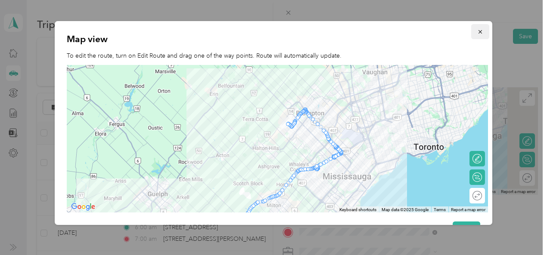
click at [477, 33] on icon "button" at bounding box center [480, 32] width 6 height 6
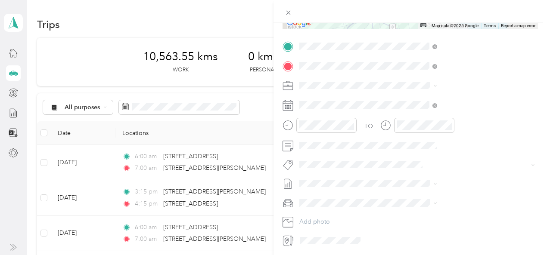
scroll to position [171, 0]
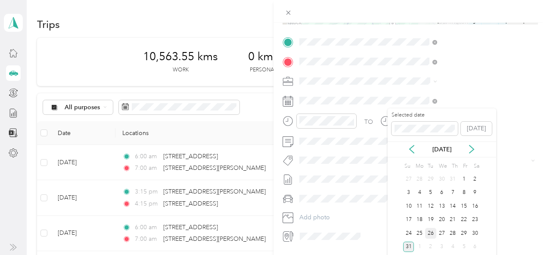
click at [428, 234] on div "26" at bounding box center [430, 233] width 11 height 11
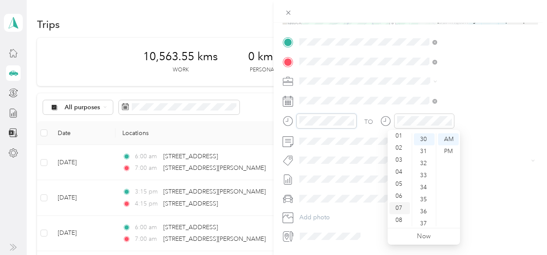
scroll to position [10, 0]
click at [400, 165] on div "03" at bounding box center [399, 165] width 21 height 12
click at [453, 151] on div "PM" at bounding box center [448, 152] width 21 height 12
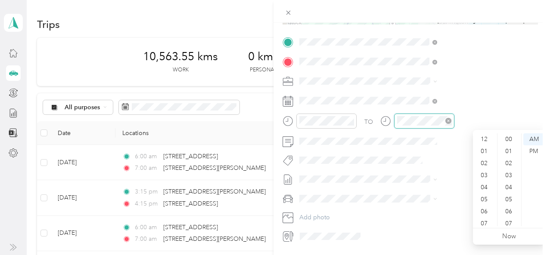
scroll to position [52, 0]
click at [486, 136] on div "04" at bounding box center [485, 136] width 21 height 12
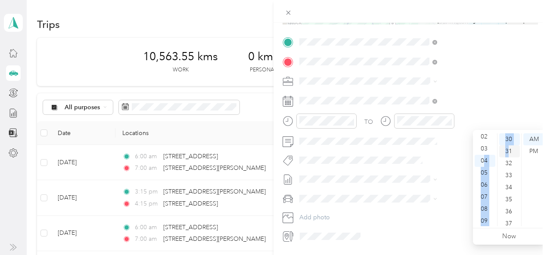
drag, startPoint x: 485, startPoint y: 135, endPoint x: 508, endPoint y: 155, distance: 30.0
click at [508, 155] on div "12 01 02 03 04 05 06 07 08 09 10 11 00 01 02 03 04 05 06 07 08 09 10 11 12 13 1…" at bounding box center [509, 180] width 72 height 97
click at [508, 156] on div "40" at bounding box center [509, 158] width 21 height 12
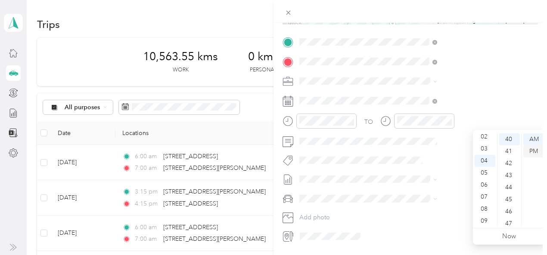
click at [534, 149] on div "PM" at bounding box center [533, 152] width 21 height 12
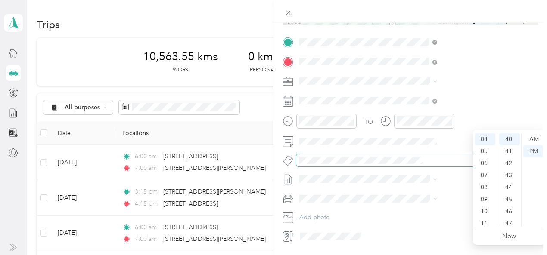
click at [397, 165] on span at bounding box center [417, 160] width 242 height 12
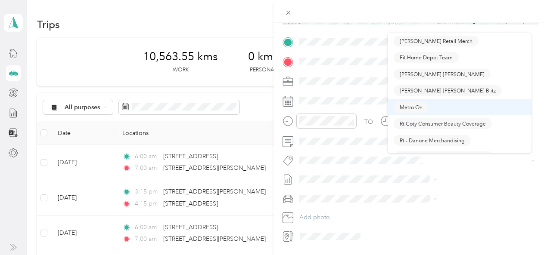
click at [407, 105] on ol "Campbell Retail Merch Fit Home Depot Team Mead Johnson Mead Johnson Blitz Metro…" at bounding box center [460, 93] width 144 height 121
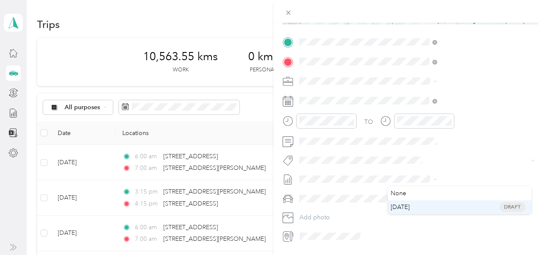
click at [404, 207] on span "[DATE]" at bounding box center [400, 207] width 19 height 9
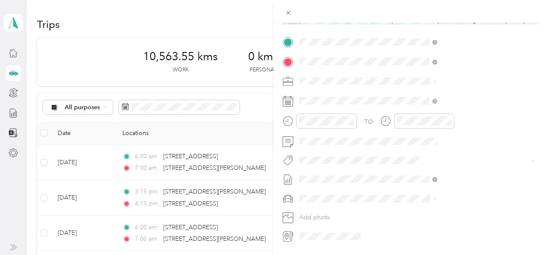
click at [413, 107] on button "Metro On" at bounding box center [411, 103] width 35 height 11
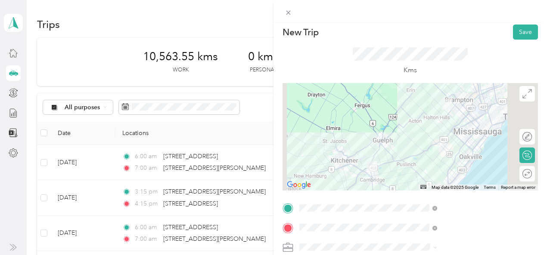
scroll to position [0, 0]
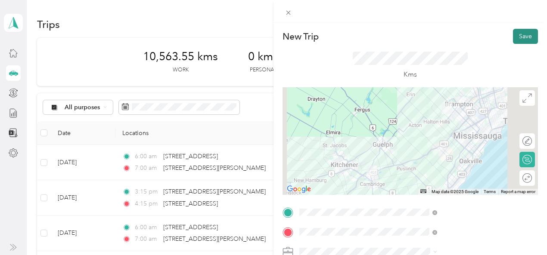
click at [518, 33] on button "Save" at bounding box center [525, 36] width 25 height 15
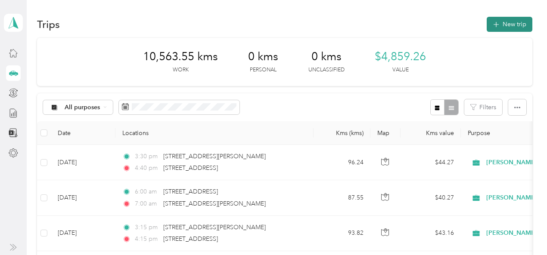
click at [520, 21] on button "New trip" at bounding box center [510, 24] width 46 height 15
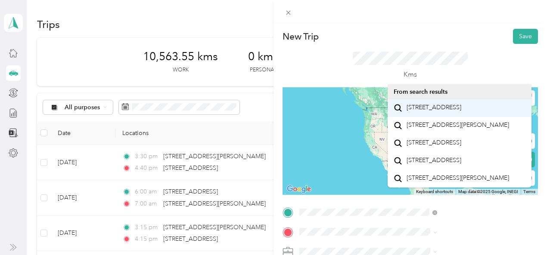
click at [417, 112] on span "[STREET_ADDRESS]" at bounding box center [434, 108] width 55 height 8
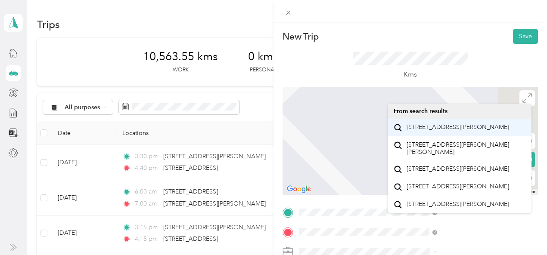
click at [422, 126] on span "100 Jamieson Parkway Cambridge, Ontario N3C 4B5, Canada" at bounding box center [458, 128] width 103 height 8
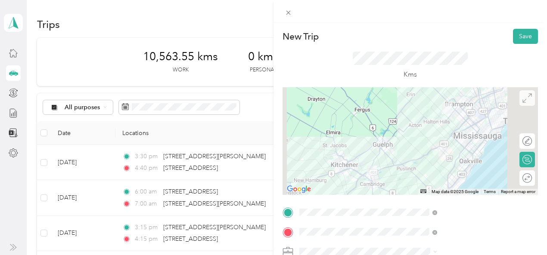
click at [523, 100] on icon at bounding box center [527, 97] width 9 height 9
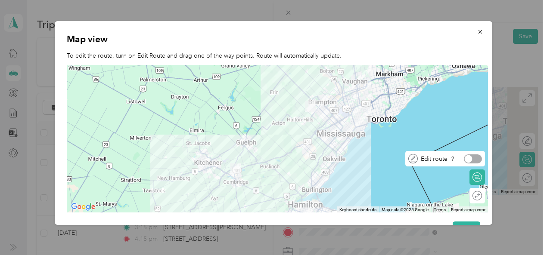
click at [480, 162] on div at bounding box center [473, 159] width 18 height 9
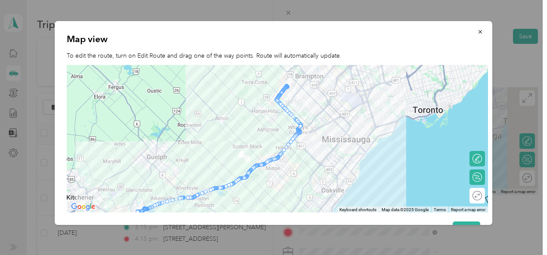
click at [330, 128] on div at bounding box center [277, 139] width 421 height 148
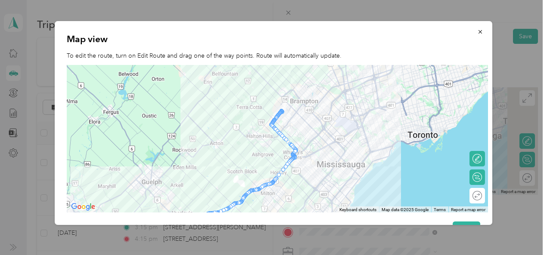
drag, startPoint x: 315, startPoint y: 91, endPoint x: 312, endPoint y: 119, distance: 28.6
click at [312, 119] on div at bounding box center [277, 139] width 421 height 148
drag, startPoint x: 275, startPoint y: 122, endPoint x: 298, endPoint y: 92, distance: 37.8
drag, startPoint x: 321, startPoint y: 127, endPoint x: 334, endPoint y: 140, distance: 18.3
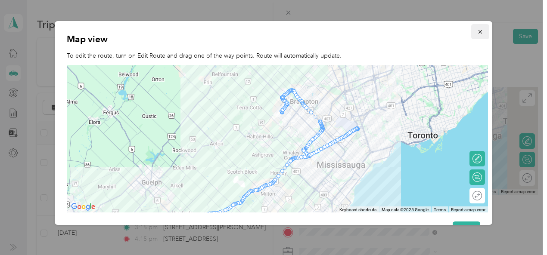
click at [479, 31] on icon "button" at bounding box center [480, 31] width 3 height 3
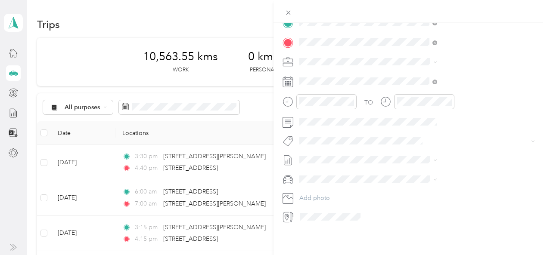
scroll to position [190, 0]
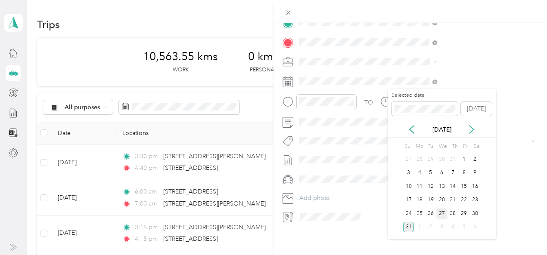
click at [443, 213] on div "27" at bounding box center [441, 214] width 11 height 11
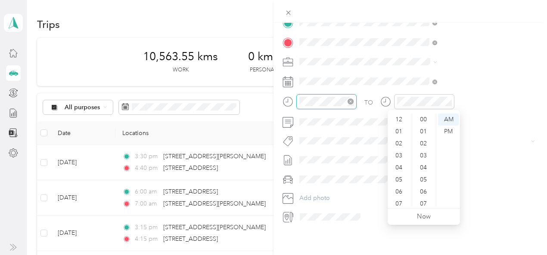
scroll to position [52, 0]
click at [400, 140] on div "06" at bounding box center [399, 140] width 21 height 12
click at [425, 119] on div "00" at bounding box center [424, 120] width 21 height 12
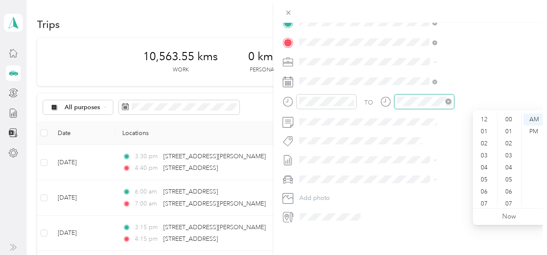
scroll to position [52, 0]
click at [484, 153] on div "07" at bounding box center [485, 152] width 21 height 12
click at [509, 122] on div "00" at bounding box center [509, 120] width 21 height 12
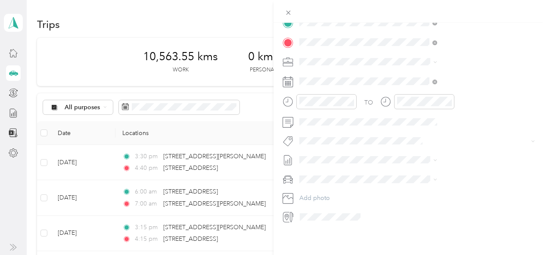
click at [411, 88] on li "Metro On" at bounding box center [460, 87] width 144 height 17
click at [404, 188] on span "[DATE]" at bounding box center [400, 188] width 19 height 9
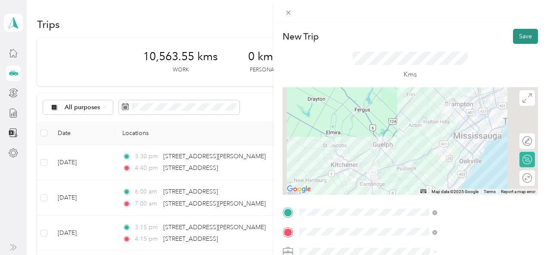
click at [526, 31] on button "Save" at bounding box center [525, 36] width 25 height 15
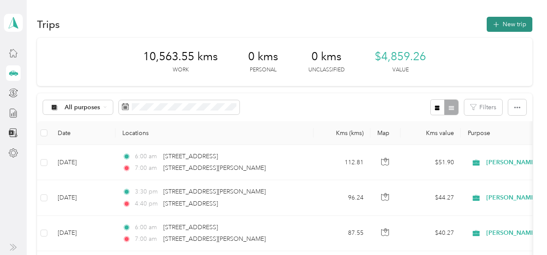
click at [511, 21] on button "New trip" at bounding box center [510, 24] width 46 height 15
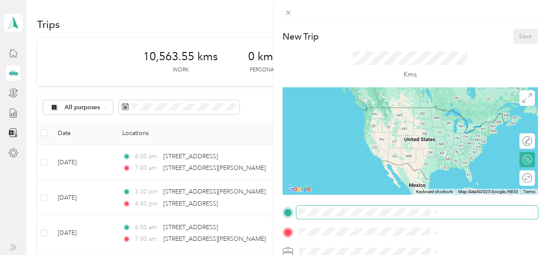
click at [403, 217] on span at bounding box center [417, 213] width 242 height 14
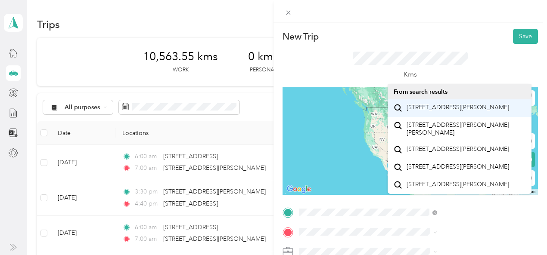
click at [435, 106] on span "100 Jamieson Parkway Cambridge, Ontario N3C 4B5, Canada" at bounding box center [458, 108] width 103 height 8
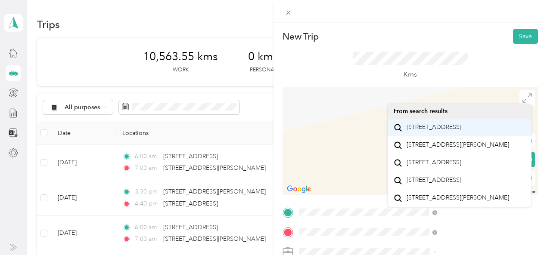
click at [427, 128] on span "[STREET_ADDRESS]" at bounding box center [434, 128] width 55 height 8
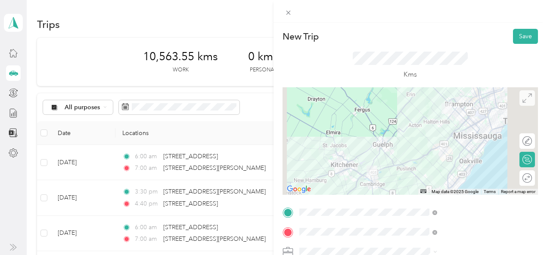
click at [524, 102] on icon at bounding box center [527, 97] width 9 height 9
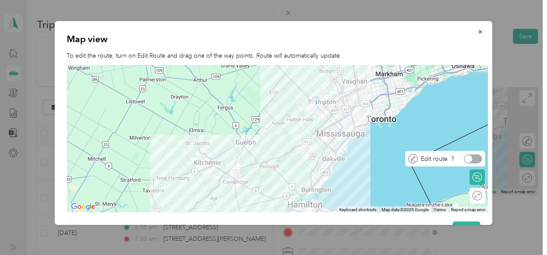
click at [480, 158] on div at bounding box center [473, 159] width 18 height 9
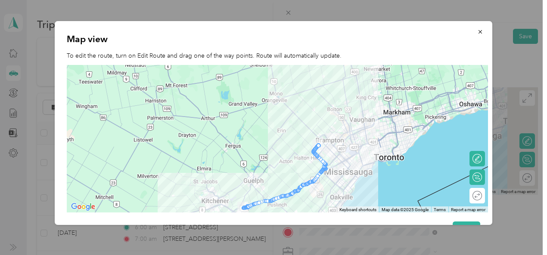
drag, startPoint x: 359, startPoint y: 123, endPoint x: 368, endPoint y: 158, distance: 35.9
click at [368, 158] on div at bounding box center [277, 139] width 421 height 148
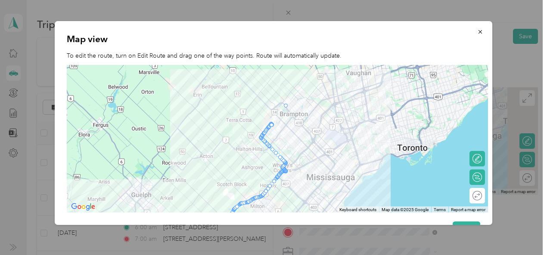
drag, startPoint x: 264, startPoint y: 135, endPoint x: 284, endPoint y: 108, distance: 33.9
drag, startPoint x: 311, startPoint y: 137, endPoint x: 326, endPoint y: 157, distance: 24.3
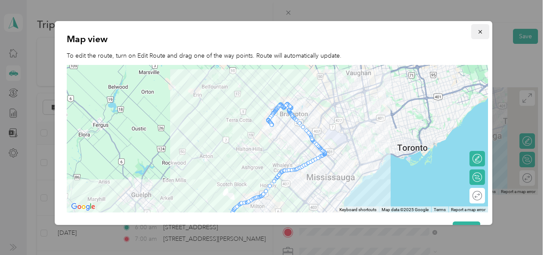
click at [477, 31] on icon "button" at bounding box center [480, 32] width 6 height 6
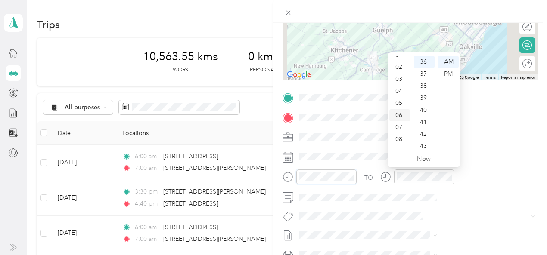
scroll to position [16, 0]
click at [399, 81] on div "03" at bounding box center [399, 83] width 21 height 12
click at [423, 84] on div "15" at bounding box center [424, 84] width 21 height 12
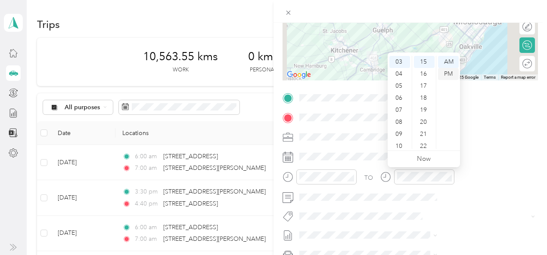
click at [449, 75] on div "PM" at bounding box center [448, 74] width 21 height 12
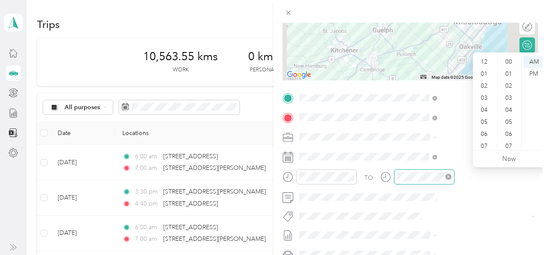
scroll to position [52, 0]
click at [485, 59] on div "04" at bounding box center [485, 59] width 21 height 12
click at [508, 86] on div "25" at bounding box center [509, 86] width 21 height 12
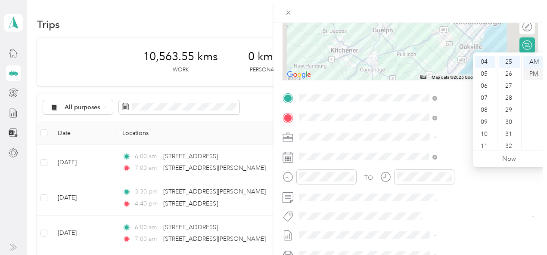
click at [533, 73] on div "PM" at bounding box center [533, 74] width 21 height 12
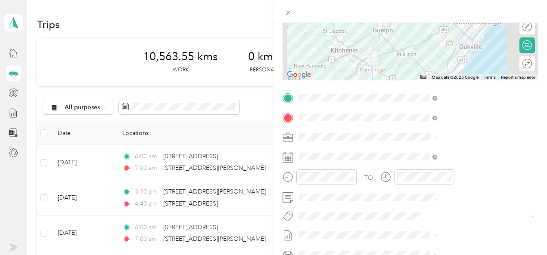
click at [410, 163] on button "Metro On" at bounding box center [411, 162] width 35 height 11
click at [401, 224] on li "[DATE] Draft" at bounding box center [460, 222] width 144 height 14
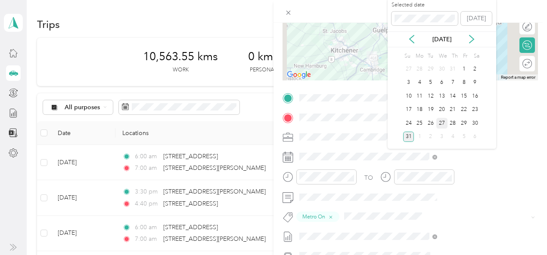
click at [441, 122] on div "27" at bounding box center [441, 123] width 11 height 11
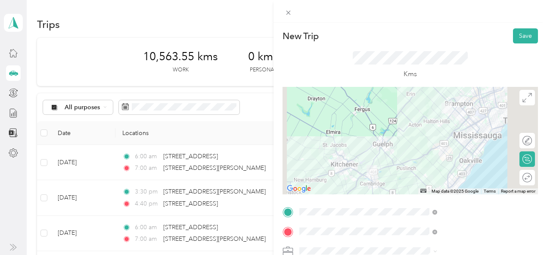
scroll to position [0, 0]
click at [521, 37] on button "Save" at bounding box center [525, 36] width 25 height 15
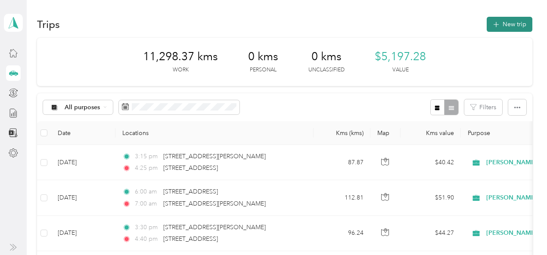
click at [506, 24] on button "New trip" at bounding box center [510, 24] width 46 height 15
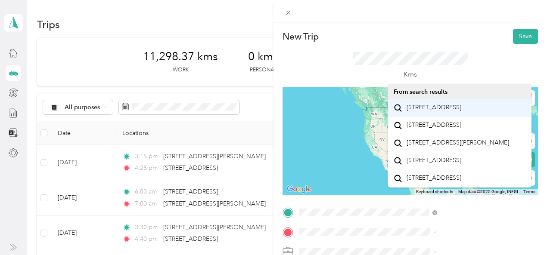
click at [437, 112] on span "[STREET_ADDRESS]" at bounding box center [434, 108] width 55 height 8
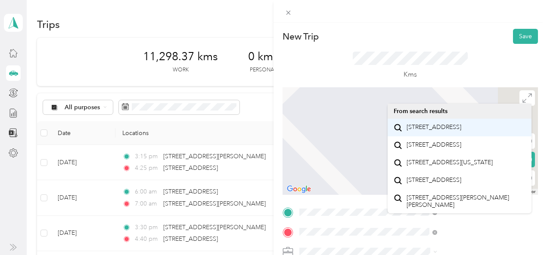
click at [439, 127] on span "[STREET_ADDRESS]" at bounding box center [434, 128] width 55 height 8
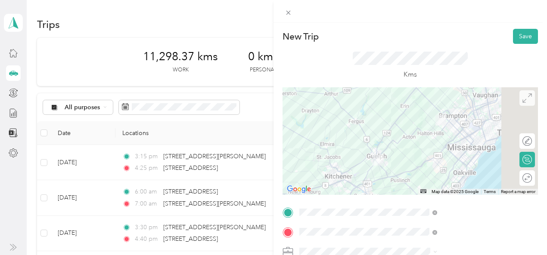
click at [525, 96] on icon at bounding box center [527, 97] width 9 height 9
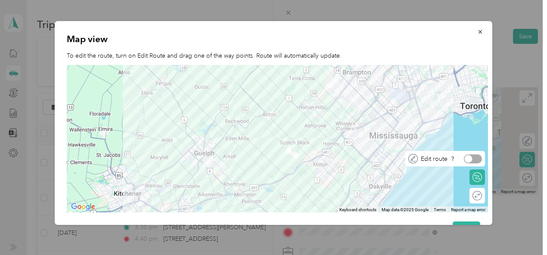
click at [478, 159] on div at bounding box center [473, 159] width 18 height 9
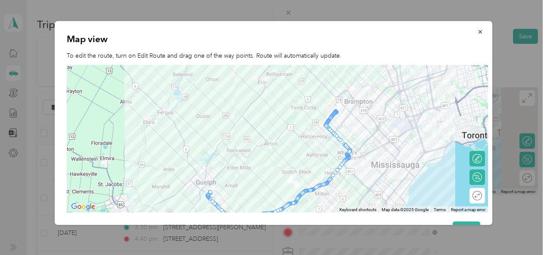
drag, startPoint x: 378, startPoint y: 119, endPoint x: 380, endPoint y: 150, distance: 31.1
click at [380, 150] on div at bounding box center [277, 139] width 421 height 148
drag, startPoint x: 333, startPoint y: 117, endPoint x: 336, endPoint y: 102, distance: 15.8
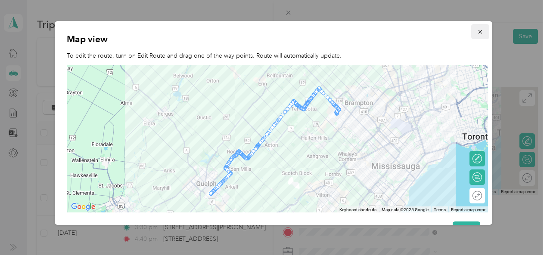
click at [479, 31] on icon "button" at bounding box center [480, 31] width 3 height 3
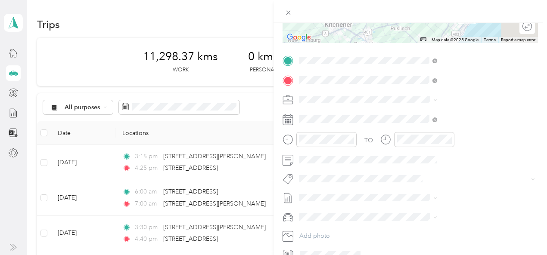
scroll to position [156, 0]
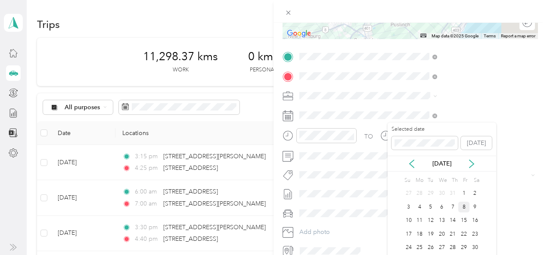
click at [463, 208] on div "8" at bounding box center [463, 207] width 11 height 11
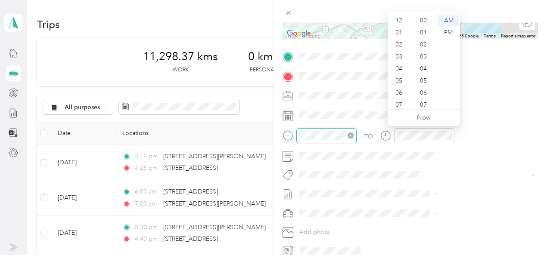
scroll to position [52, 0]
click at [398, 28] on div "05" at bounding box center [399, 29] width 21 height 12
click at [426, 84] on div "55" at bounding box center [424, 84] width 21 height 12
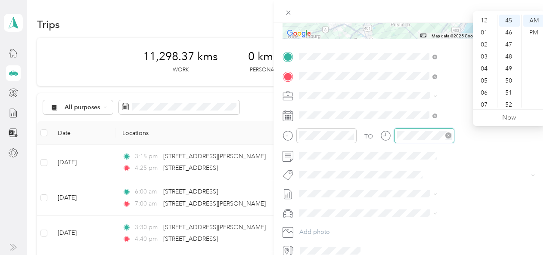
scroll to position [52, 0]
click at [483, 50] on div "07" at bounding box center [485, 53] width 21 height 12
click at [509, 21] on div "00" at bounding box center [509, 21] width 21 height 12
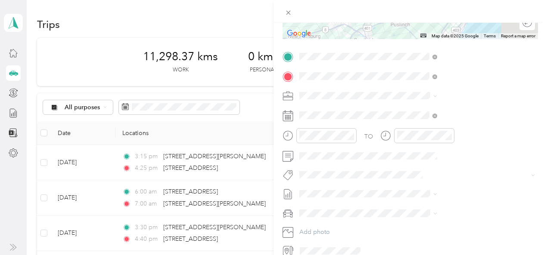
click at [407, 118] on span "Metro On" at bounding box center [411, 120] width 23 height 8
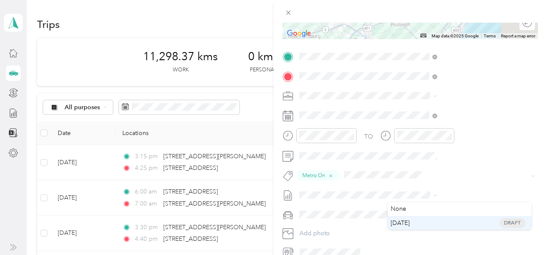
click at [410, 222] on span "[DATE]" at bounding box center [400, 223] width 19 height 9
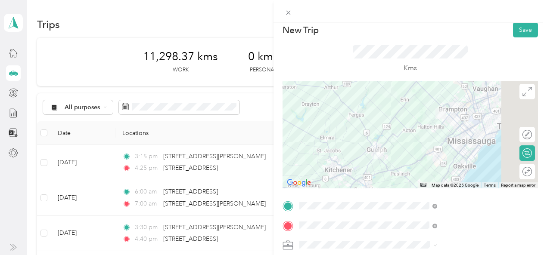
scroll to position [5, 0]
click at [525, 25] on button "Save" at bounding box center [525, 31] width 25 height 15
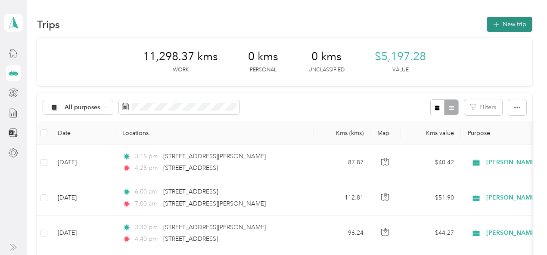
click at [502, 22] on button "New trip" at bounding box center [510, 24] width 46 height 15
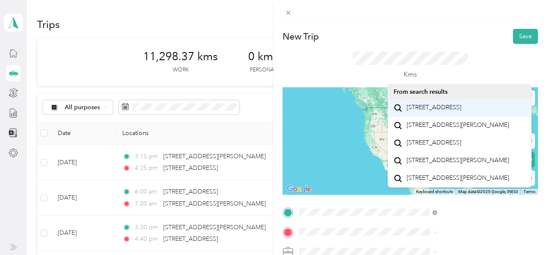
click at [418, 106] on span "100 Edinburgh Road Brampton, Ontario L6Y 6A7, Canada" at bounding box center [434, 108] width 55 height 8
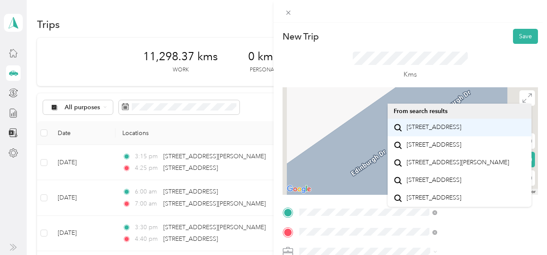
click at [461, 130] on span "[STREET_ADDRESS]" at bounding box center [434, 128] width 55 height 8
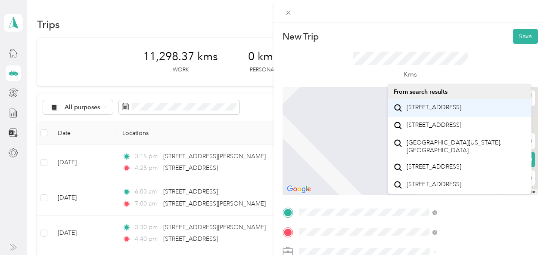
click at [431, 106] on span "[STREET_ADDRESS]" at bounding box center [434, 108] width 55 height 8
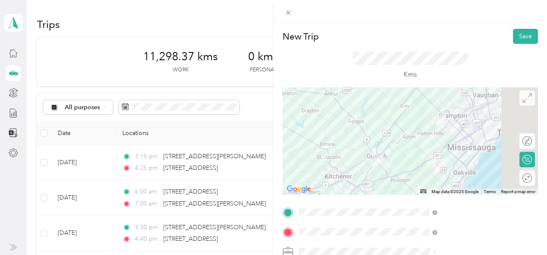
click at [523, 99] on icon at bounding box center [527, 97] width 9 height 9
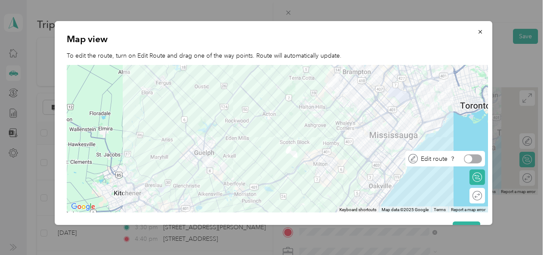
click at [479, 159] on div at bounding box center [473, 159] width 18 height 9
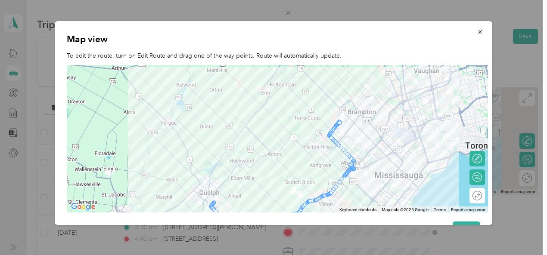
drag, startPoint x: 350, startPoint y: 99, endPoint x: 356, endPoint y: 140, distance: 41.8
click at [356, 140] on div at bounding box center [277, 139] width 421 height 148
drag, startPoint x: 335, startPoint y: 128, endPoint x: 336, endPoint y: 117, distance: 11.3
drag, startPoint x: 341, startPoint y: 116, endPoint x: 336, endPoint y: 112, distance: 5.8
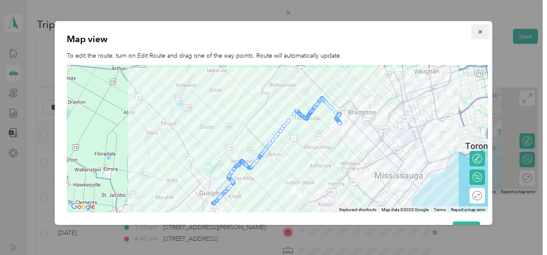
click at [477, 29] on icon "button" at bounding box center [480, 32] width 6 height 6
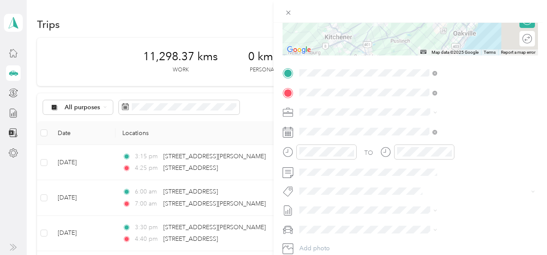
scroll to position [140, 0]
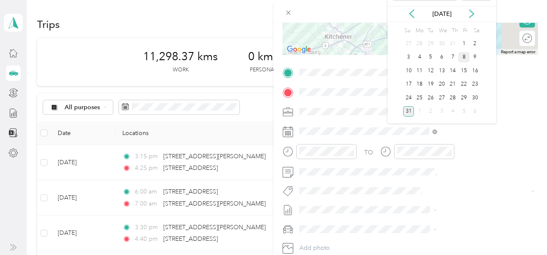
click at [463, 56] on div "8" at bounding box center [463, 57] width 11 height 11
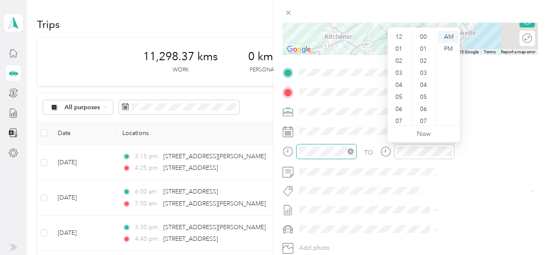
scroll to position [52, 0]
click at [398, 34] on div "04" at bounding box center [399, 34] width 21 height 12
click at [426, 81] on div "15" at bounding box center [424, 84] width 21 height 12
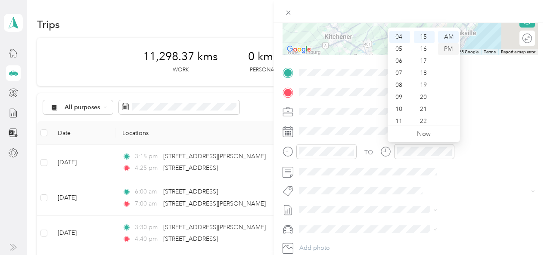
click at [446, 48] on div "PM" at bounding box center [448, 49] width 21 height 12
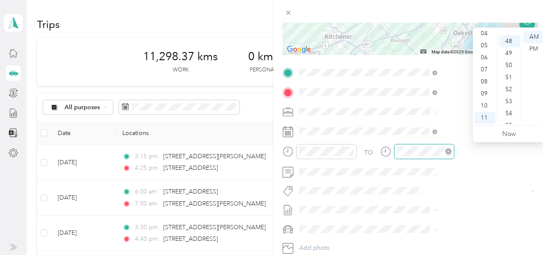
scroll to position [579, 0]
click at [485, 48] on div "05" at bounding box center [485, 46] width 21 height 12
click at [509, 61] on div "20" at bounding box center [509, 61] width 21 height 12
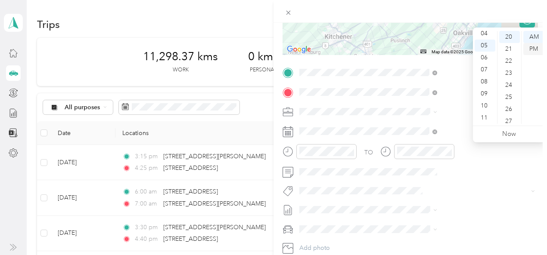
click at [532, 49] on div "PM" at bounding box center [533, 49] width 21 height 12
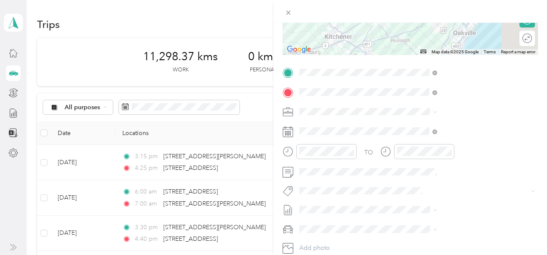
click at [410, 137] on button "Metro On" at bounding box center [411, 133] width 35 height 11
click at [402, 240] on li "[DATE] Draft" at bounding box center [460, 239] width 144 height 14
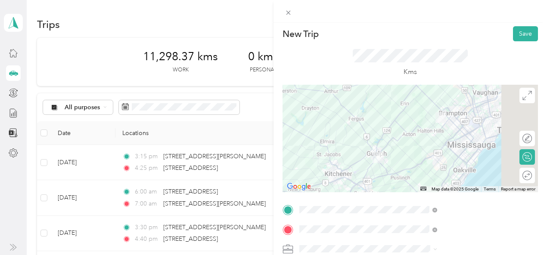
scroll to position [0, 0]
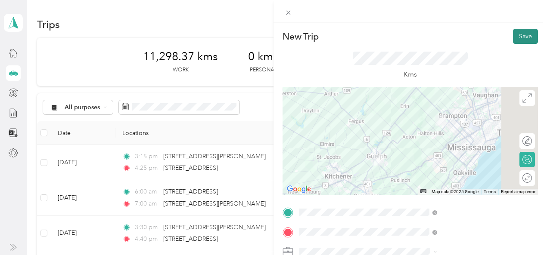
click at [523, 31] on button "Save" at bounding box center [525, 36] width 25 height 15
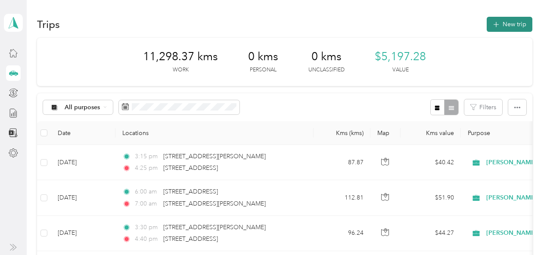
click at [521, 25] on button "New trip" at bounding box center [510, 24] width 46 height 15
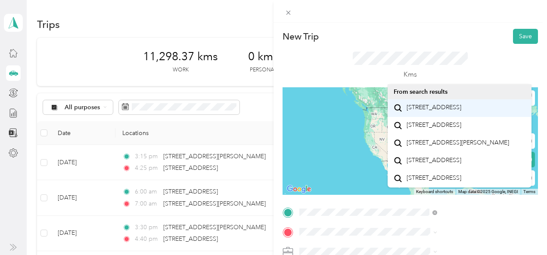
click at [418, 110] on span "[STREET_ADDRESS]" at bounding box center [434, 108] width 55 height 8
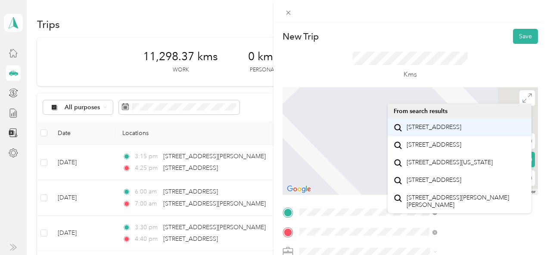
click at [420, 126] on span "[STREET_ADDRESS]" at bounding box center [434, 128] width 55 height 8
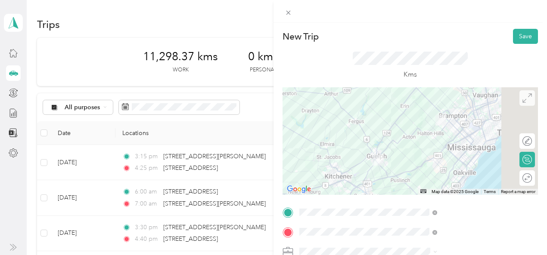
click at [523, 98] on icon at bounding box center [527, 97] width 9 height 9
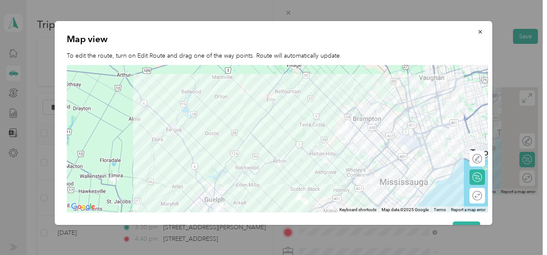
drag, startPoint x: 365, startPoint y: 105, endPoint x: 376, endPoint y: 153, distance: 49.0
click at [376, 153] on div at bounding box center [277, 139] width 421 height 148
click at [478, 159] on div at bounding box center [473, 159] width 18 height 9
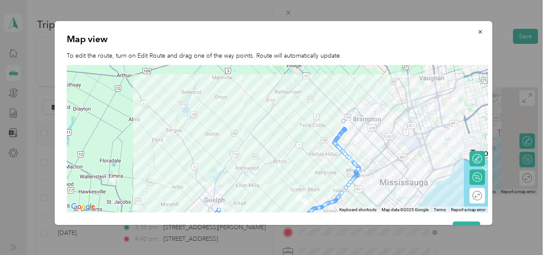
drag, startPoint x: 342, startPoint y: 131, endPoint x: 344, endPoint y: 119, distance: 12.2
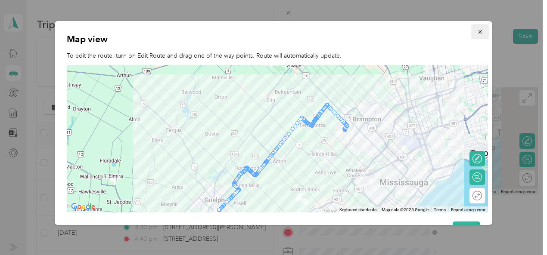
click at [477, 31] on icon "button" at bounding box center [480, 32] width 6 height 6
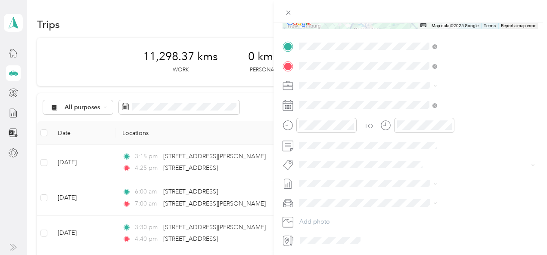
scroll to position [172, 0]
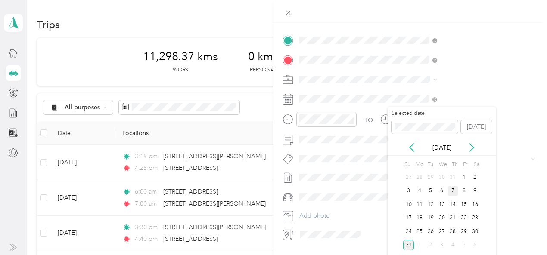
click at [453, 189] on div "7" at bounding box center [453, 191] width 11 height 11
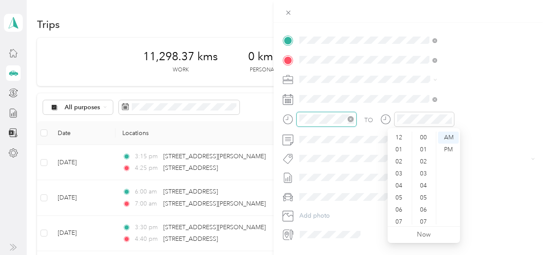
scroll to position [52, 0]
click at [396, 147] on div "05" at bounding box center [399, 146] width 21 height 12
click at [423, 173] on div "55" at bounding box center [424, 174] width 21 height 12
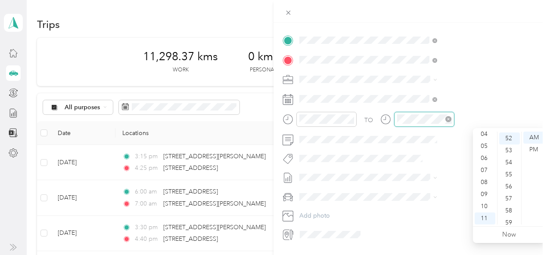
scroll to position [627, 0]
click at [484, 170] on div "07" at bounding box center [485, 171] width 21 height 12
click at [510, 137] on div "00" at bounding box center [509, 138] width 21 height 12
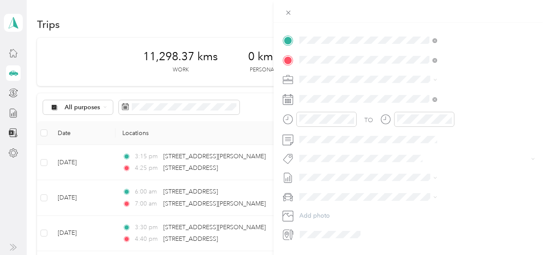
click at [409, 104] on span "Metro On" at bounding box center [411, 101] width 23 height 8
click at [402, 206] on span "[DATE]" at bounding box center [400, 207] width 19 height 9
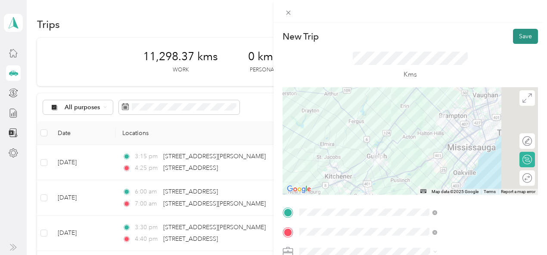
click at [523, 32] on button "Save" at bounding box center [525, 36] width 25 height 15
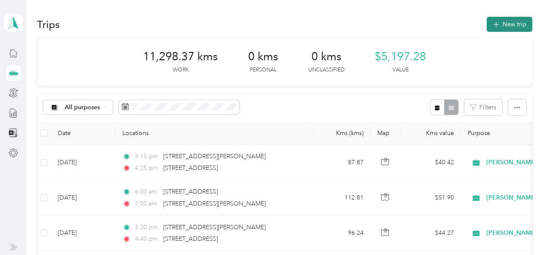
click at [514, 19] on button "New trip" at bounding box center [510, 24] width 46 height 15
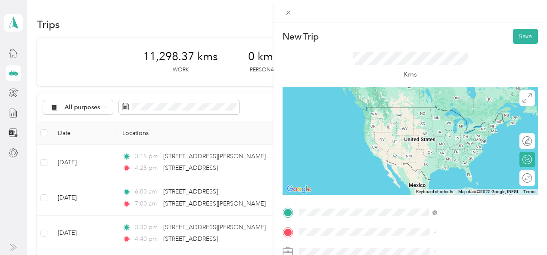
click at [424, 112] on span "[STREET_ADDRESS]" at bounding box center [434, 108] width 55 height 8
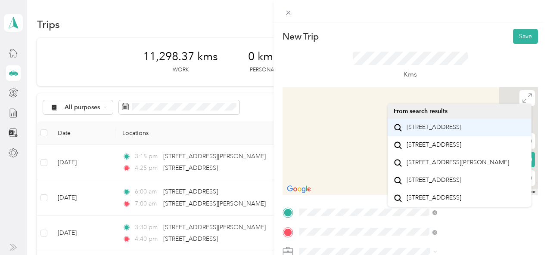
click at [428, 131] on span "[STREET_ADDRESS]" at bounding box center [434, 128] width 55 height 8
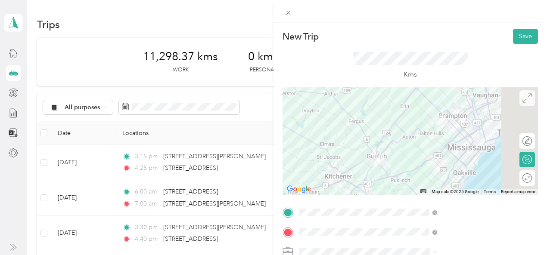
click at [523, 95] on icon at bounding box center [527, 97] width 9 height 9
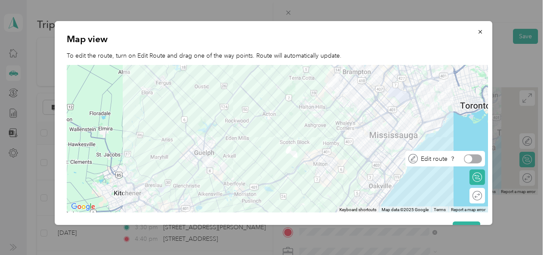
click at [482, 158] on div at bounding box center [473, 159] width 18 height 9
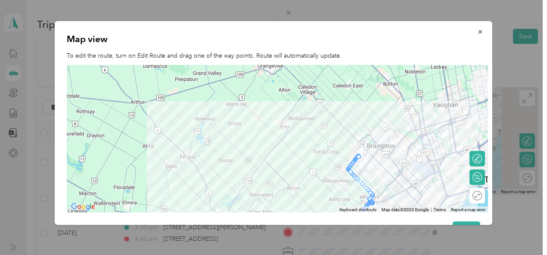
drag, startPoint x: 383, startPoint y: 110, endPoint x: 407, endPoint y: 185, distance: 78.8
click at [407, 185] on div at bounding box center [277, 139] width 421 height 148
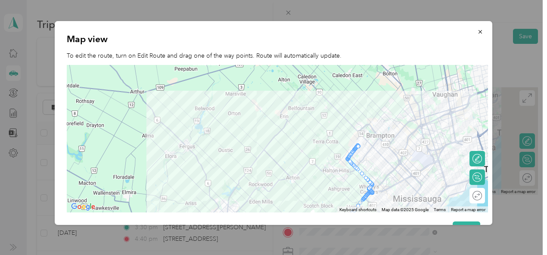
drag, startPoint x: 355, startPoint y: 160, endPoint x: 355, endPoint y: 148, distance: 12.5
click at [355, 148] on img at bounding box center [357, 145] width 11 height 11
drag, startPoint x: 352, startPoint y: 153, endPoint x: 354, endPoint y: 139, distance: 14.3
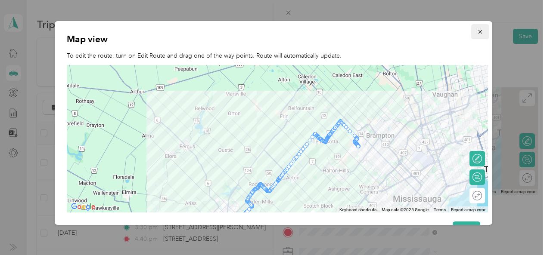
click at [477, 31] on icon "button" at bounding box center [480, 32] width 6 height 6
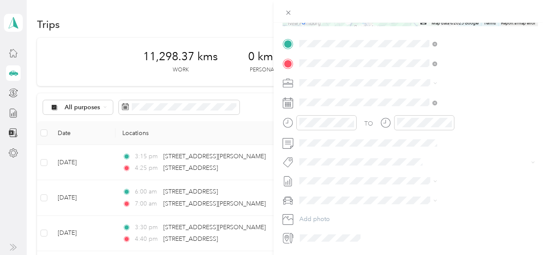
scroll to position [171, 0]
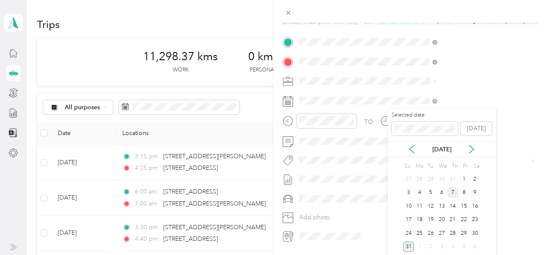
click at [452, 192] on div "7" at bounding box center [453, 193] width 11 height 11
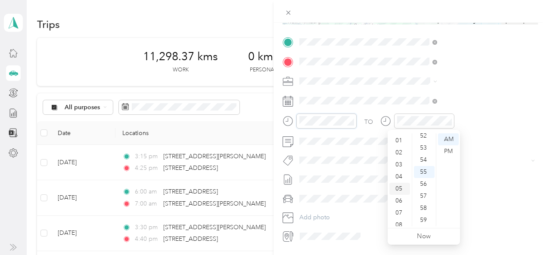
scroll to position [9, 0]
click at [399, 157] on div "02" at bounding box center [399, 155] width 21 height 12
click at [424, 135] on div "45" at bounding box center [424, 138] width 21 height 12
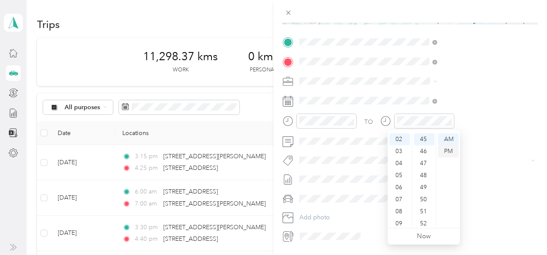
click at [451, 151] on div "PM" at bounding box center [448, 152] width 21 height 12
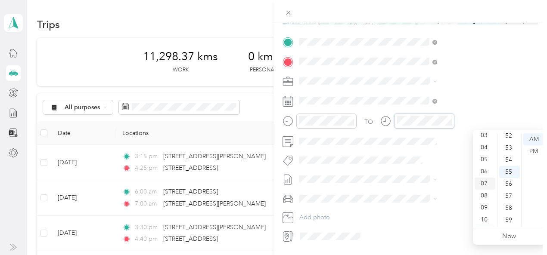
scroll to position [39, 0]
click at [486, 136] on div "03" at bounding box center [485, 137] width 21 height 12
click at [508, 158] on div "50" at bounding box center [509, 159] width 21 height 12
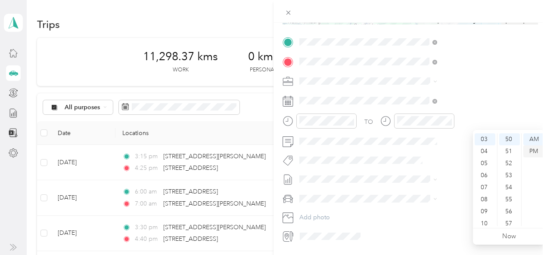
click at [537, 153] on div "PM" at bounding box center [533, 152] width 21 height 12
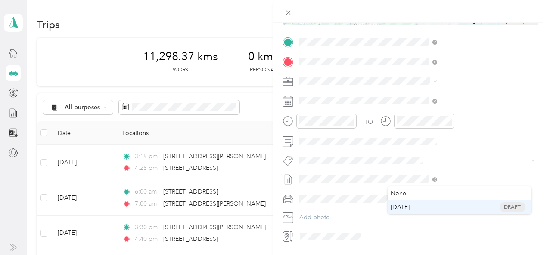
click at [406, 206] on span "[DATE]" at bounding box center [400, 207] width 19 height 9
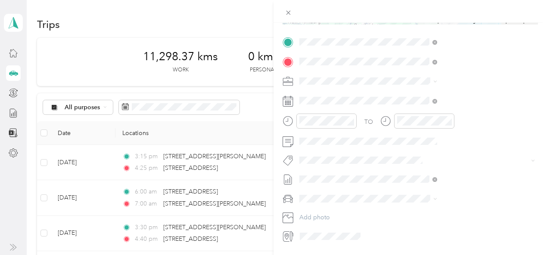
click at [407, 105] on span "Metro On" at bounding box center [411, 103] width 23 height 8
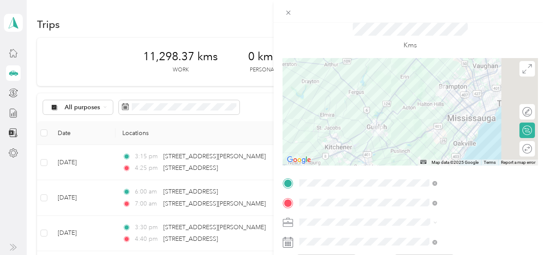
scroll to position [0, 0]
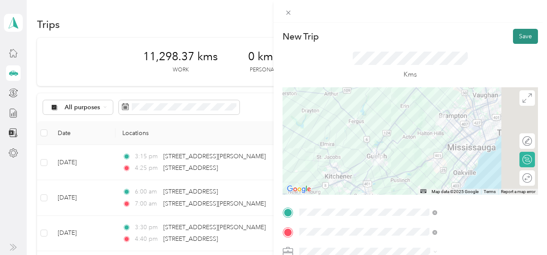
click at [520, 31] on button "Save" at bounding box center [525, 36] width 25 height 15
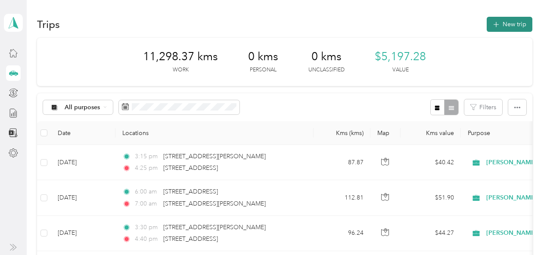
click at [511, 22] on button "New trip" at bounding box center [510, 24] width 46 height 15
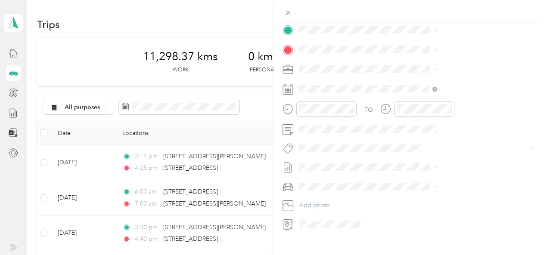
scroll to position [196, 0]
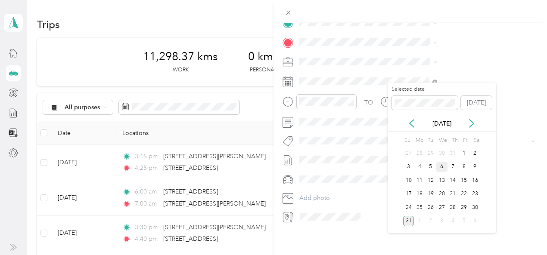
click at [441, 168] on div "6" at bounding box center [441, 167] width 11 height 11
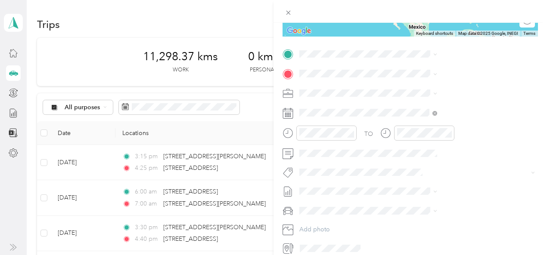
scroll to position [162, 0]
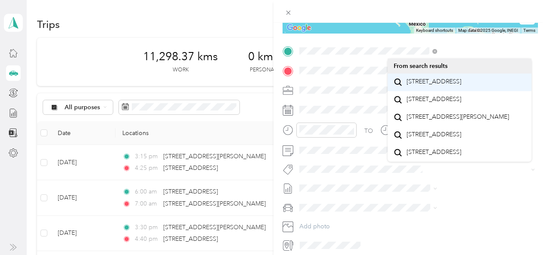
click at [416, 86] on span "[STREET_ADDRESS]" at bounding box center [434, 82] width 55 height 8
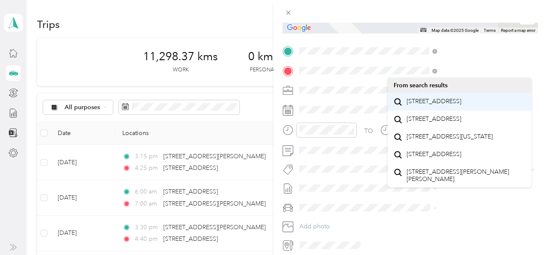
click at [421, 106] on span "[STREET_ADDRESS]" at bounding box center [434, 102] width 55 height 8
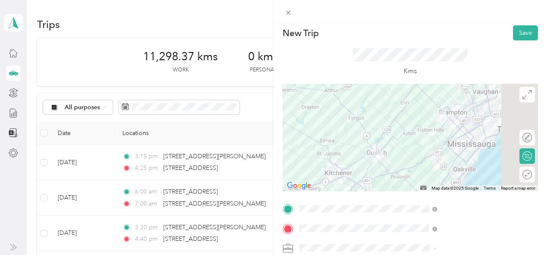
scroll to position [0, 0]
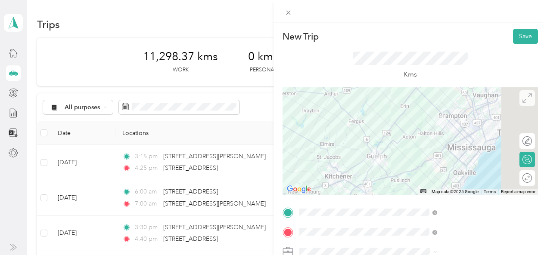
click at [523, 98] on icon at bounding box center [527, 97] width 9 height 9
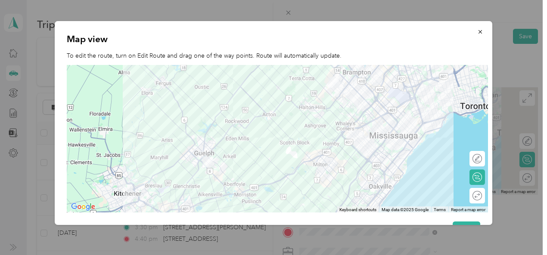
click at [517, 141] on div "Map view To edit the route, turn on Edit Route and drag one of the way points. …" at bounding box center [493, 124] width 438 height 207
click at [477, 158] on div at bounding box center [473, 159] width 18 height 9
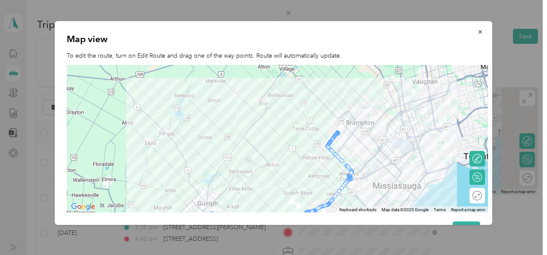
drag, startPoint x: 439, startPoint y: 111, endPoint x: 442, endPoint y: 163, distance: 52.2
click at [442, 163] on div at bounding box center [277, 139] width 421 height 148
drag, startPoint x: 334, startPoint y: 138, endPoint x: 336, endPoint y: 125, distance: 14.0
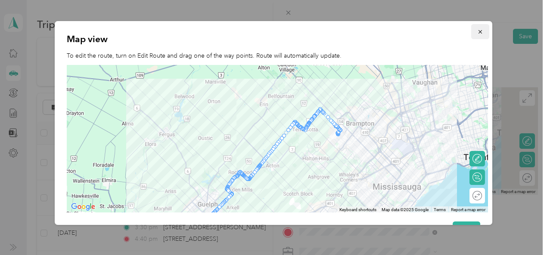
click at [477, 32] on icon "button" at bounding box center [480, 32] width 6 height 6
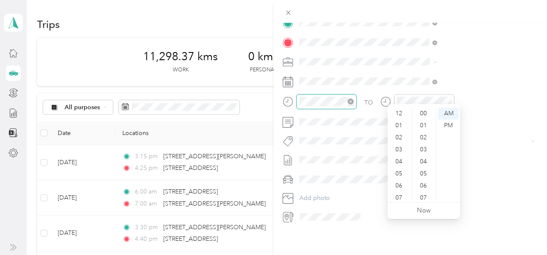
scroll to position [631, 0]
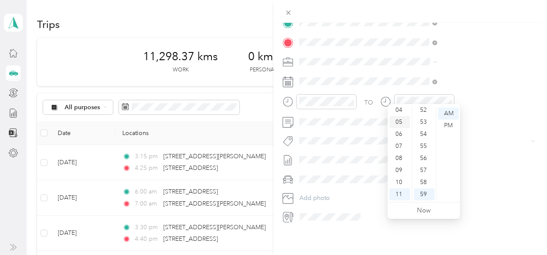
click at [401, 123] on div "05" at bounding box center [399, 122] width 21 height 12
click at [424, 149] on div "55" at bounding box center [424, 146] width 21 height 12
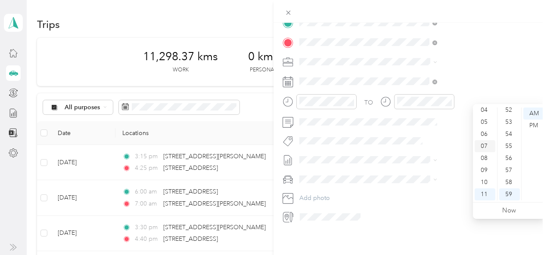
click at [483, 147] on div "07" at bounding box center [485, 146] width 21 height 12
click at [510, 113] on div "00" at bounding box center [509, 114] width 21 height 12
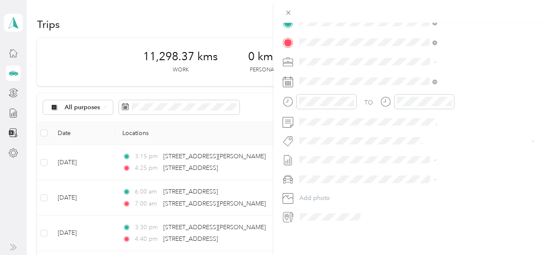
click at [408, 79] on span "Metro On" at bounding box center [411, 80] width 23 height 8
click at [403, 182] on span "[DATE]" at bounding box center [400, 182] width 19 height 9
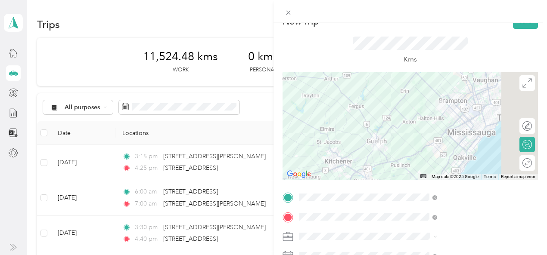
scroll to position [11, 3]
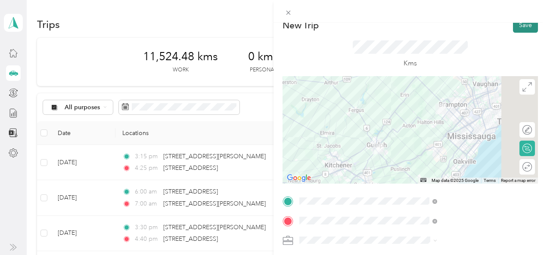
click at [516, 29] on button "Save" at bounding box center [525, 25] width 25 height 15
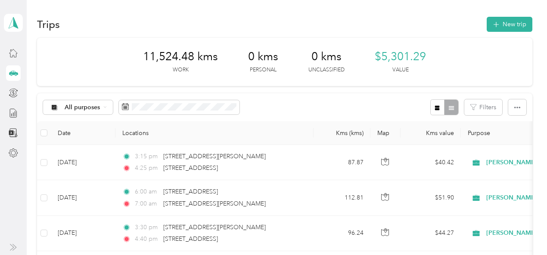
click at [516, 29] on button "New trip" at bounding box center [510, 24] width 46 height 15
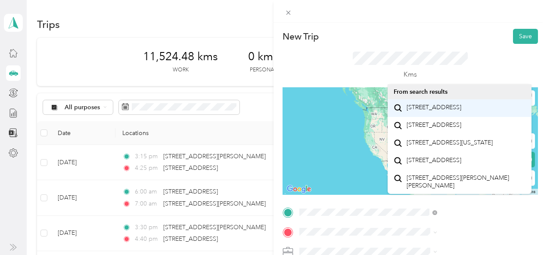
click at [417, 112] on span "[STREET_ADDRESS]" at bounding box center [434, 108] width 55 height 8
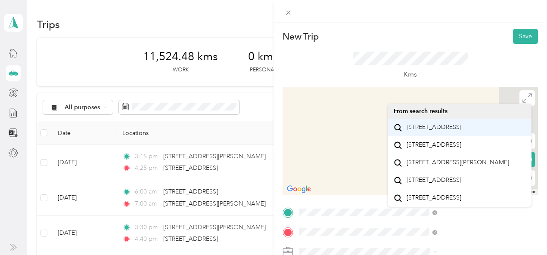
click at [412, 127] on span "[STREET_ADDRESS]" at bounding box center [434, 128] width 55 height 8
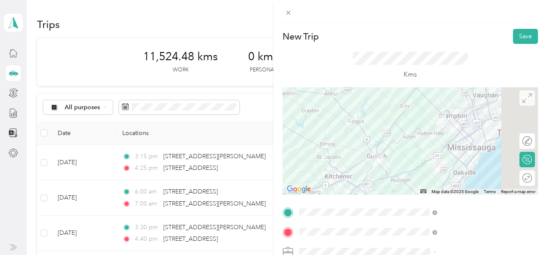
click at [523, 99] on icon at bounding box center [527, 97] width 9 height 9
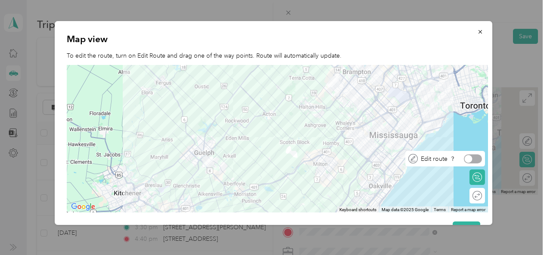
click at [478, 165] on div "Edit route" at bounding box center [445, 159] width 80 height 16
click at [478, 157] on div at bounding box center [473, 159] width 18 height 9
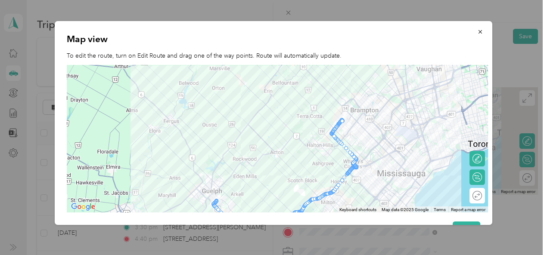
drag, startPoint x: 371, startPoint y: 107, endPoint x: 379, endPoint y: 146, distance: 40.0
click at [379, 146] on div at bounding box center [277, 139] width 421 height 148
drag, startPoint x: 339, startPoint y: 125, endPoint x: 339, endPoint y: 114, distance: 10.3
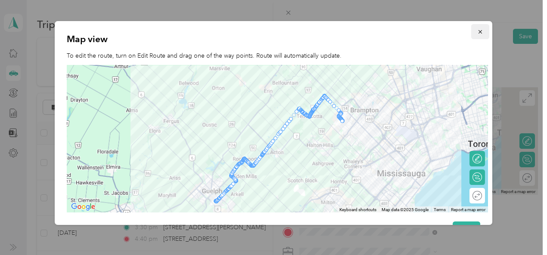
click at [477, 33] on icon "button" at bounding box center [480, 32] width 6 height 6
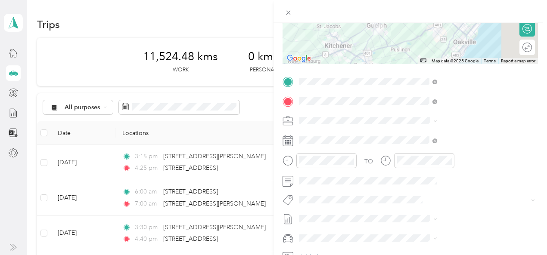
scroll to position [136, 0]
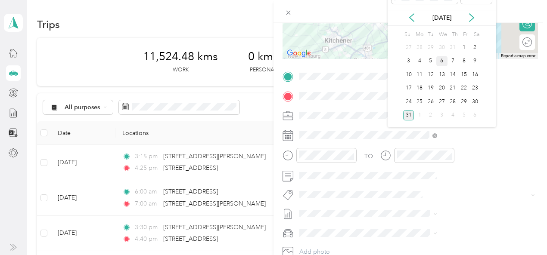
click at [443, 61] on div "6" at bounding box center [441, 61] width 11 height 11
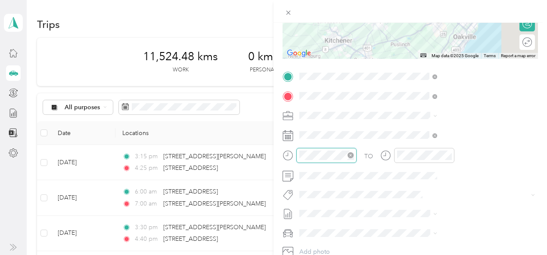
scroll to position [24, 0]
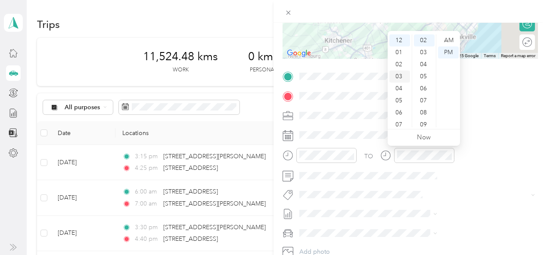
click at [401, 77] on div "03" at bounding box center [399, 77] width 21 height 12
click at [422, 109] on div "45" at bounding box center [424, 109] width 21 height 12
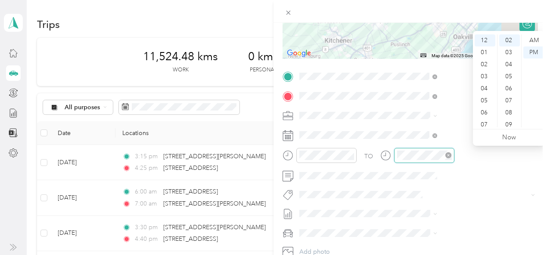
scroll to position [24, 0]
click at [484, 90] on div "04" at bounding box center [485, 89] width 21 height 12
click at [508, 84] on div "50" at bounding box center [509, 86] width 21 height 12
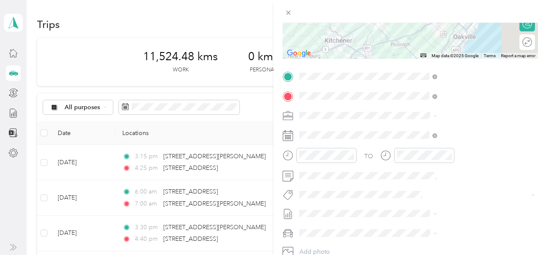
click at [405, 139] on span "Metro On" at bounding box center [411, 141] width 23 height 8
click at [403, 243] on li "[DATE] Draft" at bounding box center [460, 240] width 144 height 14
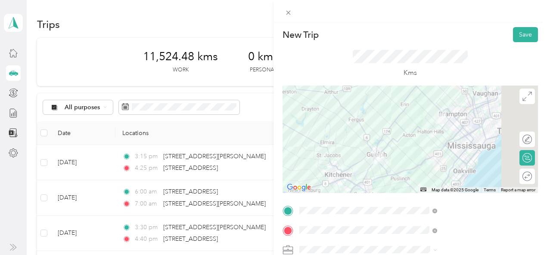
scroll to position [0, 0]
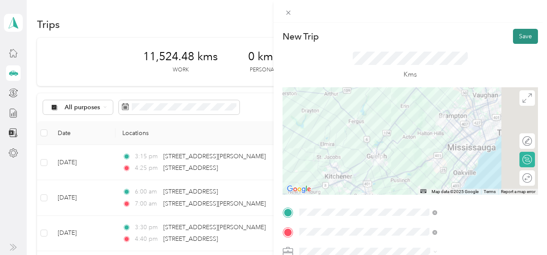
click at [522, 37] on button "Save" at bounding box center [525, 36] width 25 height 15
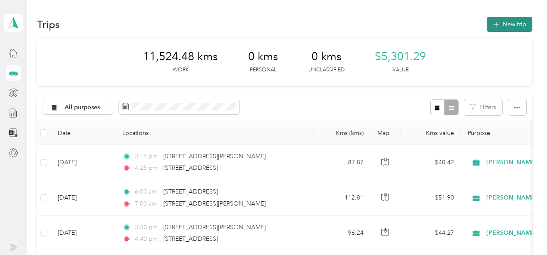
click at [520, 25] on button "New trip" at bounding box center [510, 24] width 46 height 15
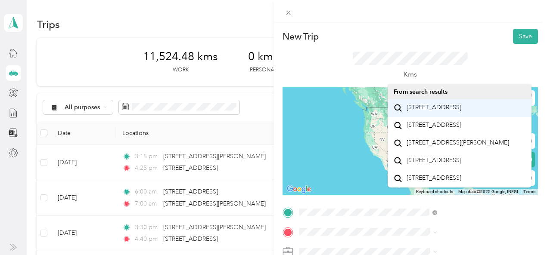
click at [422, 112] on span "[STREET_ADDRESS]" at bounding box center [434, 108] width 55 height 8
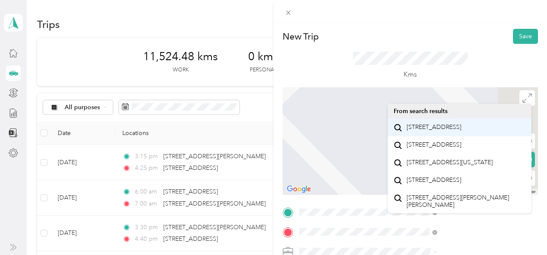
click at [437, 126] on span "[STREET_ADDRESS]" at bounding box center [434, 128] width 55 height 8
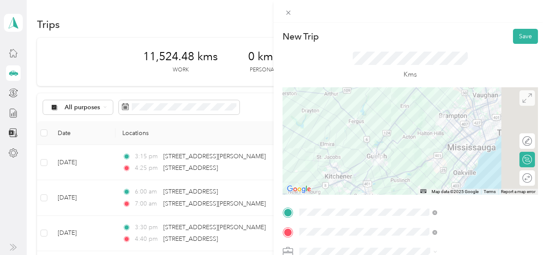
click at [523, 97] on icon at bounding box center [527, 97] width 9 height 9
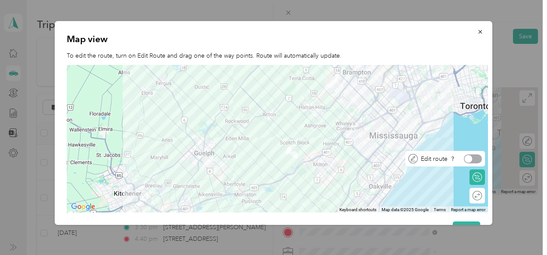
click at [477, 162] on div at bounding box center [473, 159] width 18 height 9
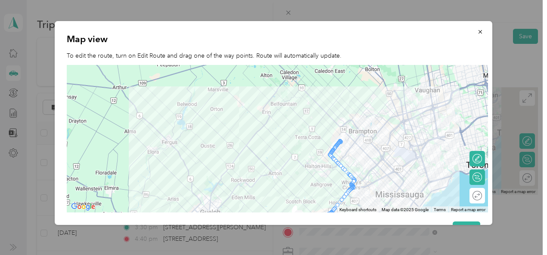
drag, startPoint x: 364, startPoint y: 109, endPoint x: 367, endPoint y: 174, distance: 65.2
click at [367, 174] on div at bounding box center [277, 139] width 421 height 148
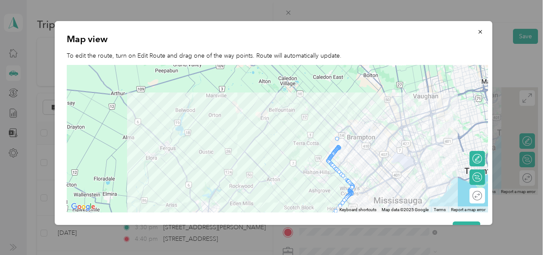
drag, startPoint x: 333, startPoint y: 156, endPoint x: 340, endPoint y: 137, distance: 19.5
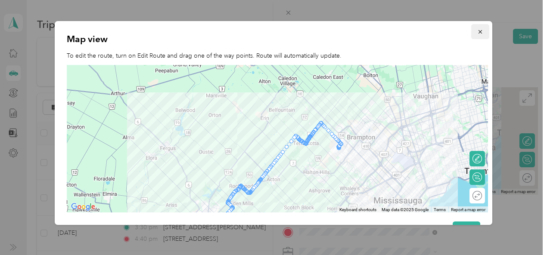
click at [477, 30] on icon "button" at bounding box center [480, 32] width 6 height 6
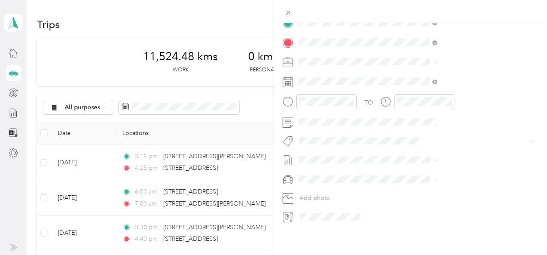
scroll to position [196, 4]
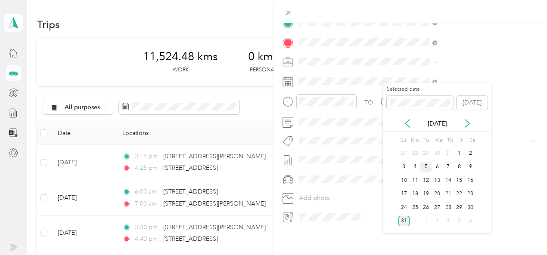
click at [425, 167] on div "5" at bounding box center [426, 167] width 11 height 11
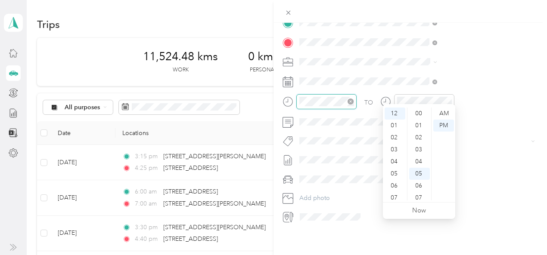
scroll to position [60, 0]
click at [394, 174] on div "05" at bounding box center [395, 174] width 21 height 12
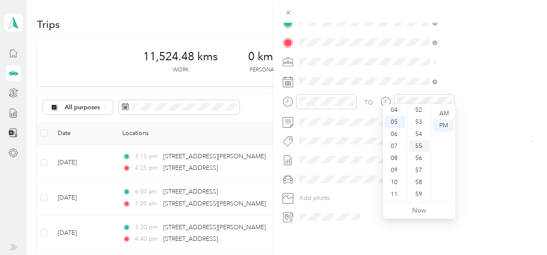
click at [419, 145] on div "55" at bounding box center [419, 146] width 21 height 12
click at [444, 112] on div "AM" at bounding box center [443, 114] width 21 height 12
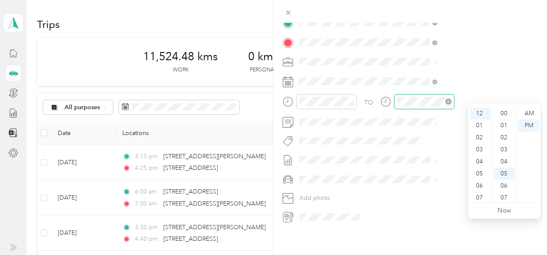
scroll to position [60, 0]
click at [505, 137] on div "07" at bounding box center [505, 138] width 21 height 12
click at [528, 112] on div "AM" at bounding box center [529, 114] width 21 height 12
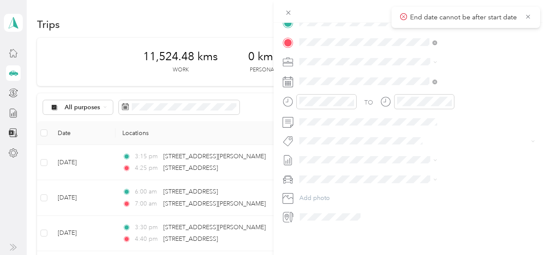
click at [400, 81] on button "Metro On" at bounding box center [406, 79] width 35 height 11
click at [396, 182] on span "[DATE]" at bounding box center [395, 182] width 19 height 9
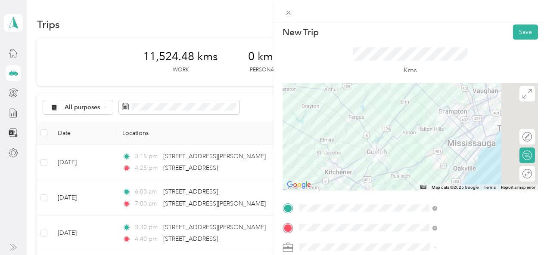
scroll to position [0, 4]
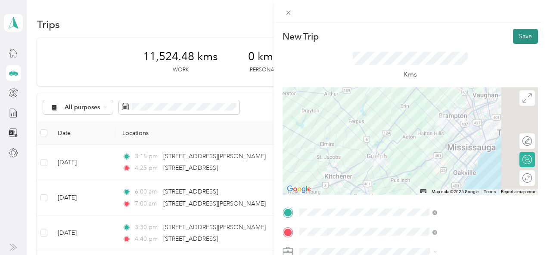
click at [517, 36] on button "Save" at bounding box center [525, 36] width 25 height 15
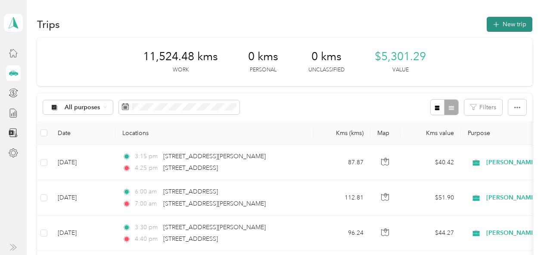
click at [509, 25] on button "New trip" at bounding box center [510, 24] width 46 height 15
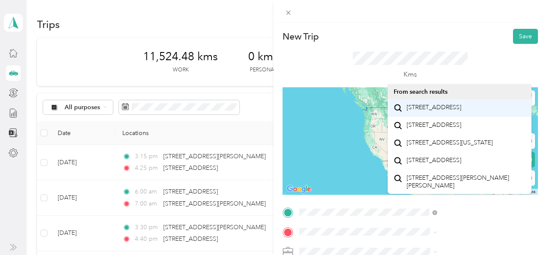
click at [433, 110] on span "[STREET_ADDRESS]" at bounding box center [434, 108] width 55 height 8
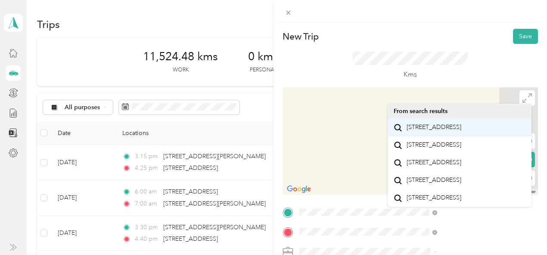
click at [425, 128] on span "[STREET_ADDRESS]" at bounding box center [434, 128] width 55 height 8
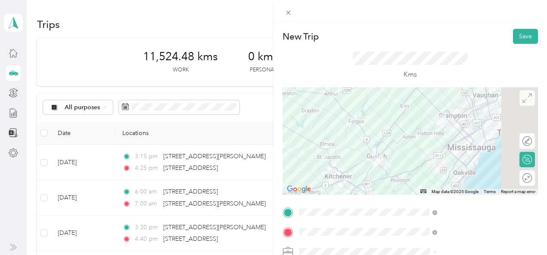
click at [523, 97] on icon at bounding box center [527, 97] width 9 height 9
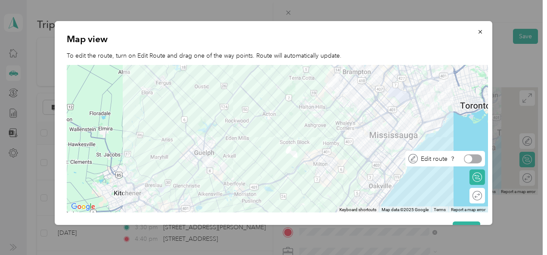
click at [477, 163] on div at bounding box center [473, 159] width 18 height 9
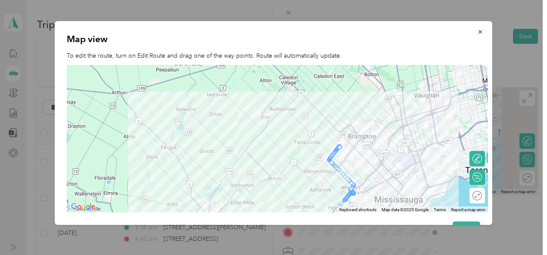
drag, startPoint x: 349, startPoint y: 105, endPoint x: 354, endPoint y: 170, distance: 65.7
click at [354, 170] on div at bounding box center [277, 139] width 421 height 148
drag, startPoint x: 334, startPoint y: 152, endPoint x: 336, endPoint y: 139, distance: 13.4
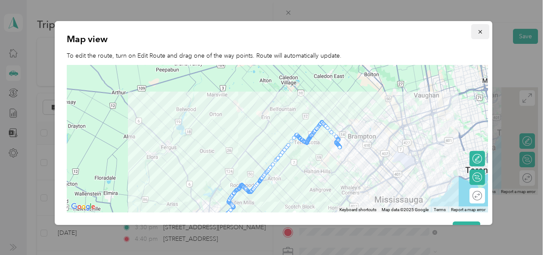
click at [477, 32] on icon "button" at bounding box center [480, 32] width 6 height 6
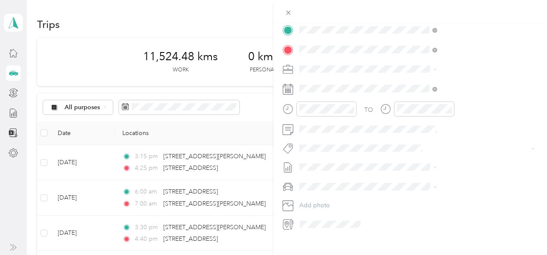
scroll to position [190, 0]
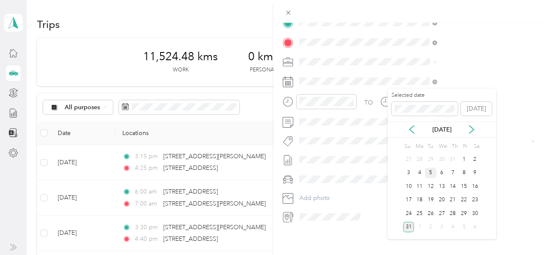
click at [427, 171] on div "5" at bounding box center [430, 173] width 11 height 11
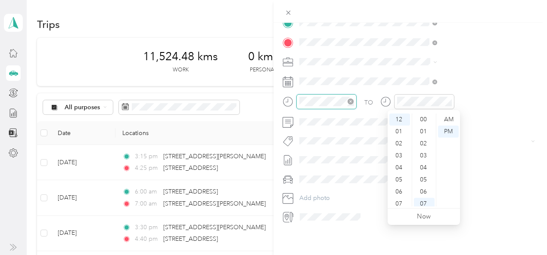
scroll to position [84, 0]
click at [399, 157] on div "03" at bounding box center [399, 156] width 21 height 12
click at [421, 157] on div "45" at bounding box center [424, 160] width 21 height 12
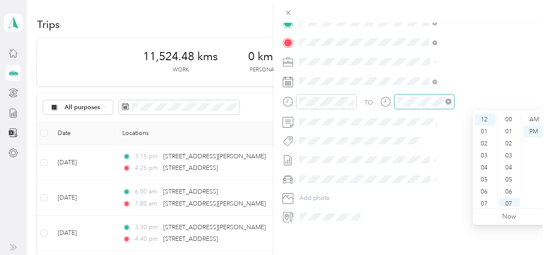
scroll to position [84, 0]
click at [482, 166] on div "04" at bounding box center [485, 168] width 21 height 12
click at [509, 179] on div "50" at bounding box center [509, 179] width 21 height 12
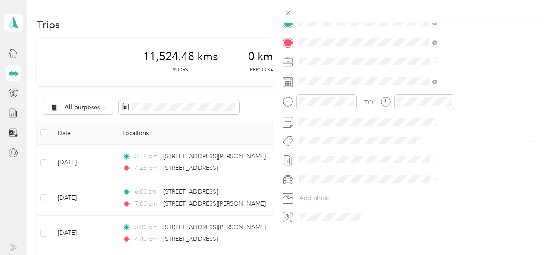
click at [407, 87] on button "Metro On" at bounding box center [411, 87] width 35 height 11
click at [403, 189] on li "[DATE] Draft" at bounding box center [460, 188] width 144 height 14
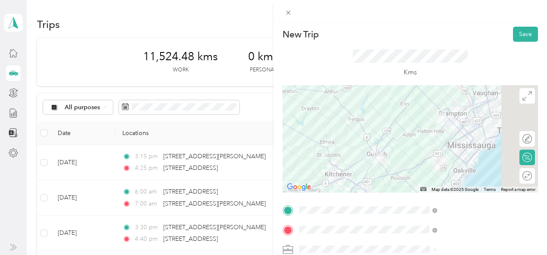
scroll to position [0, 0]
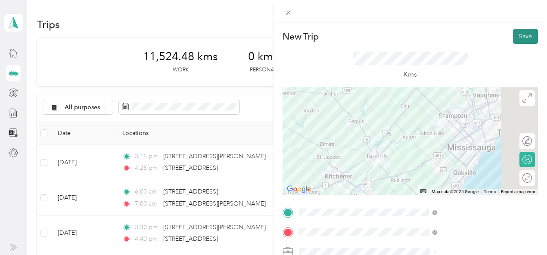
click at [523, 37] on button "Save" at bounding box center [525, 36] width 25 height 15
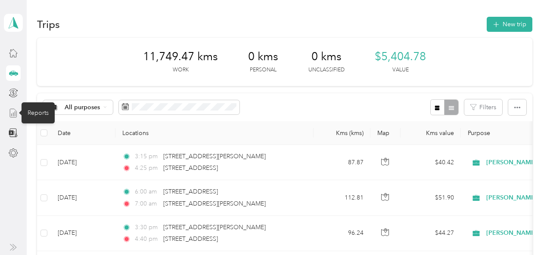
click at [12, 112] on icon at bounding box center [13, 113] width 9 height 9
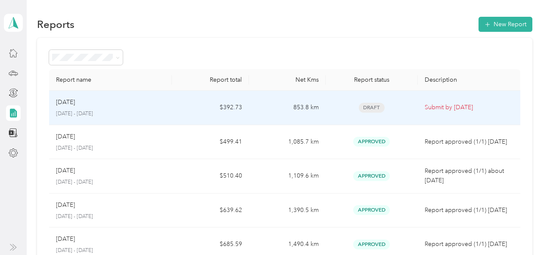
click at [176, 106] on td "$392.73" at bounding box center [210, 108] width 77 height 34
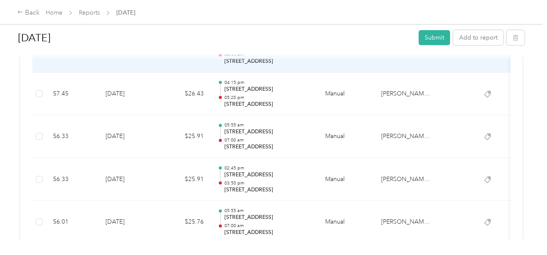
scroll to position [941, 0]
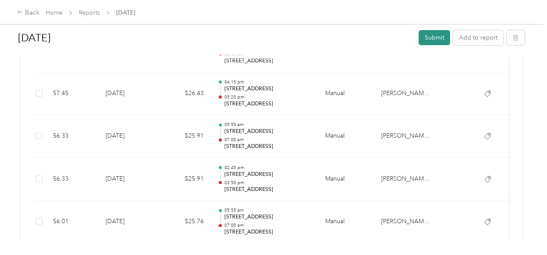
click at [447, 36] on button "Submit" at bounding box center [434, 37] width 31 height 15
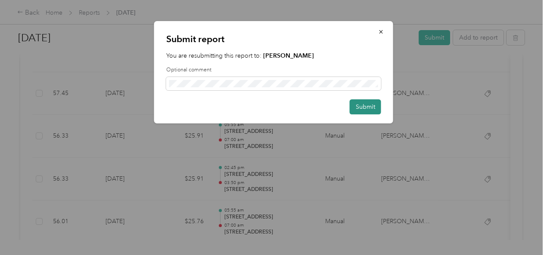
click at [369, 110] on button "Submit" at bounding box center [365, 107] width 31 height 15
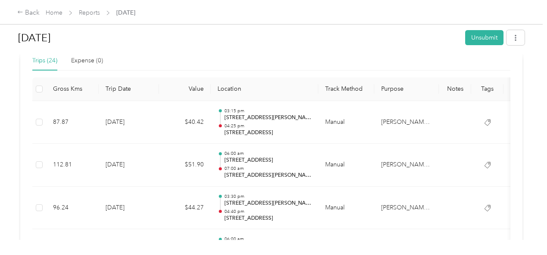
scroll to position [0, 0]
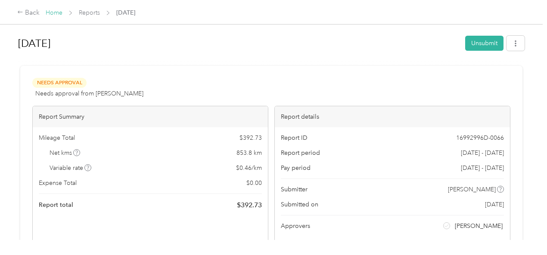
click at [53, 13] on link "Home" at bounding box center [54, 12] width 17 height 7
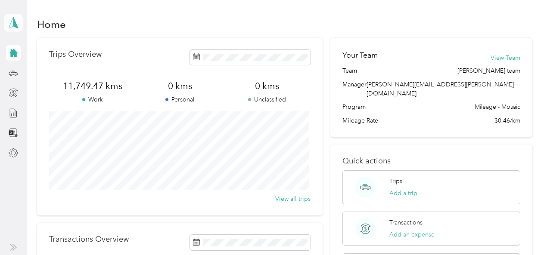
click at [12, 25] on icon at bounding box center [13, 23] width 13 height 12
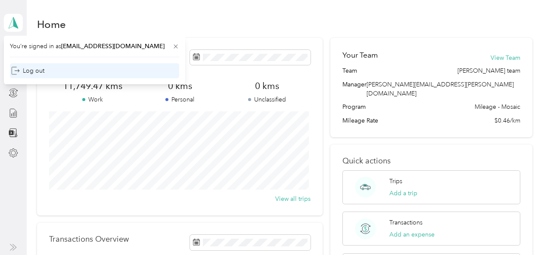
click at [25, 70] on div "Log out" at bounding box center [27, 70] width 33 height 9
